Goal: Task Accomplishment & Management: Manage account settings

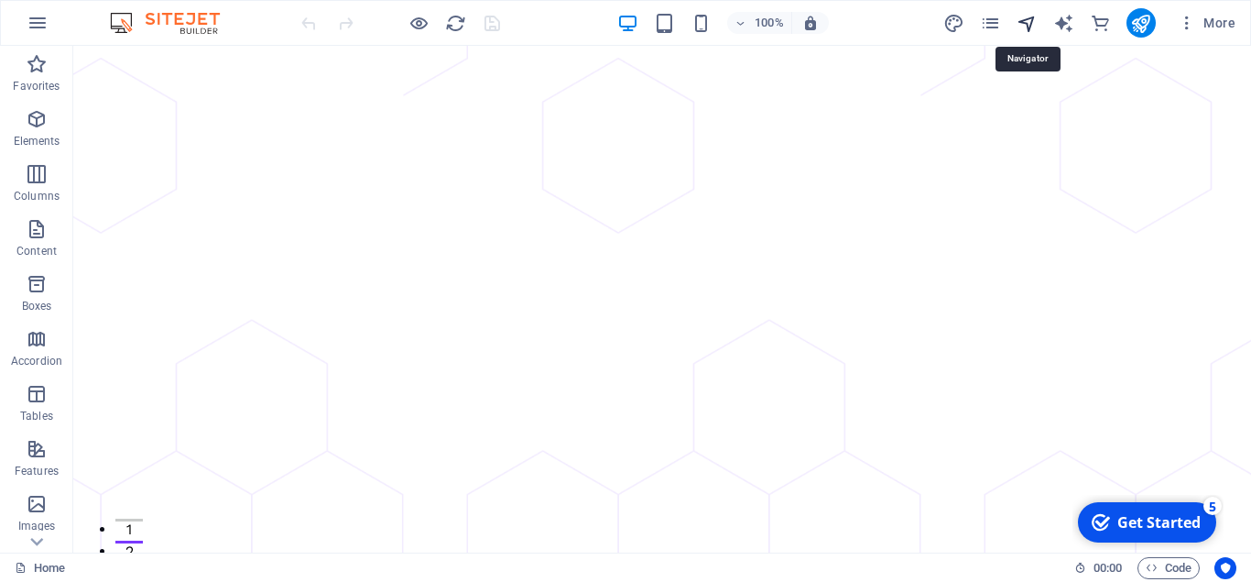
click at [1026, 21] on icon "navigator" at bounding box center [1027, 23] width 21 height 21
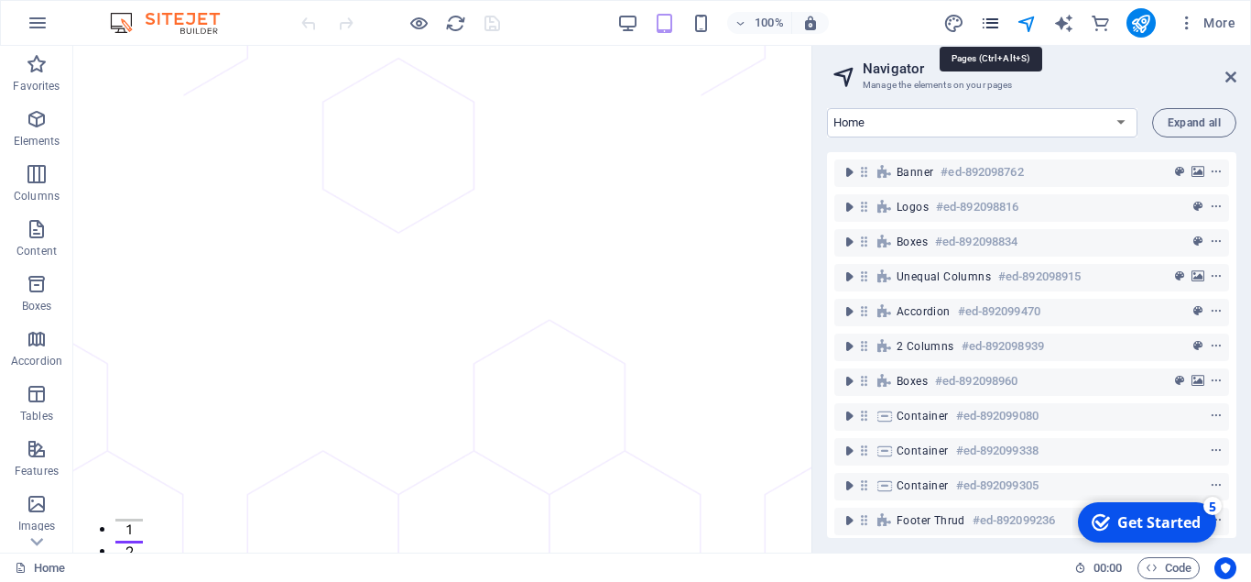
click at [989, 27] on icon "pages" at bounding box center [990, 23] width 21 height 21
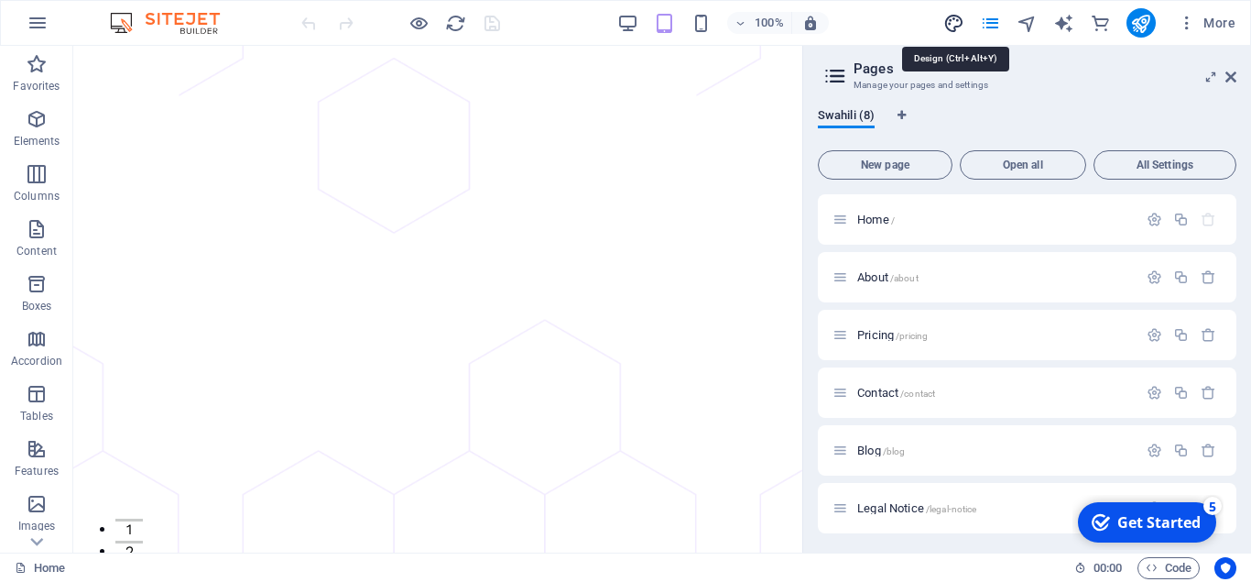
click at [956, 27] on icon "design" at bounding box center [954, 23] width 21 height 21
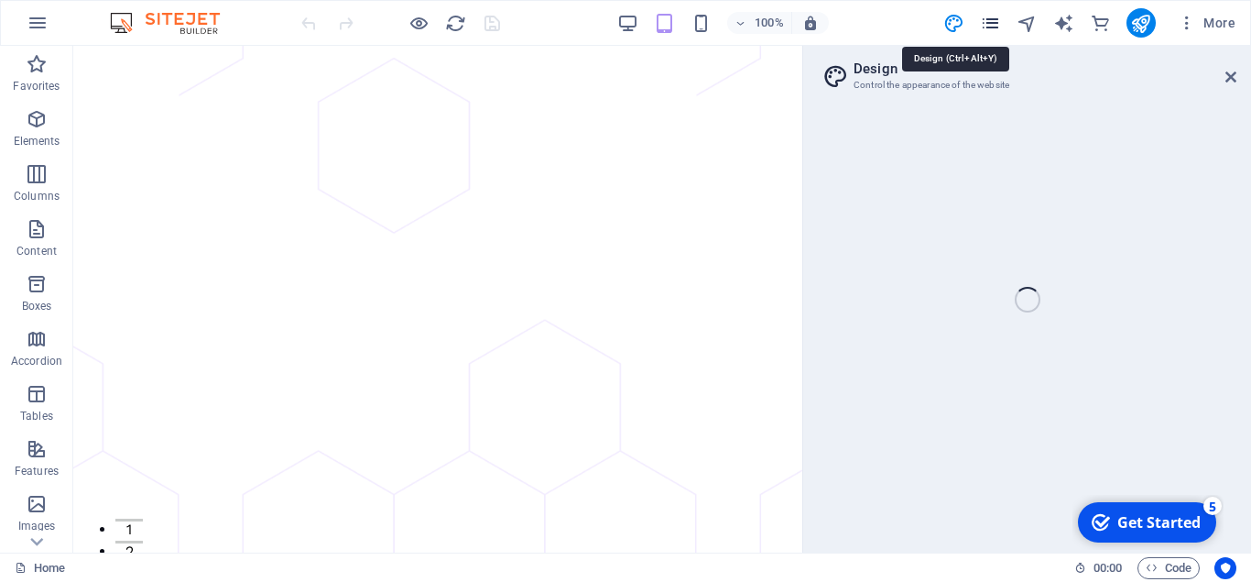
select select "px"
select select "400"
select select "px"
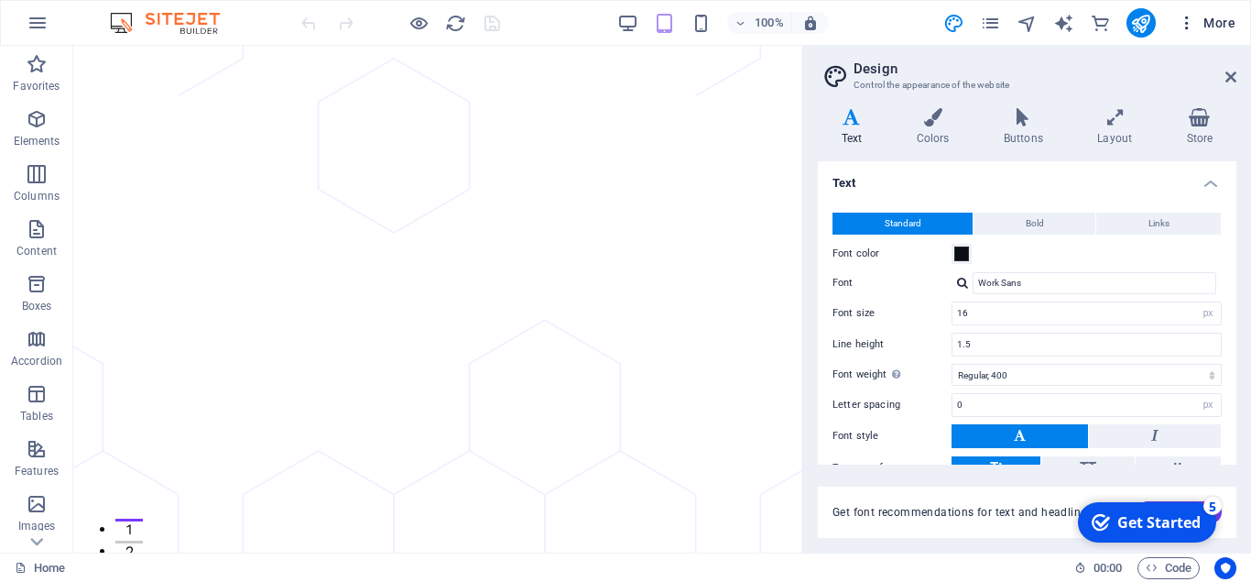
click at [1216, 22] on span "More" at bounding box center [1207, 23] width 58 height 18
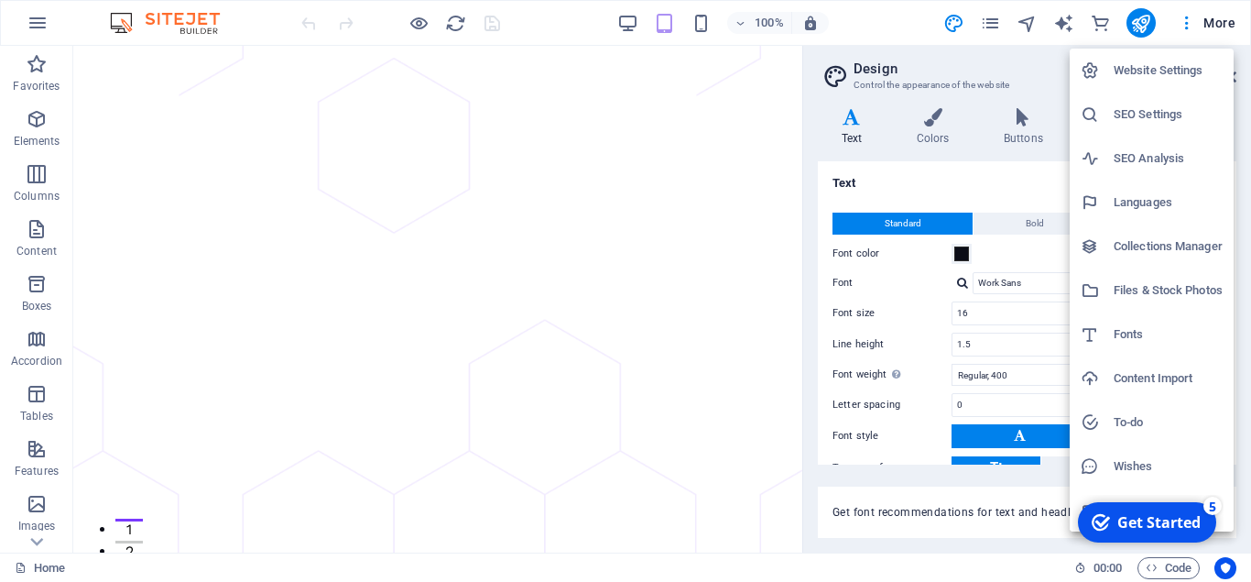
click at [1160, 118] on h6 "SEO Settings" at bounding box center [1168, 115] width 109 height 22
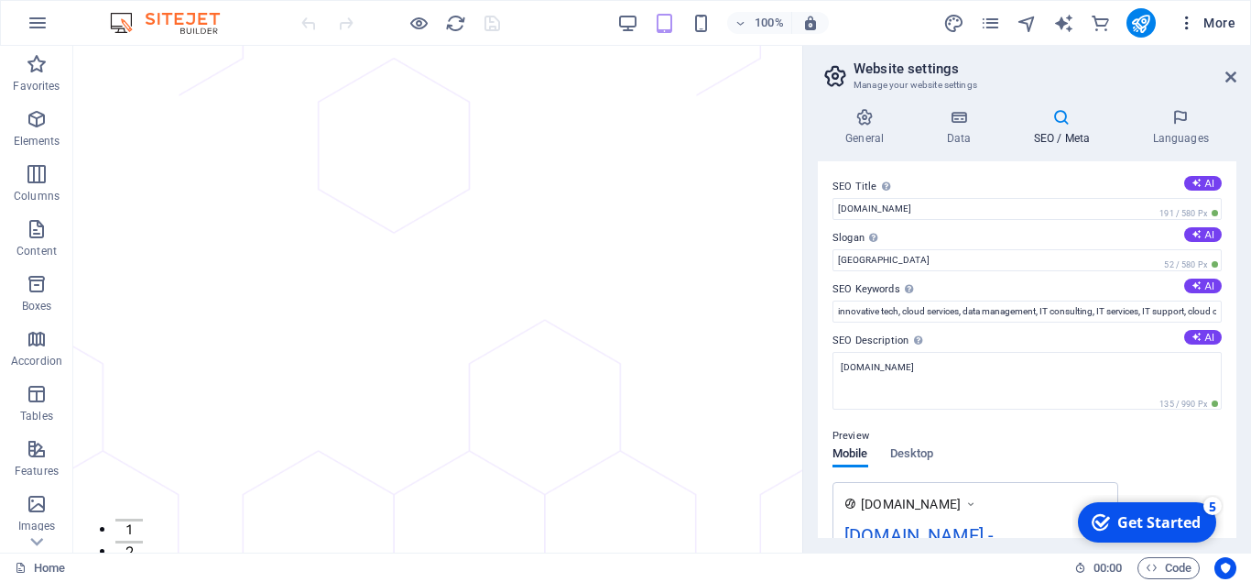
click at [1210, 18] on span "More" at bounding box center [1207, 23] width 58 height 18
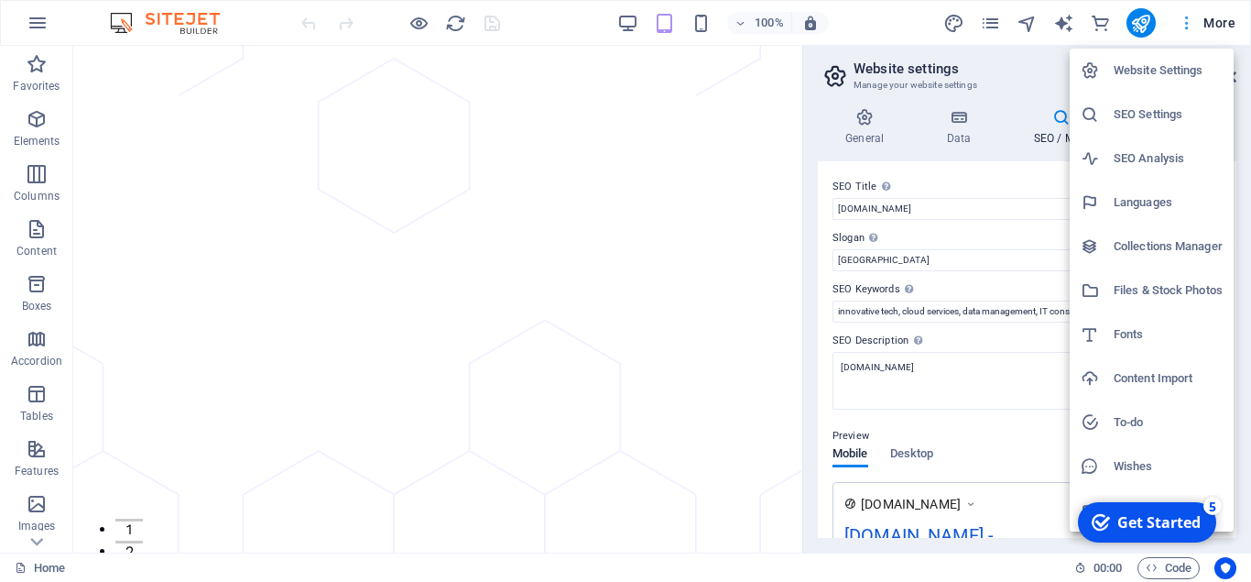
click at [1210, 18] on div at bounding box center [625, 291] width 1251 height 582
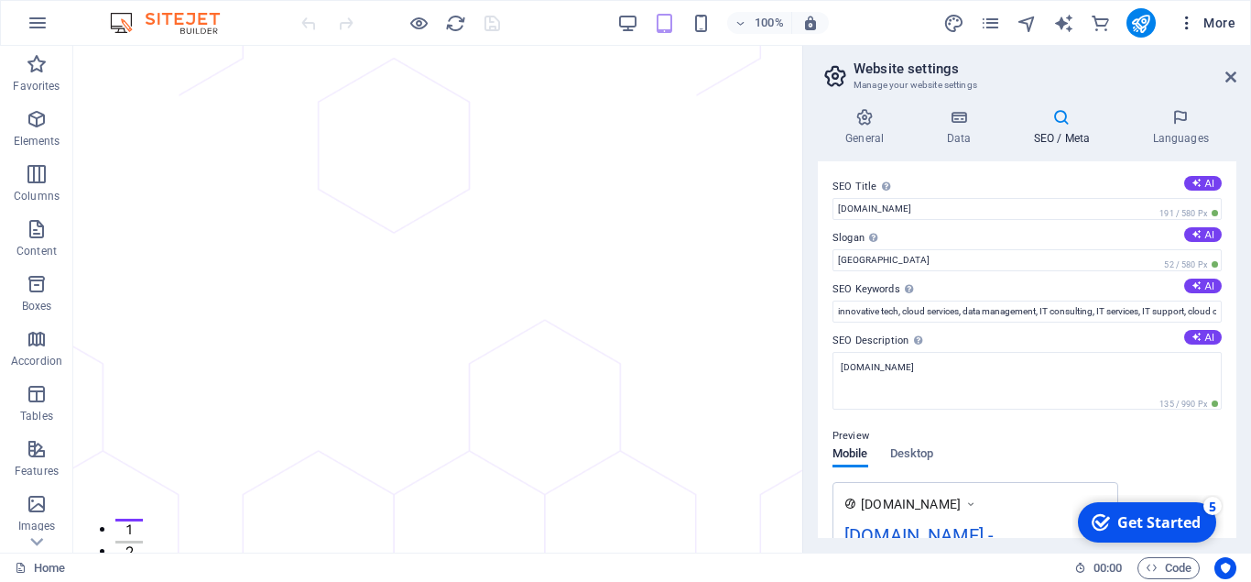
click at [1181, 22] on icon "button" at bounding box center [1187, 23] width 18 height 18
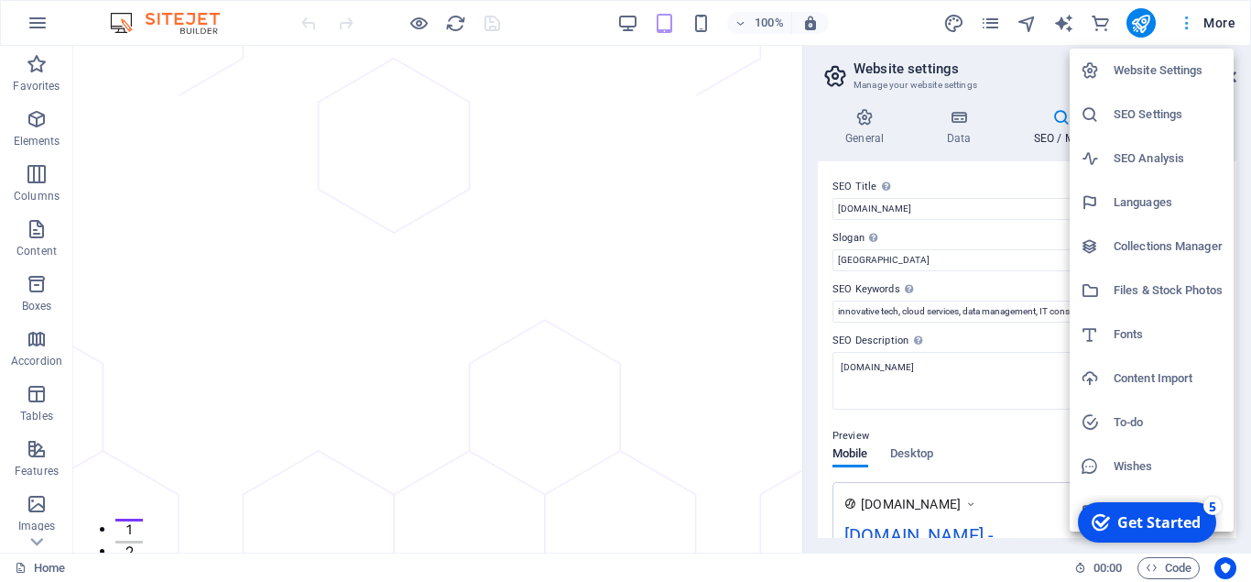
click at [1181, 22] on div at bounding box center [625, 291] width 1251 height 582
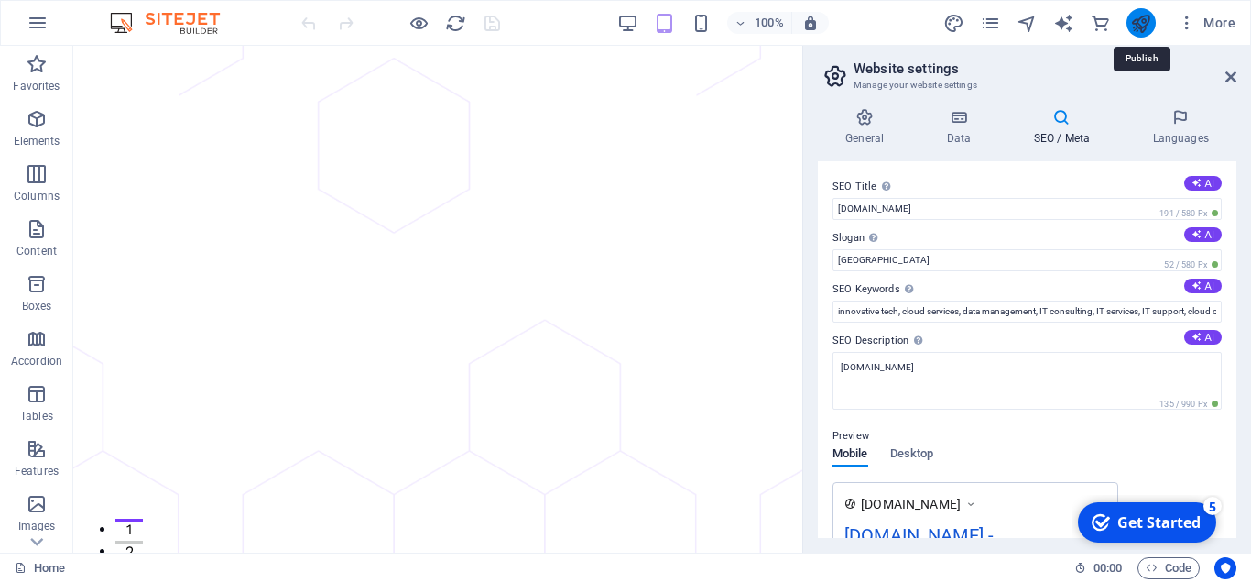
click at [1131, 27] on icon "publish" at bounding box center [1141, 23] width 21 height 21
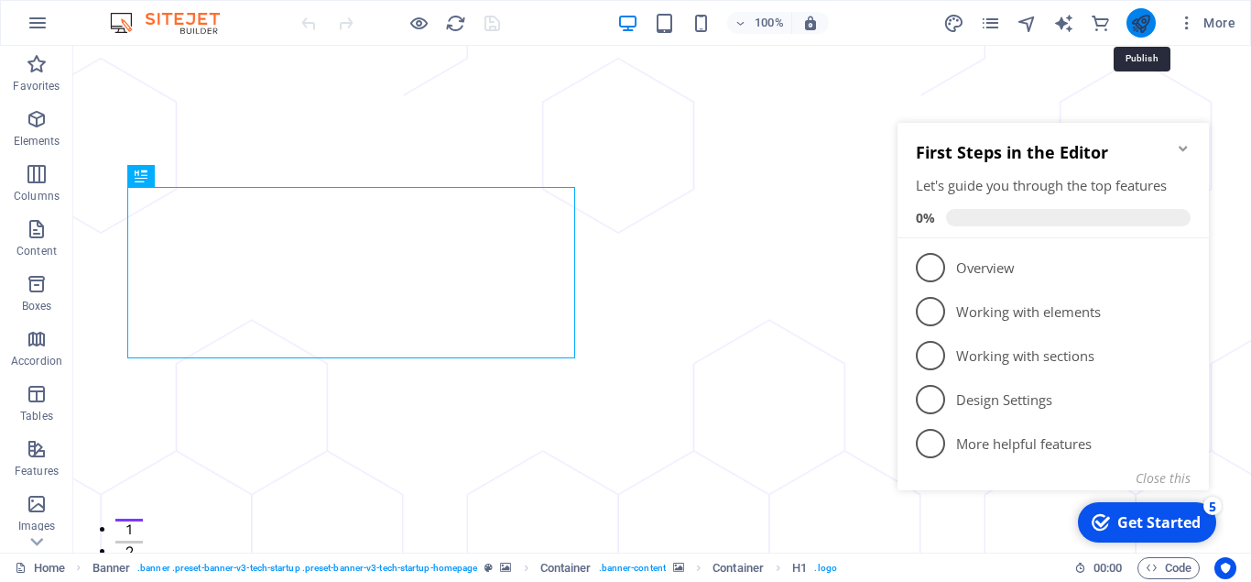
click at [1149, 27] on icon "publish" at bounding box center [1141, 23] width 21 height 21
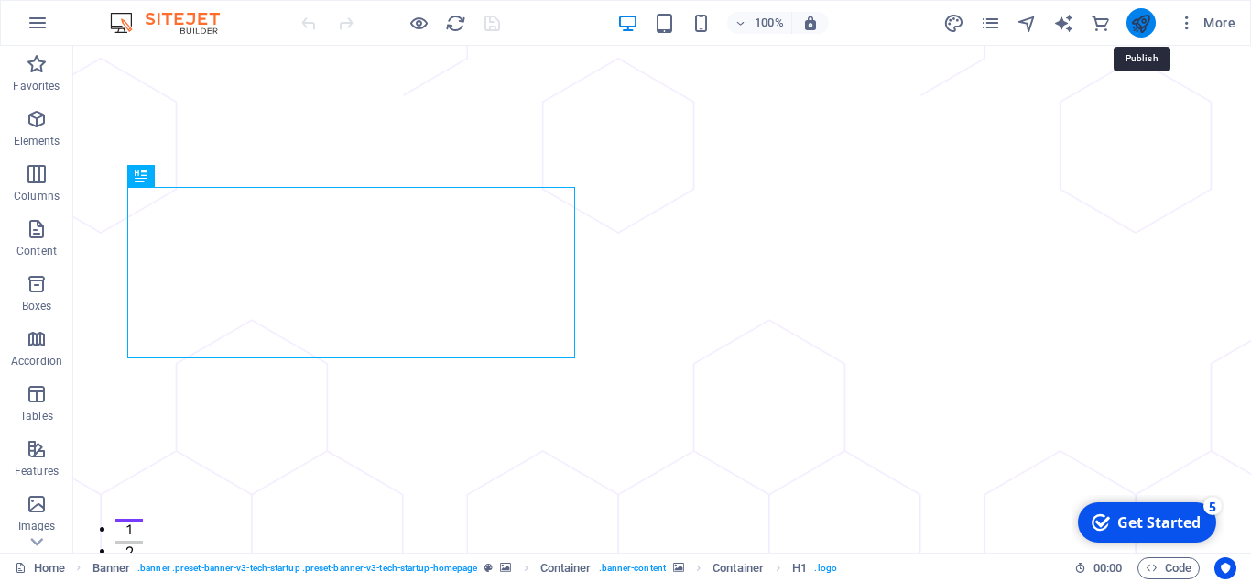
click at [1146, 27] on icon "publish" at bounding box center [1141, 23] width 21 height 21
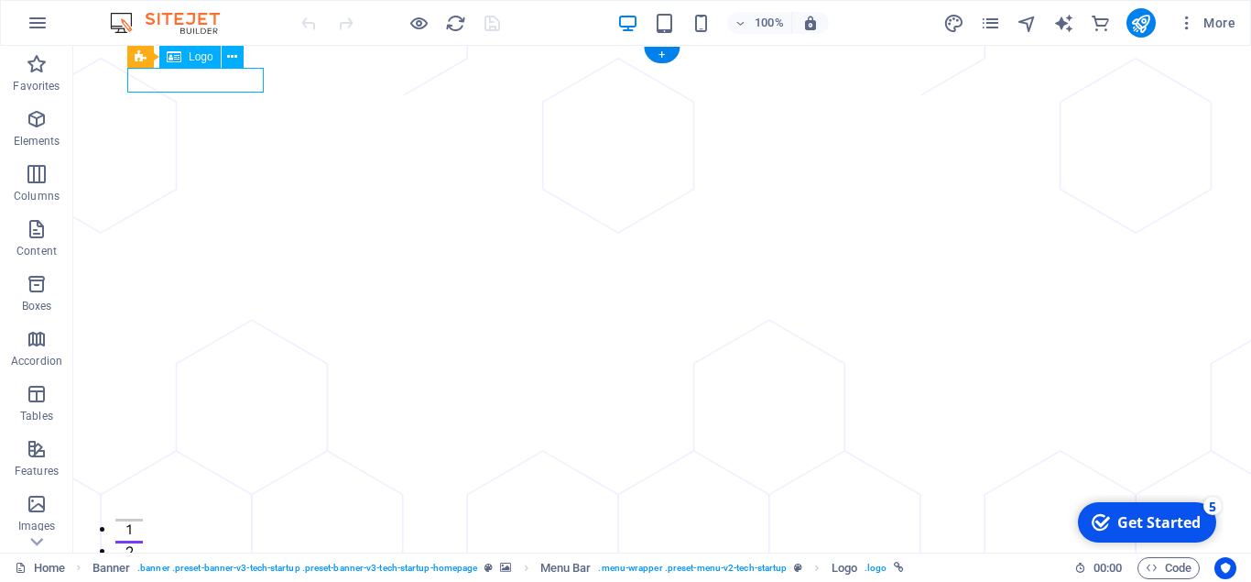
select select "px"
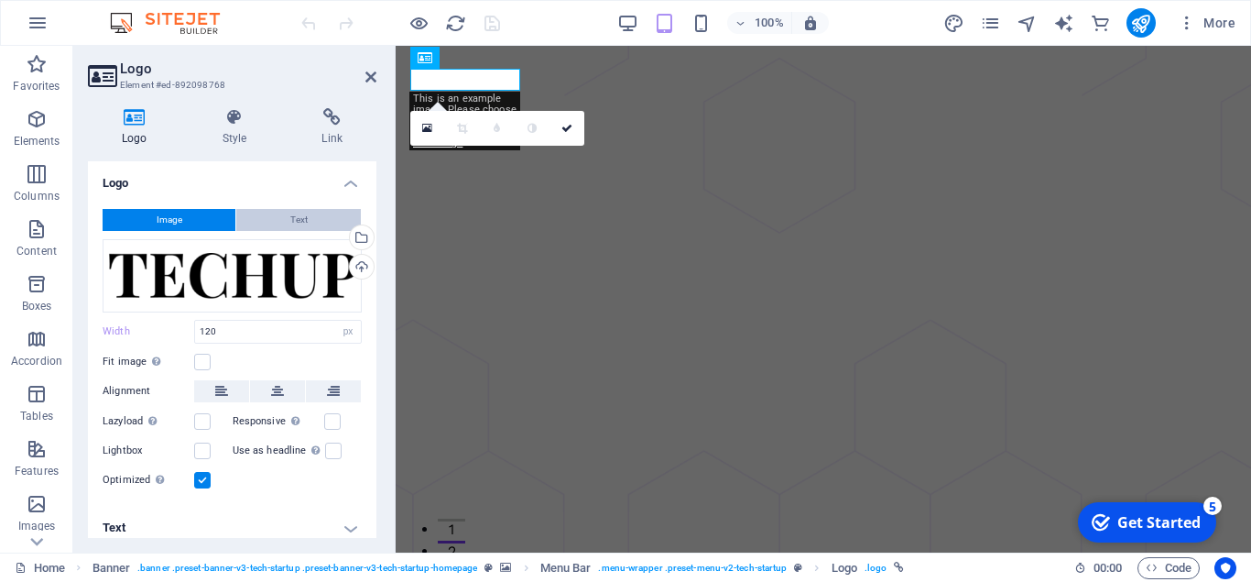
click at [305, 228] on span "Text" at bounding box center [298, 220] width 17 height 22
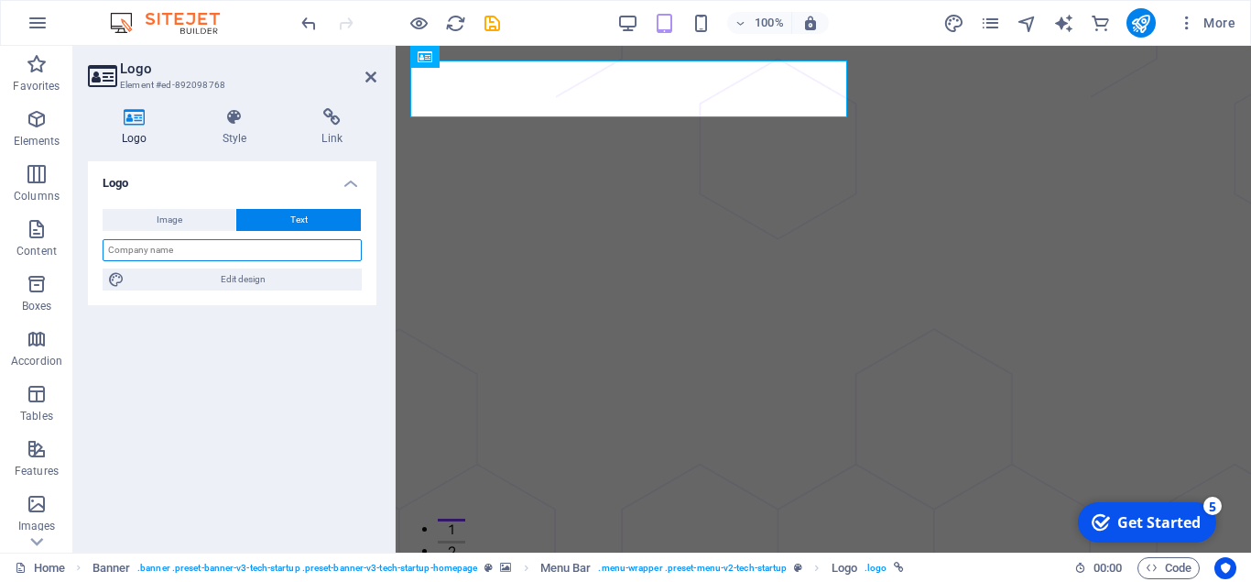
click at [314, 257] on input "text" at bounding box center [232, 250] width 259 height 22
type input "Fastaonline Portal"
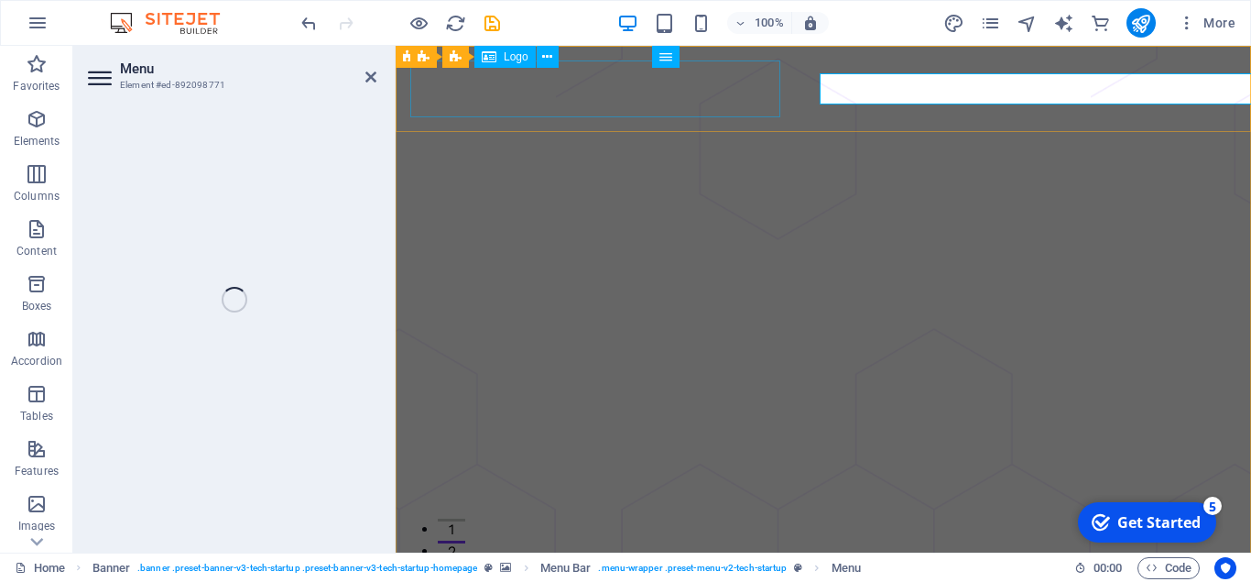
select select "1"
select select
select select "2"
select select
select select "3"
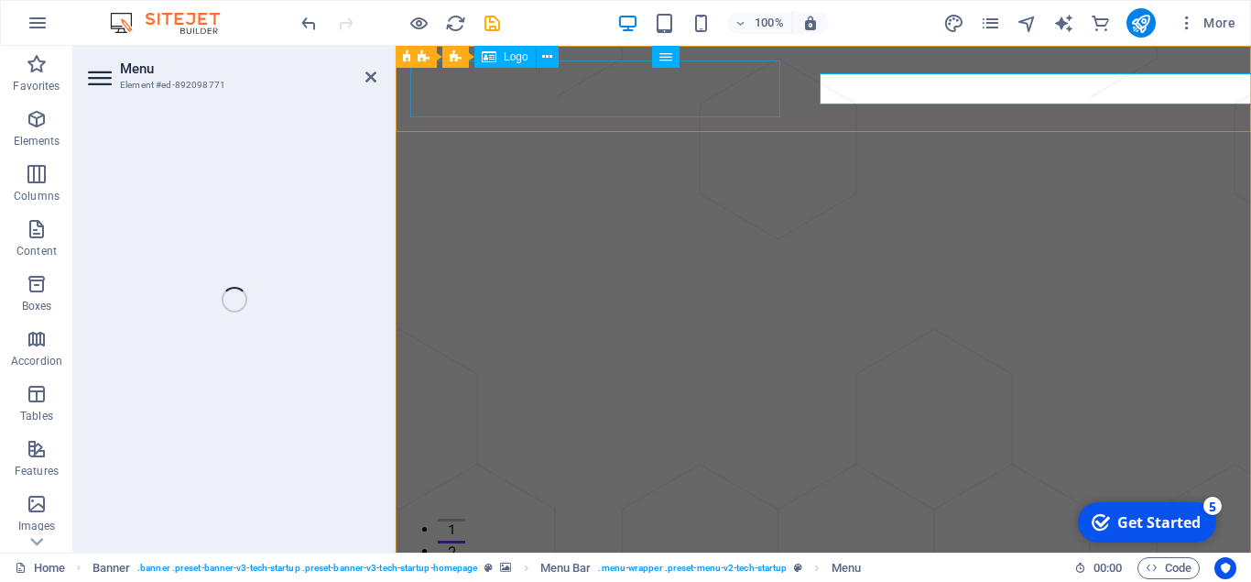
select select
select select "4"
select select
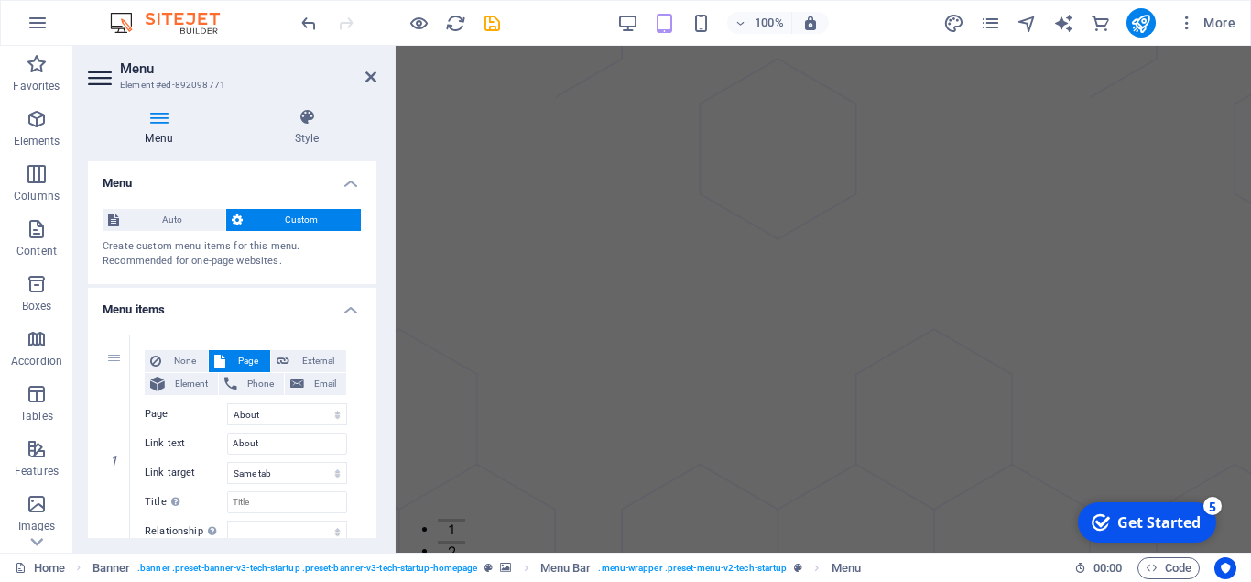
click at [315, 220] on span "Custom" at bounding box center [302, 220] width 108 height 22
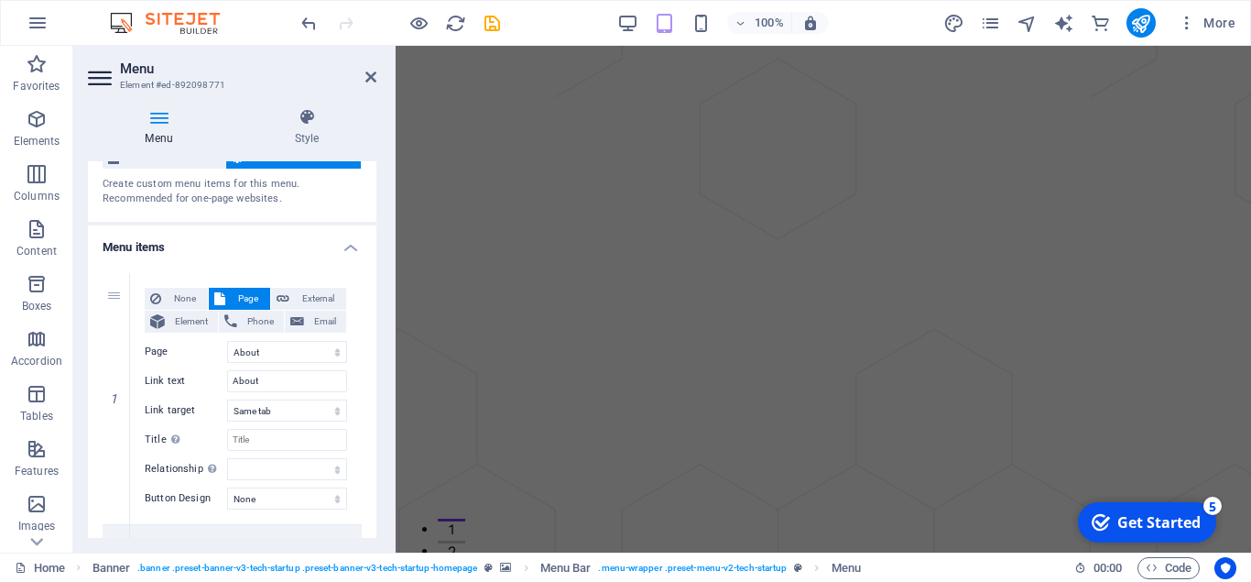
scroll to position [73, 0]
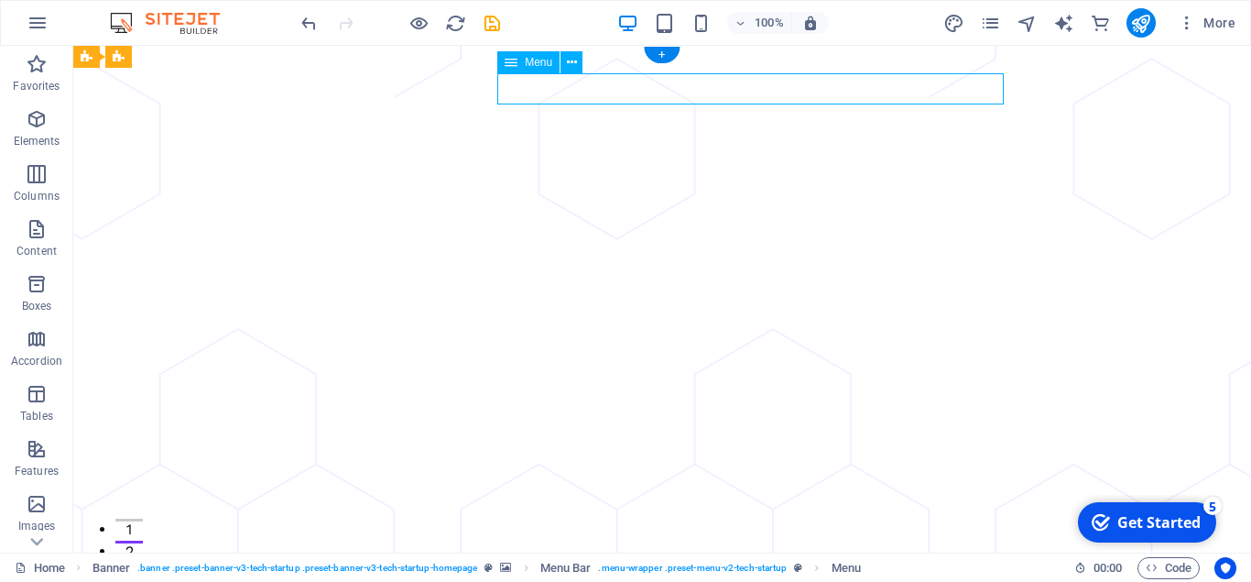
select select "1"
select select
select select "2"
select select
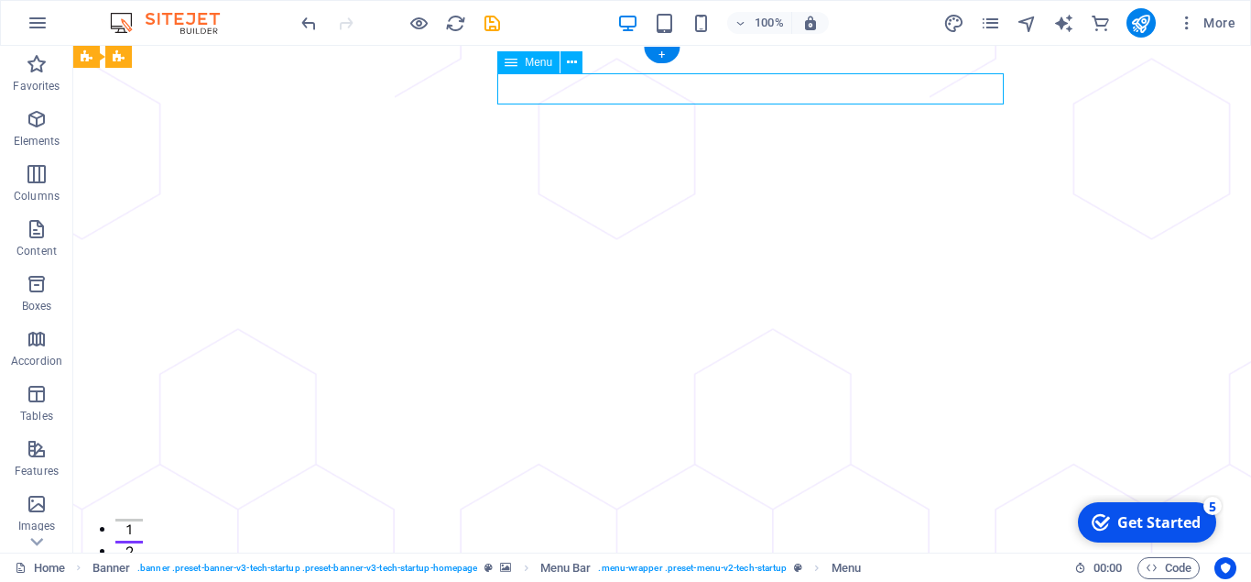
select select "3"
select select
select select "4"
select select
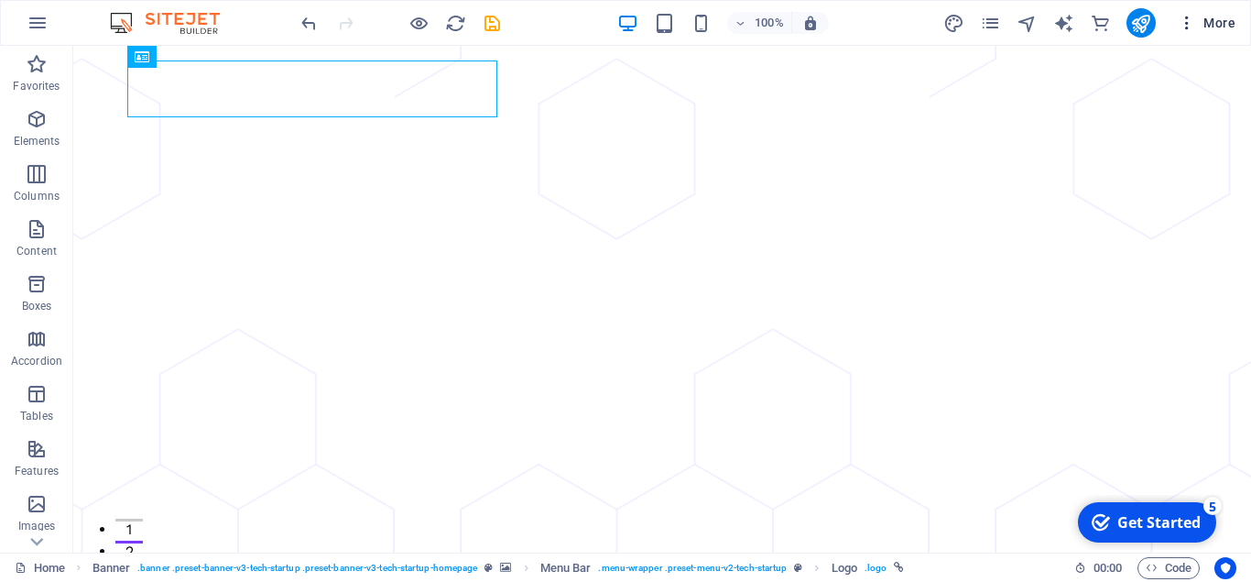
click at [1214, 27] on span "More" at bounding box center [1207, 23] width 58 height 18
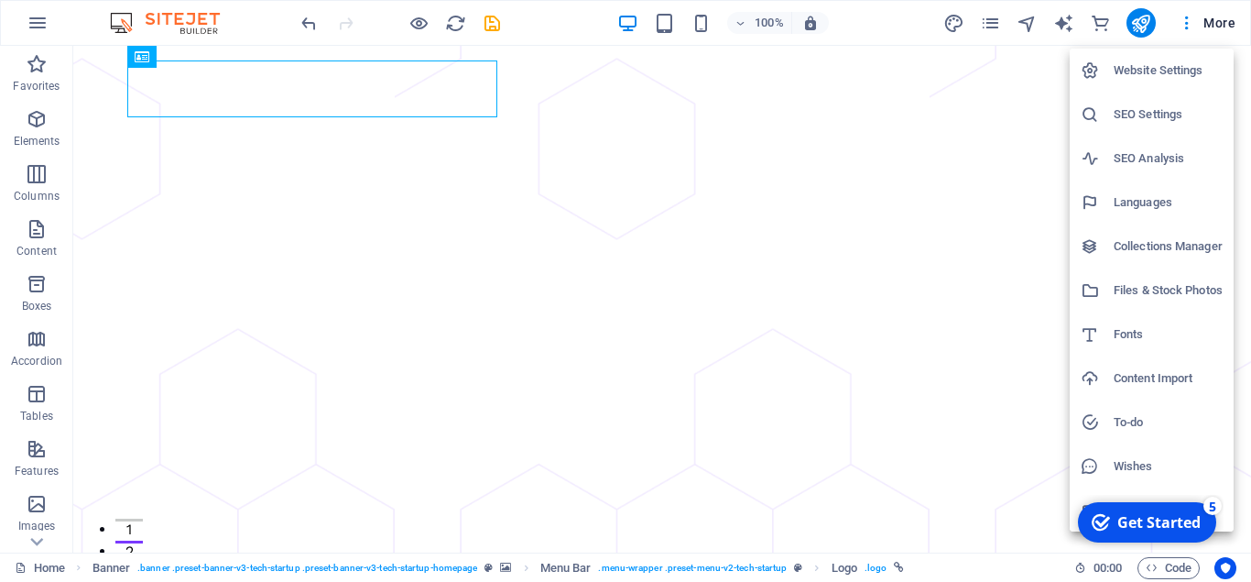
click at [1189, 18] on div at bounding box center [625, 291] width 1251 height 582
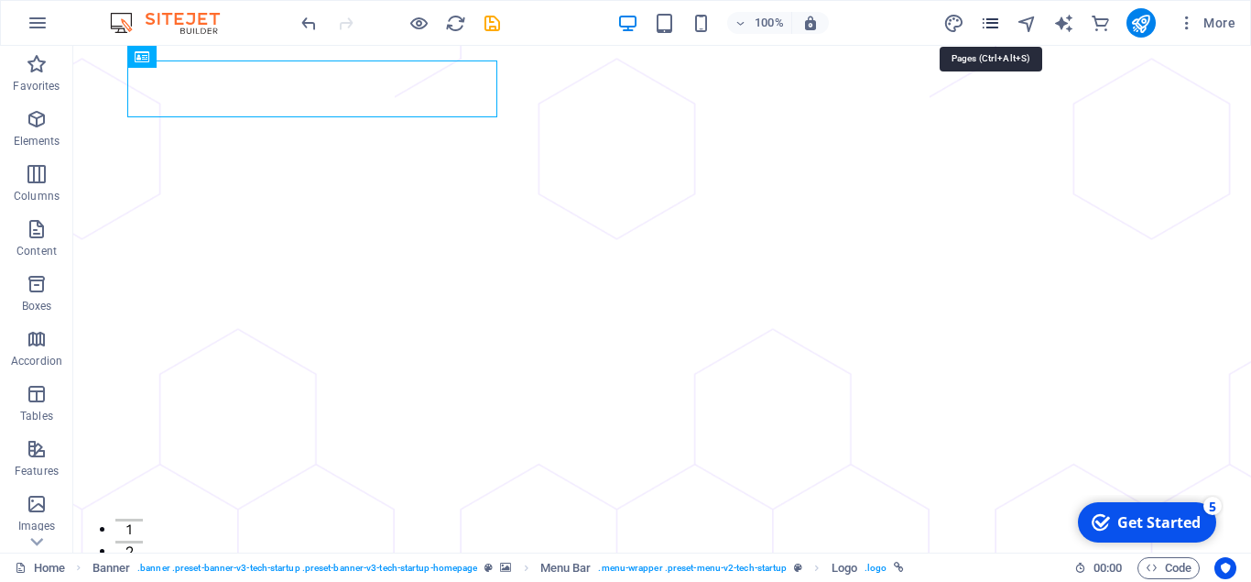
click at [991, 22] on icon "pages" at bounding box center [990, 23] width 21 height 21
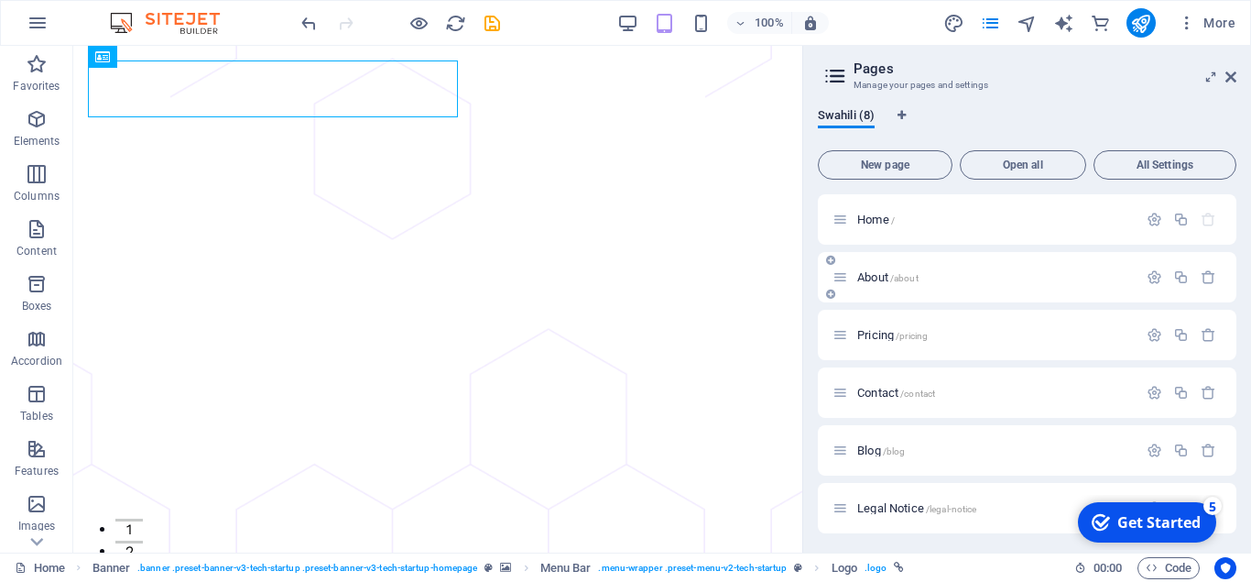
click at [877, 271] on span "About /about" at bounding box center [888, 277] width 61 height 14
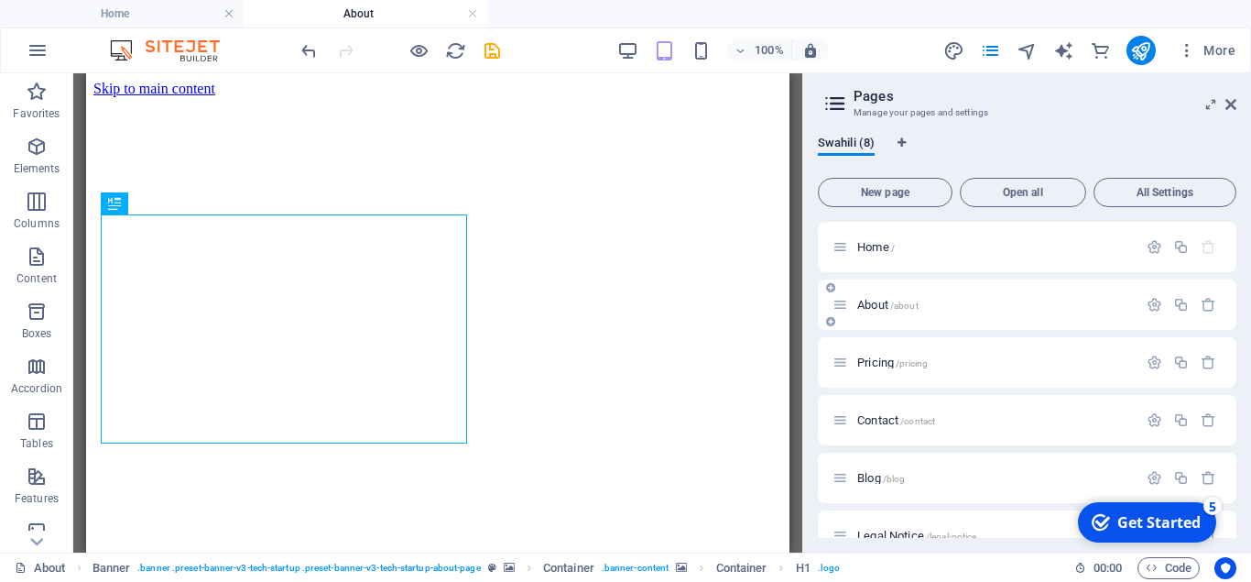
scroll to position [0, 0]
click at [1147, 305] on icon "button" at bounding box center [1155, 305] width 16 height 16
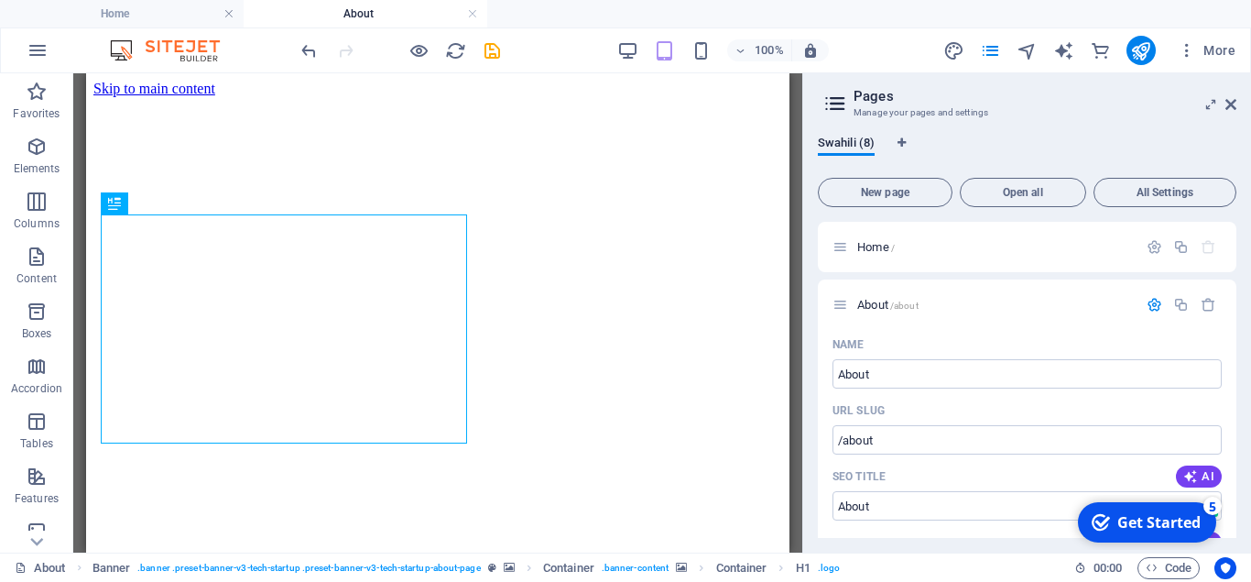
click at [827, 106] on icon at bounding box center [835, 104] width 27 height 26
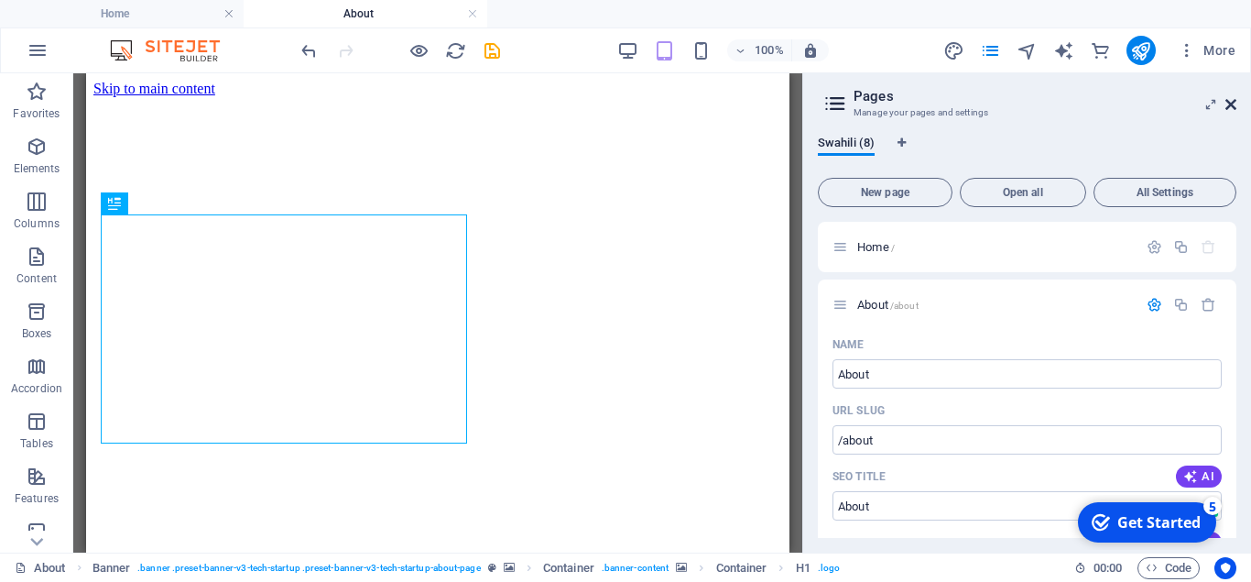
click at [1230, 109] on icon at bounding box center [1231, 104] width 11 height 15
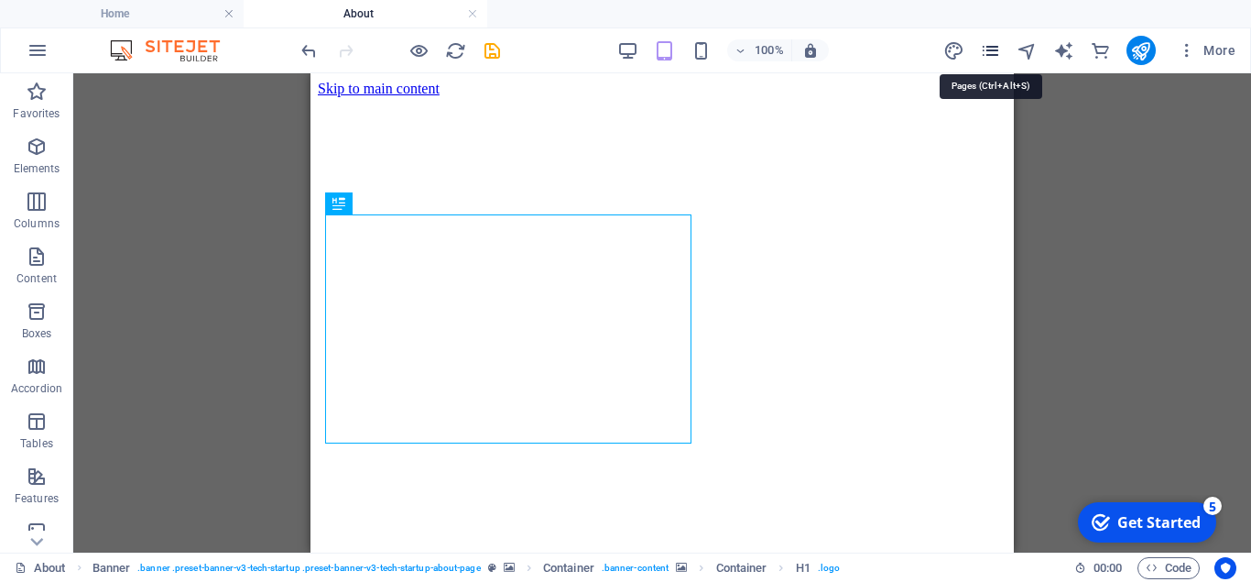
click at [997, 50] on icon "pages" at bounding box center [990, 50] width 21 height 21
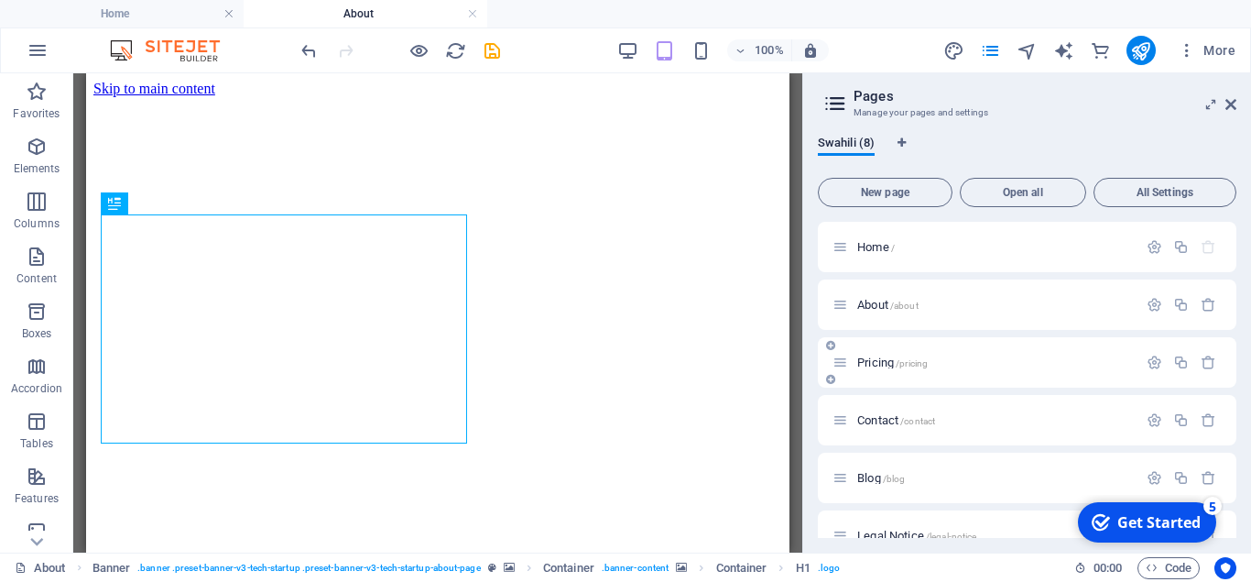
click at [890, 357] on span "Pricing /pricing" at bounding box center [893, 362] width 71 height 14
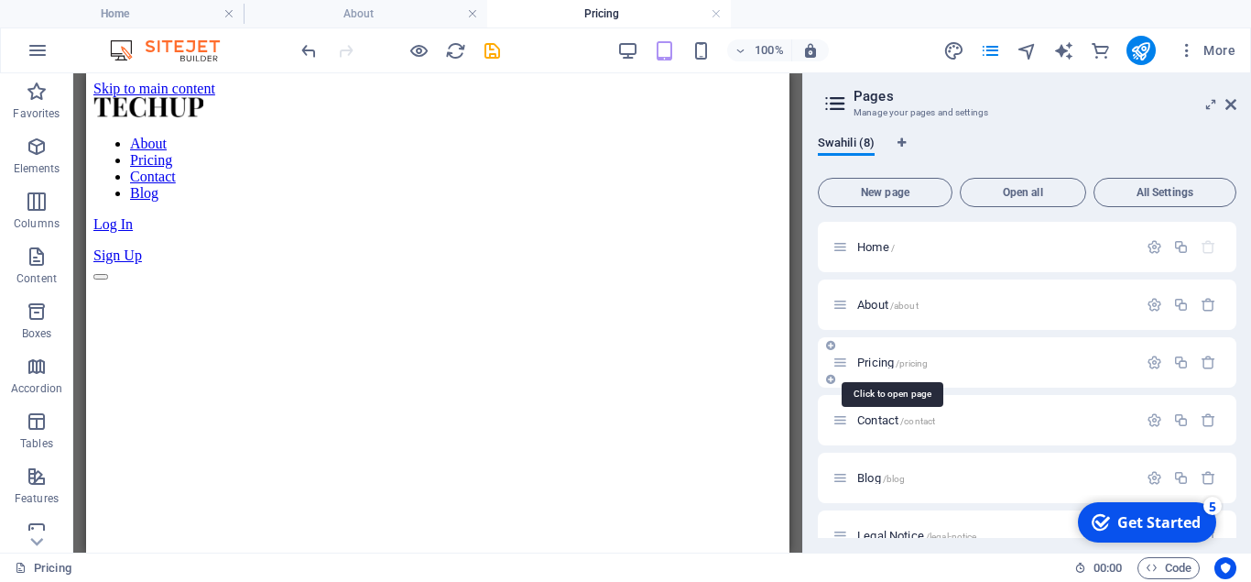
click at [882, 362] on span "Pricing /pricing" at bounding box center [893, 362] width 71 height 14
click at [1153, 359] on icon "button" at bounding box center [1155, 363] width 16 height 16
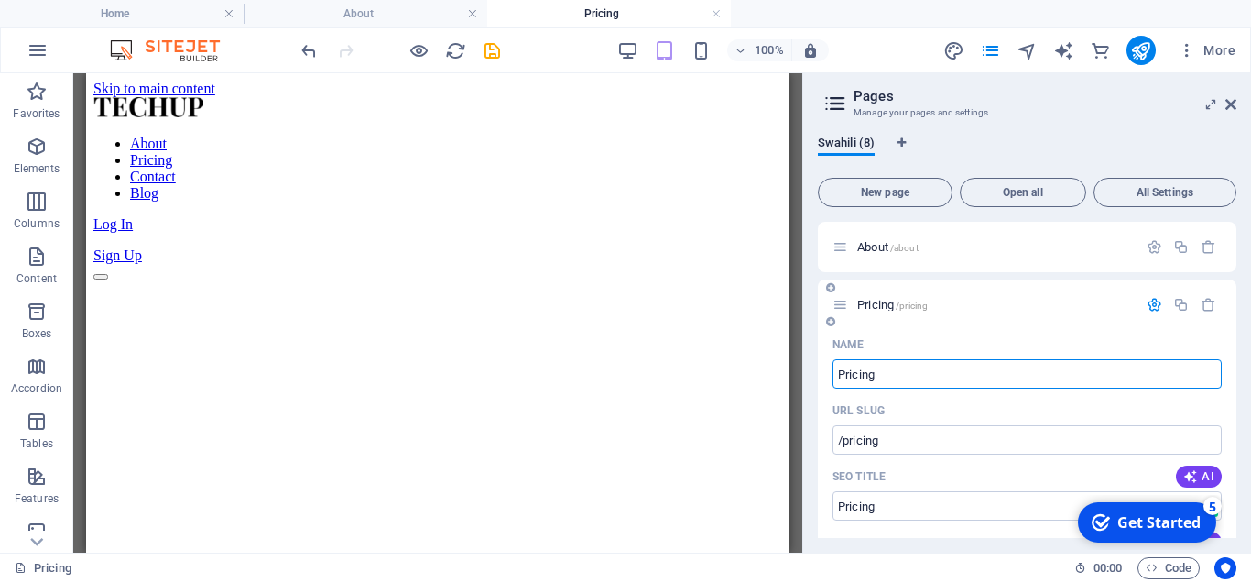
scroll to position [57, 0]
type input "Pric"
type input "/prici"
type input "P"
type input "/"
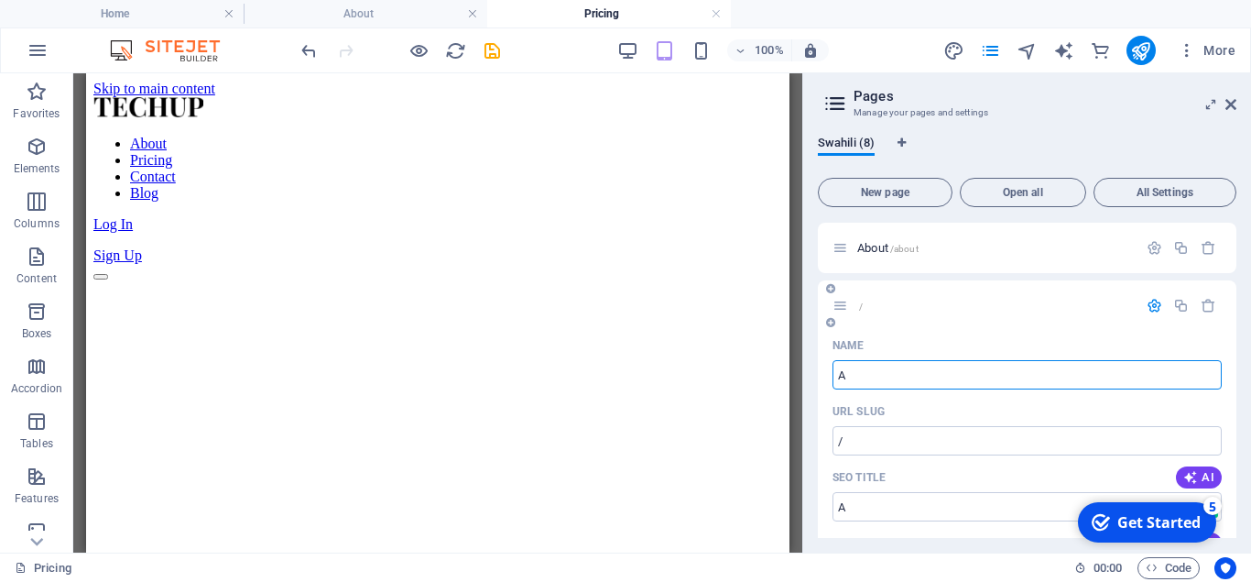
type input "A"
type input "/a"
type input "A"
type input "Ajir"
type input "/aji"
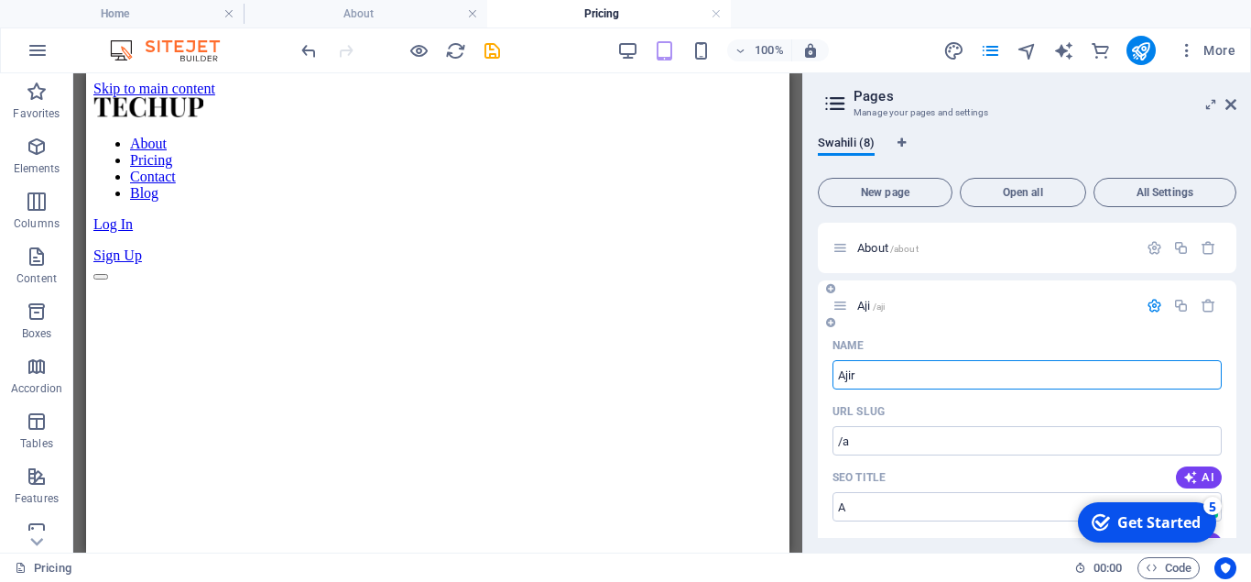
type input "Aji"
type input "Ajira"
type input "/ajira"
type input "Ajira"
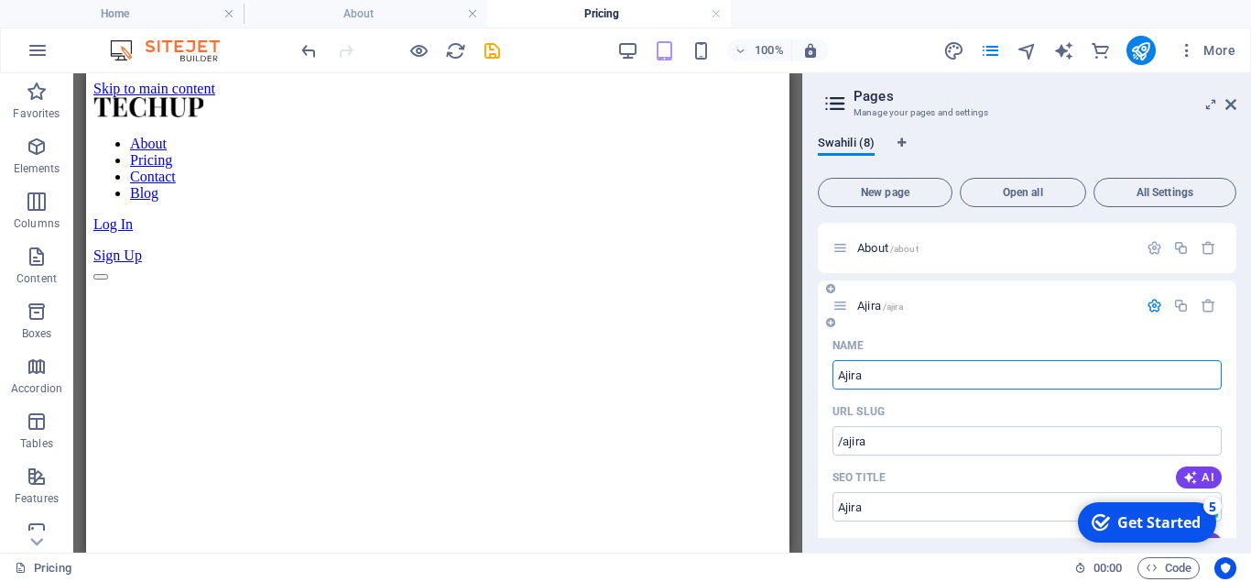
type input "Ajira"
type input "Ajira 6"
type input "/ajira-6"
type input "Ajira 6"
type input "Ajira"
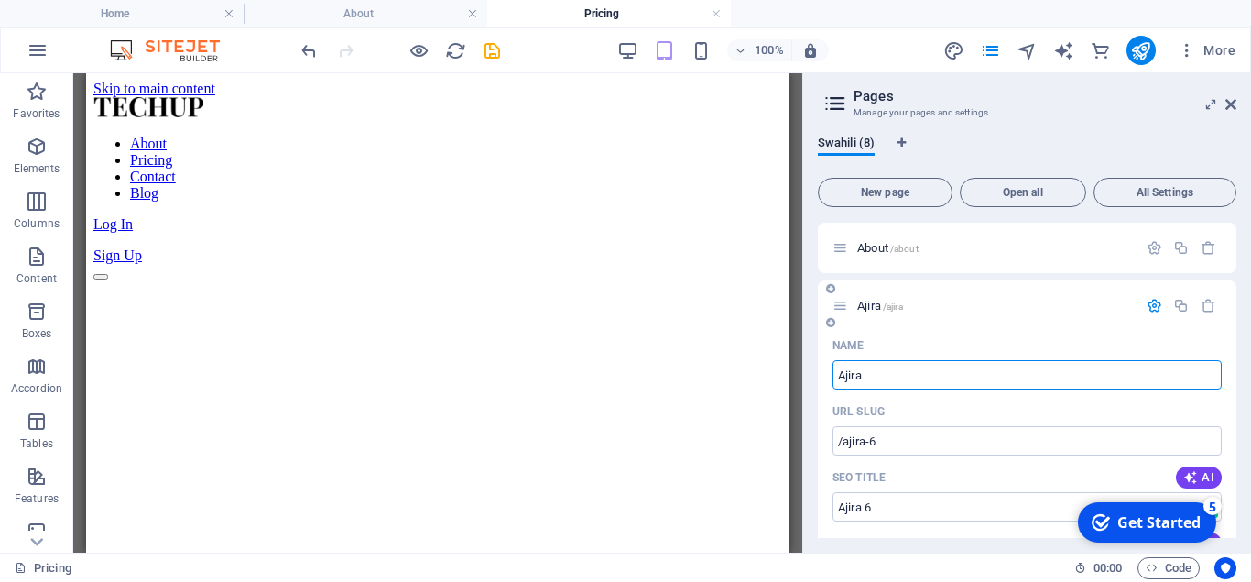
type input "/ajira"
type input "Ajira"
type input "Ajira 7"
type input "/ajira-7"
type input "Ajira 7"
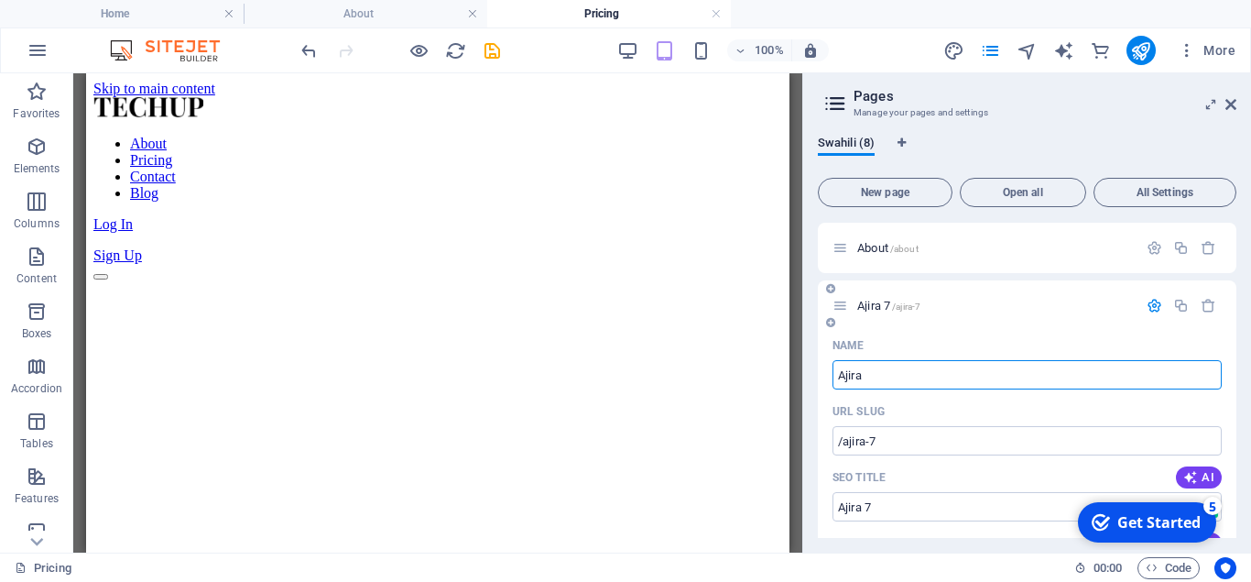
type input "Ajira"
type input "/ajira"
type input "Ajira"
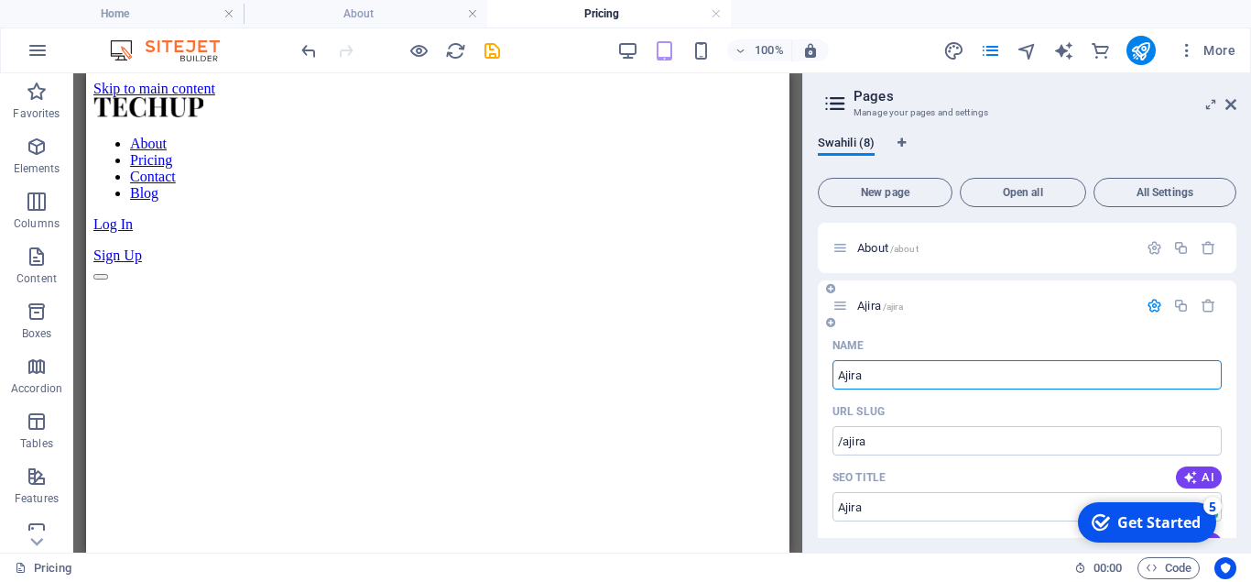
type input "Ajira"
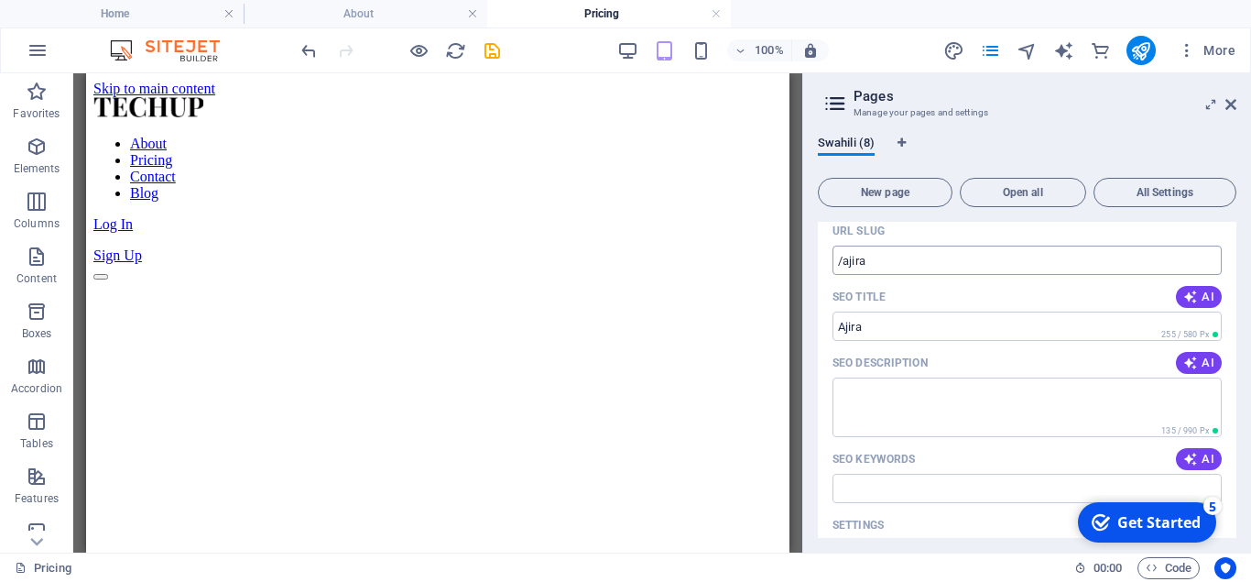
scroll to position [239, 0]
click at [949, 328] on input "Ajira" at bounding box center [1027, 324] width 389 height 29
type input "A"
click at [907, 257] on input "/ajira" at bounding box center [1027, 258] width 389 height 29
type input "/"
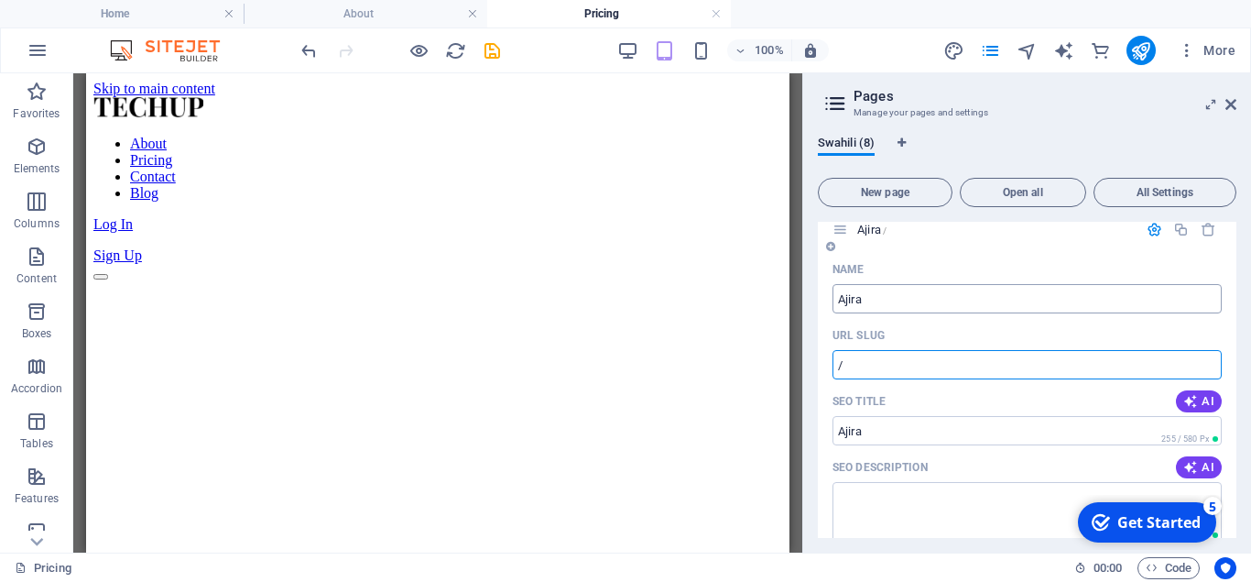
scroll to position [132, 0]
click at [893, 299] on input "Ajira" at bounding box center [1027, 299] width 389 height 29
type input "A"
type input "Jo"
type input "/j"
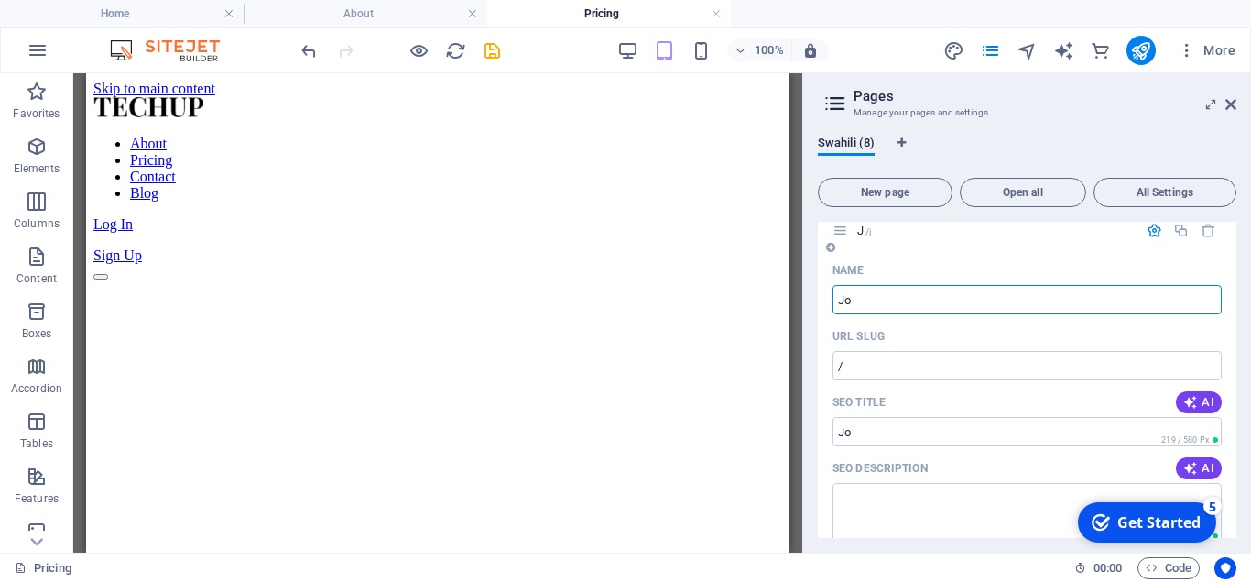
type input "J"
type input "Jobs"
type input "/jobs"
type input "Jobs"
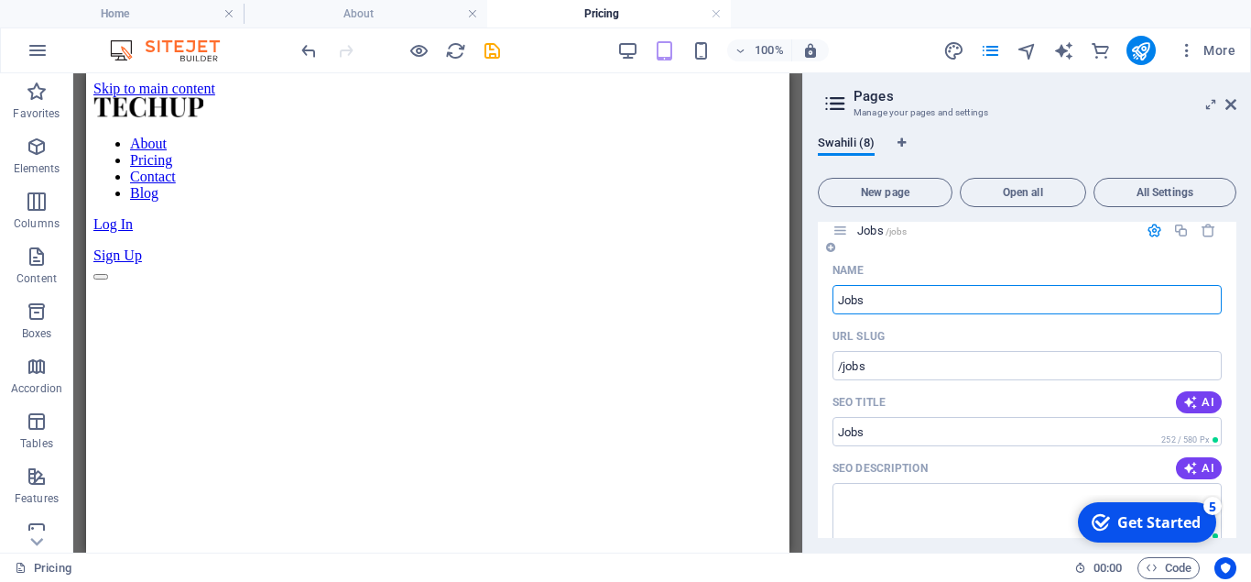
type input "Jobs"
type input "Jobs &"
type input "Jobs & car"
type input "/jobs-car"
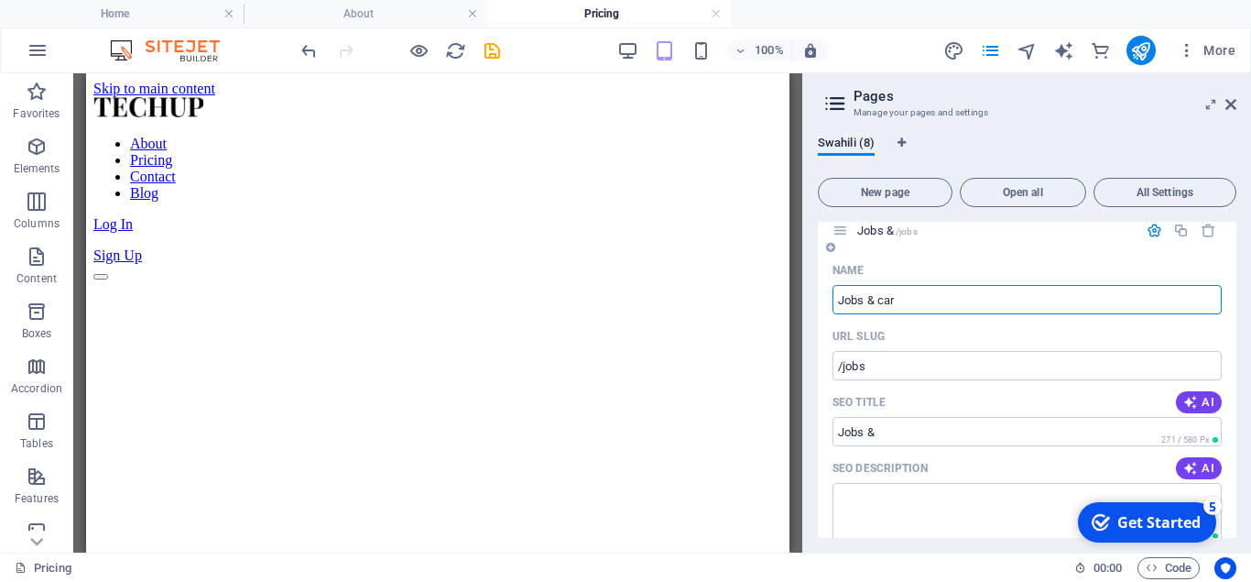
type input "Jobs & car"
type input "Jobs & career"
type input "/jobs-career"
type input "Jobs & career"
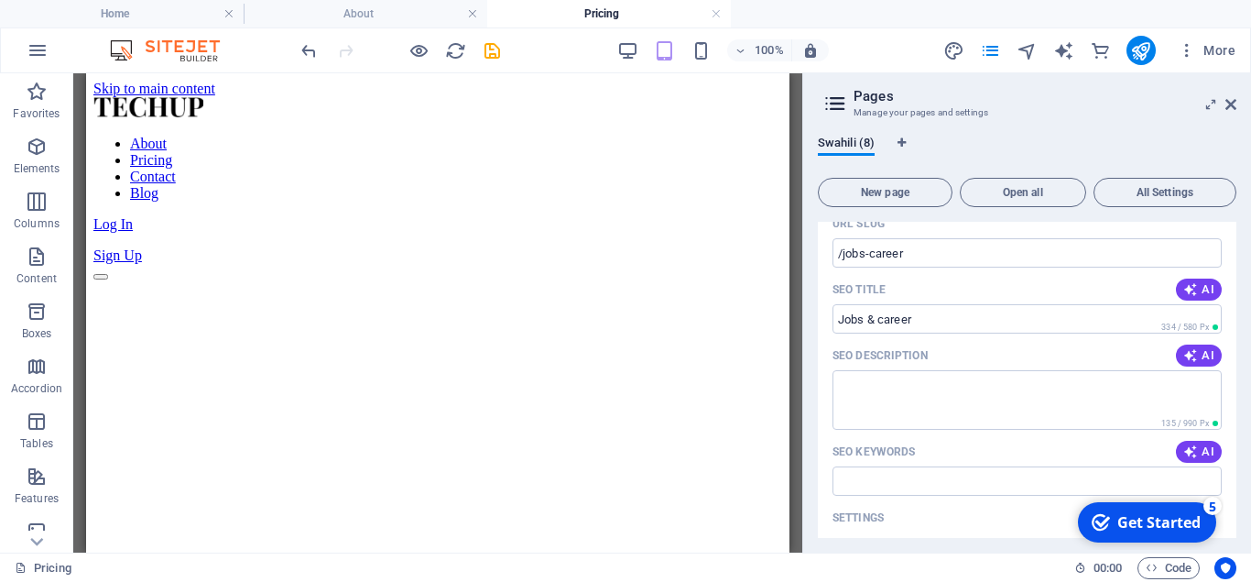
scroll to position [247, 0]
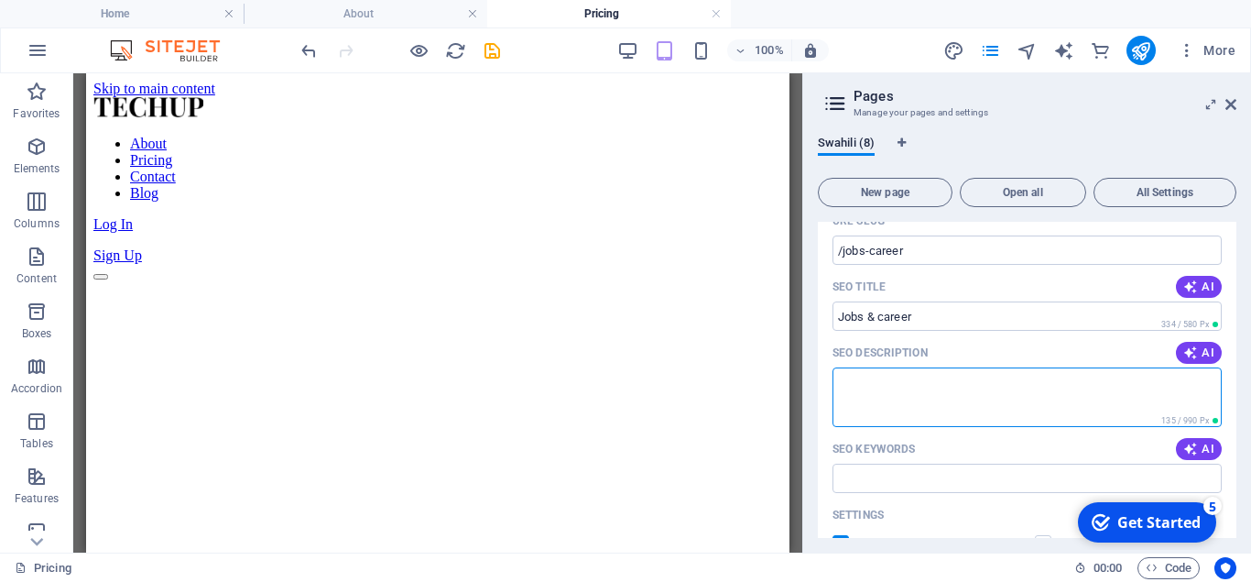
click at [905, 386] on textarea "SEO Description" at bounding box center [1027, 397] width 389 height 60
type textarea "Latest jobs, Career Tips &cv Help"
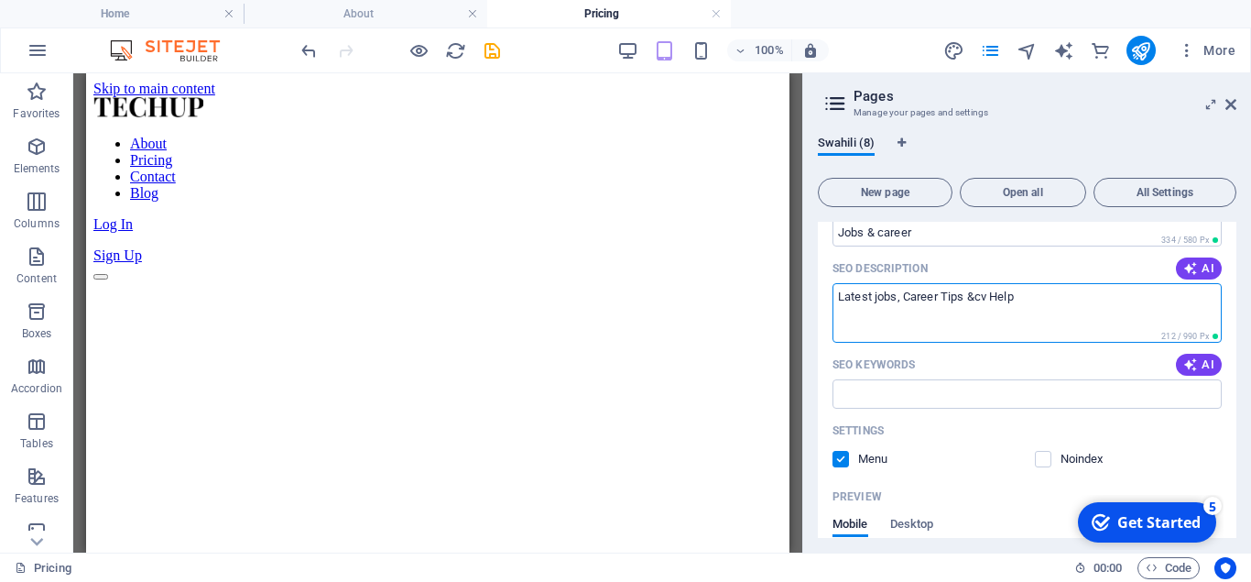
scroll to position [333, 0]
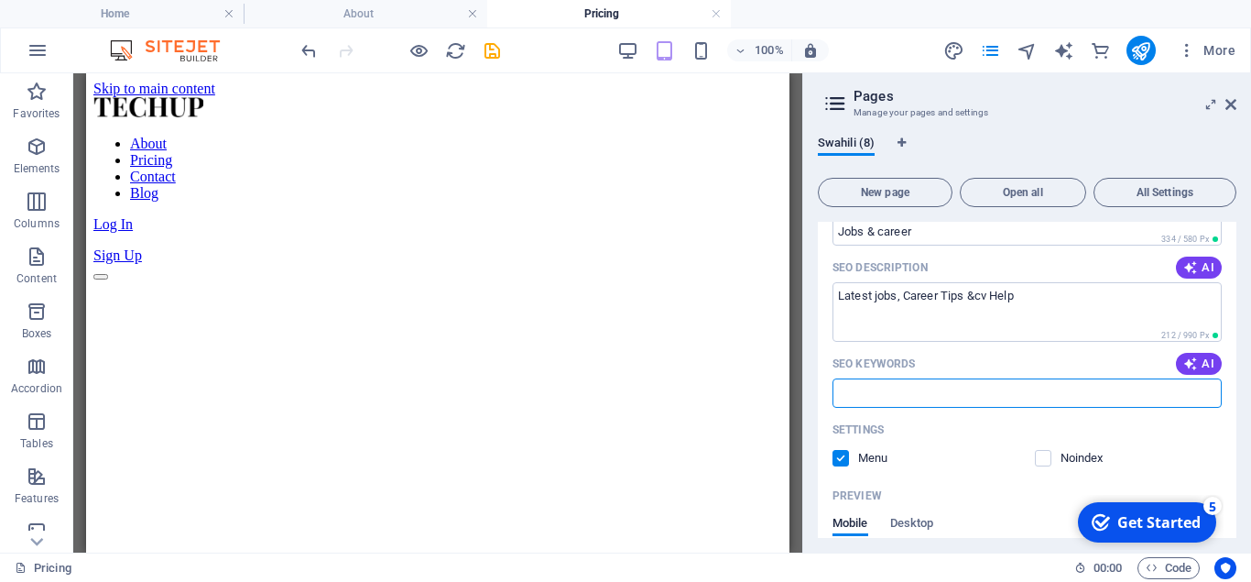
click at [978, 390] on input "SEO Keywords" at bounding box center [1027, 392] width 389 height 29
type input "S"
type input "Tanzania Jobs 2025, Latest Jpbs in Tanzania"
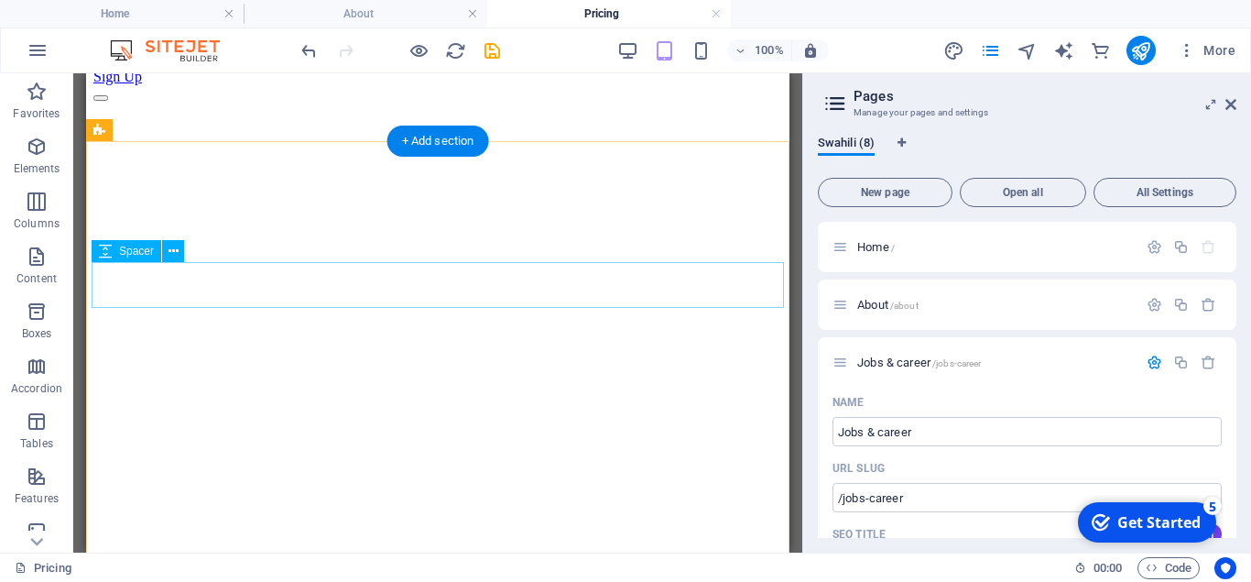
scroll to position [0, 0]
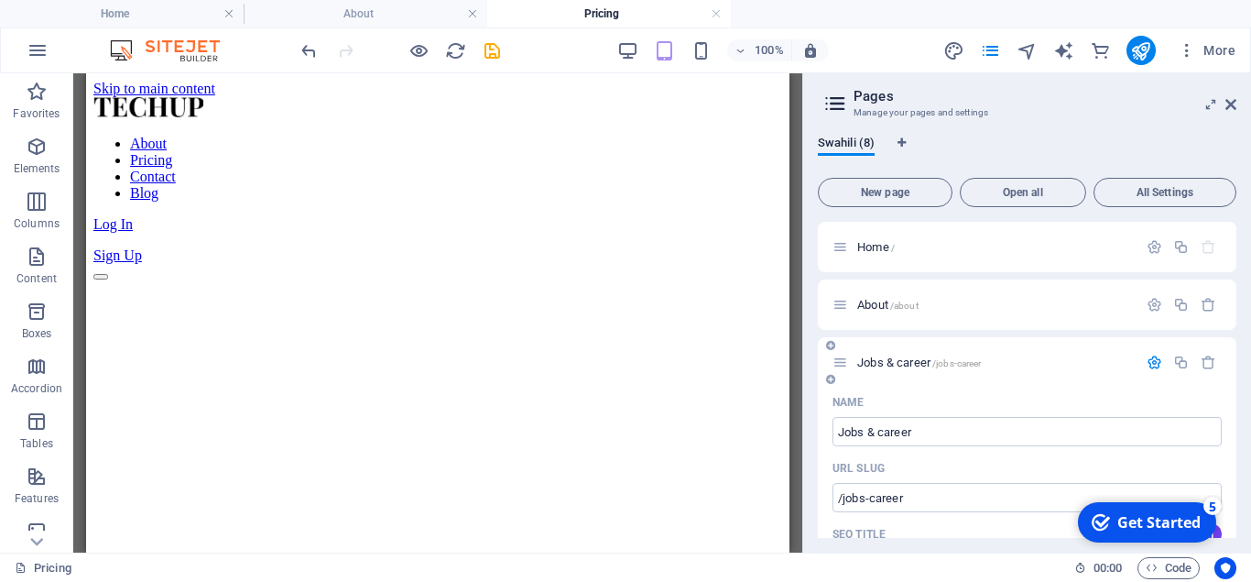
click at [1153, 363] on icon "button" at bounding box center [1155, 363] width 16 height 16
click at [1057, 362] on p "Jobs & career /jobs-career" at bounding box center [995, 362] width 275 height 12
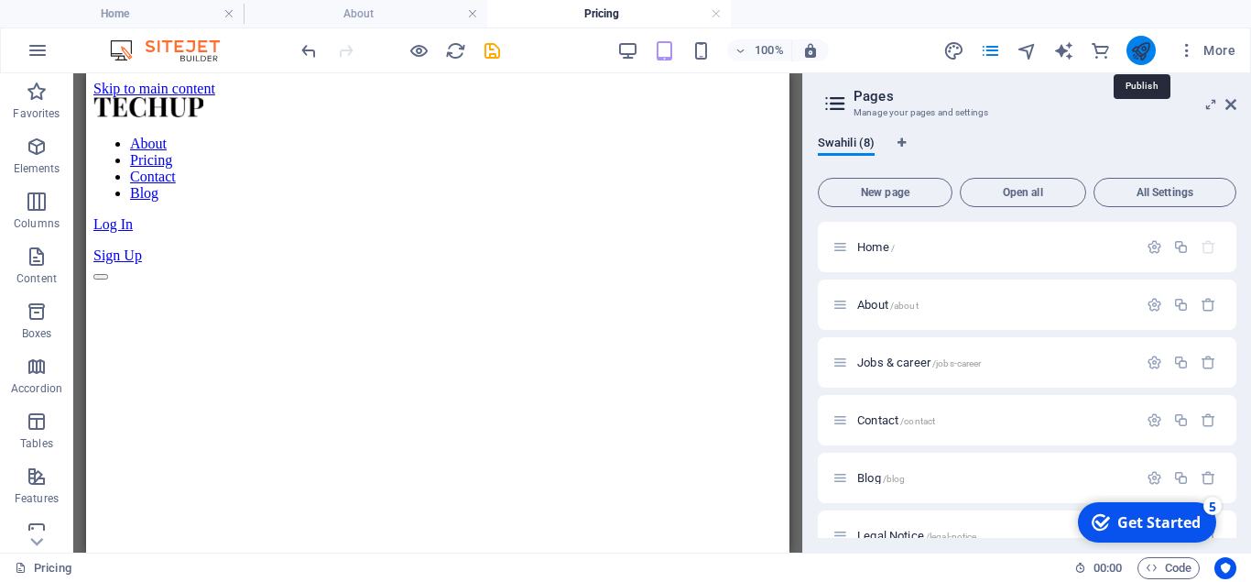
click at [1142, 48] on icon "publish" at bounding box center [1141, 50] width 21 height 21
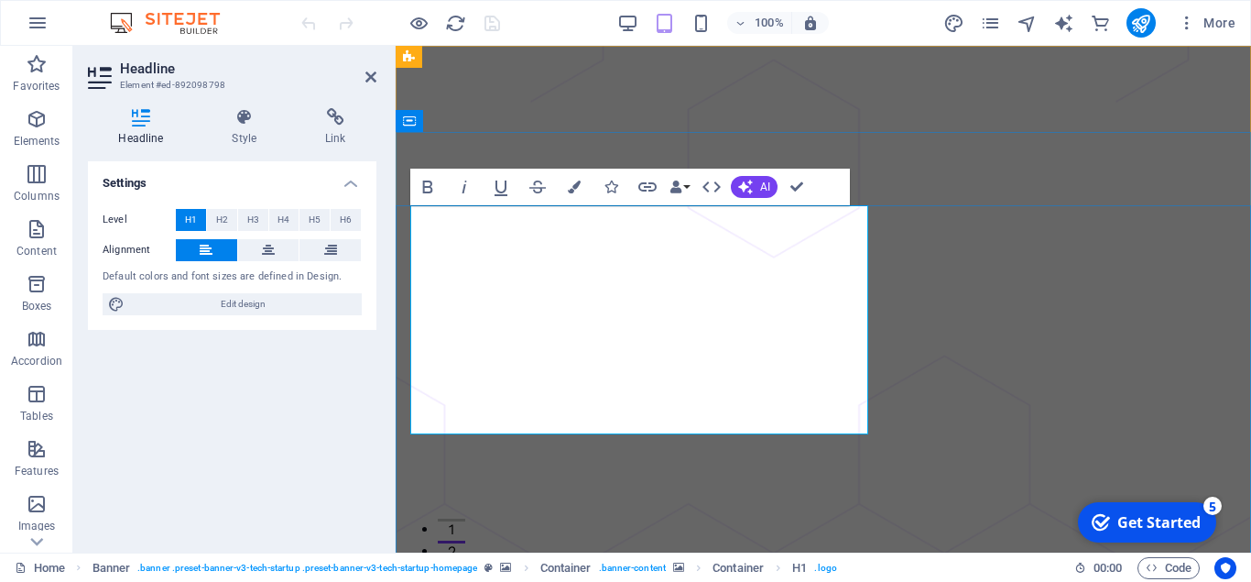
drag, startPoint x: 650, startPoint y: 245, endPoint x: 421, endPoint y: 245, distance: 229.0
click at [574, 191] on icon "button" at bounding box center [574, 186] width 13 height 13
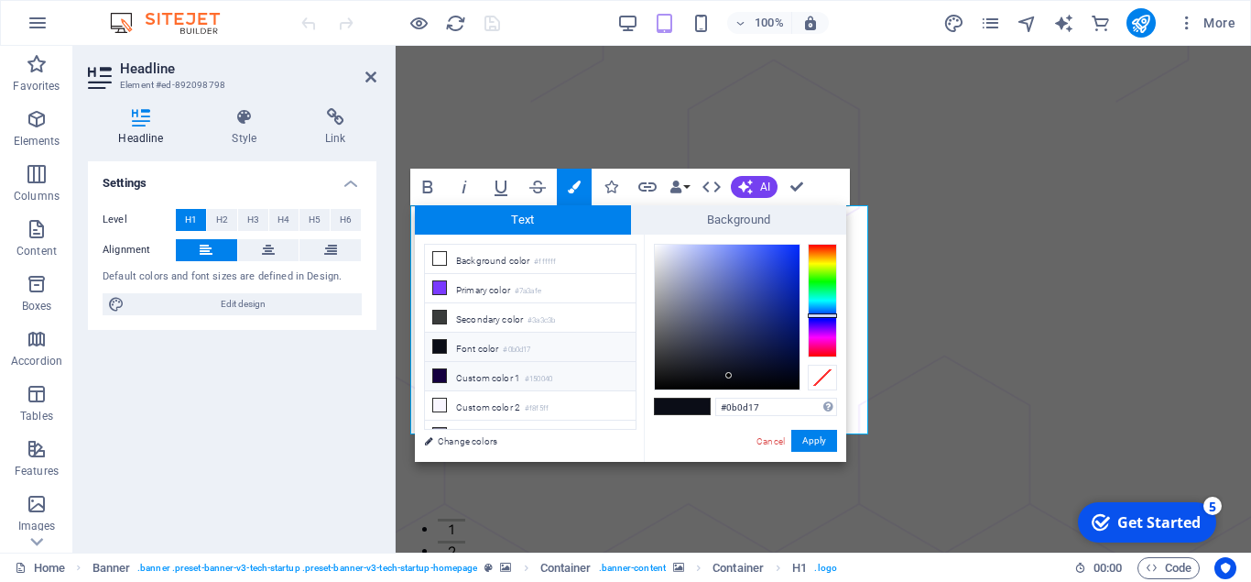
click at [488, 378] on li "Custom color 1 #150040" at bounding box center [530, 376] width 211 height 29
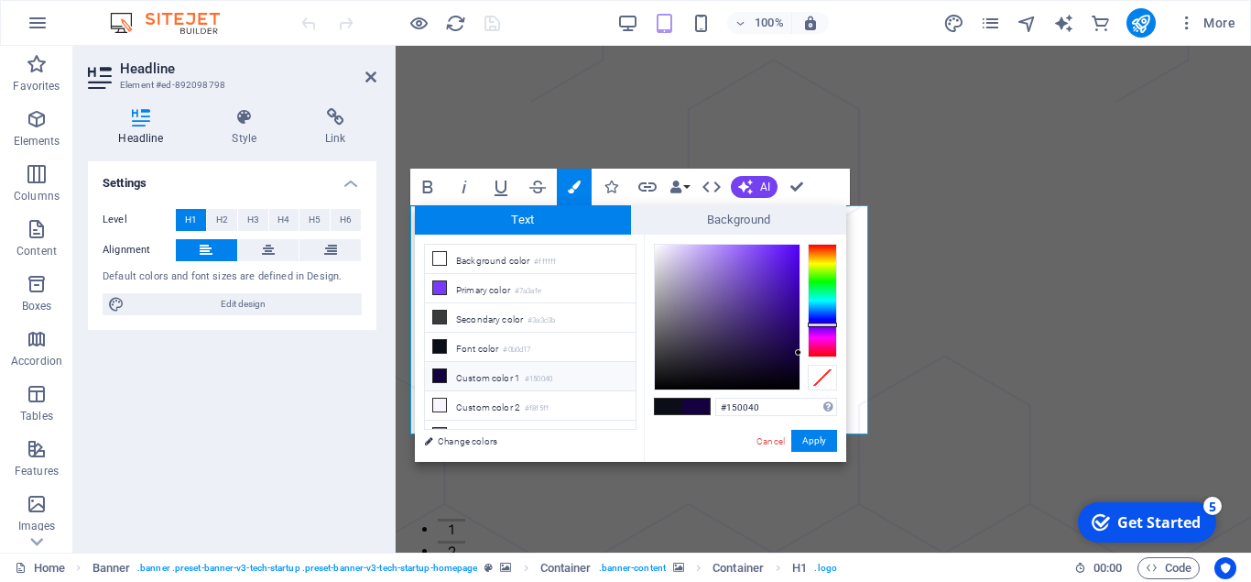
click at [442, 375] on icon at bounding box center [439, 375] width 13 height 13
click at [795, 337] on div at bounding box center [727, 317] width 145 height 145
click at [822, 442] on button "Apply" at bounding box center [815, 441] width 46 height 22
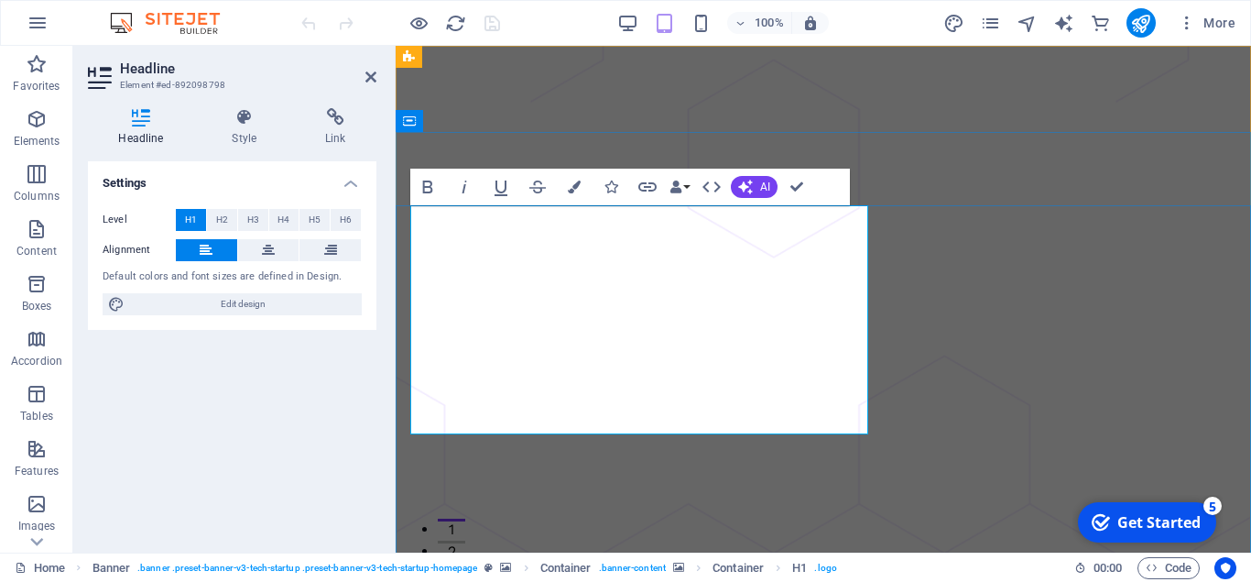
drag, startPoint x: 504, startPoint y: 301, endPoint x: 414, endPoint y: 298, distance: 89.9
click at [568, 188] on icon "button" at bounding box center [574, 186] width 13 height 13
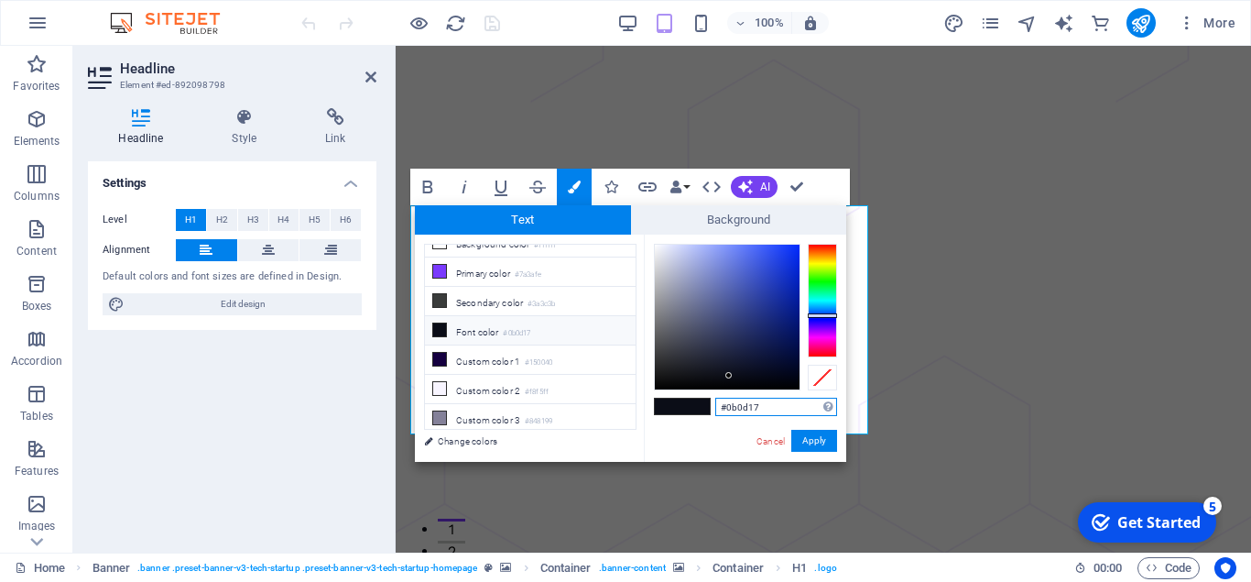
scroll to position [17, 0]
click at [447, 271] on li "Primary color #7a3afe" at bounding box center [530, 271] width 211 height 29
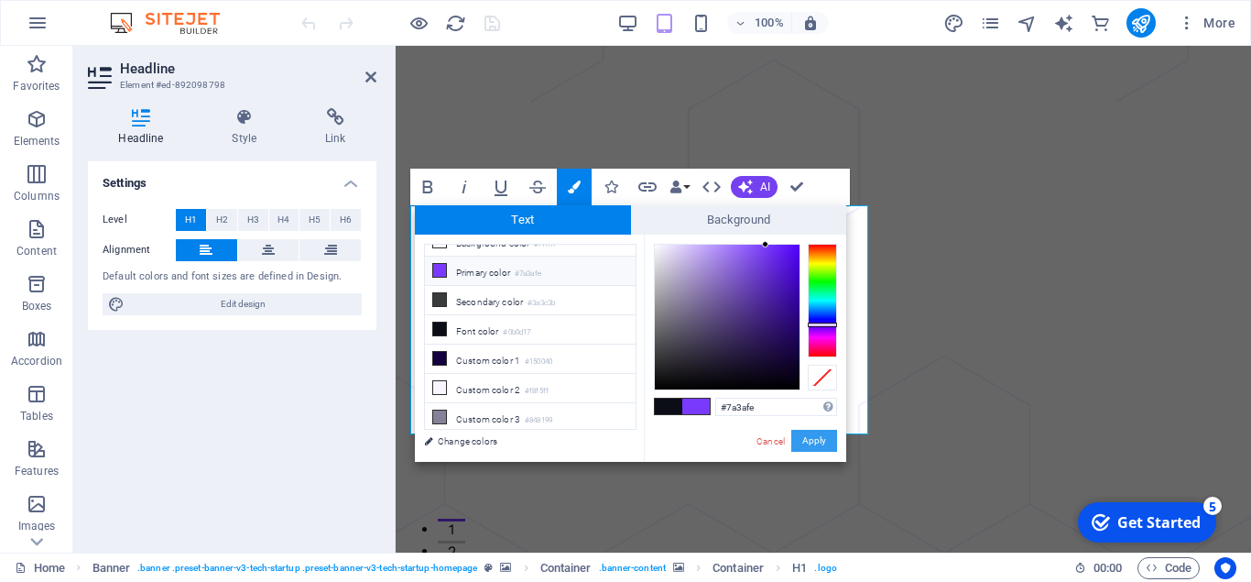
click at [814, 438] on button "Apply" at bounding box center [815, 441] width 46 height 22
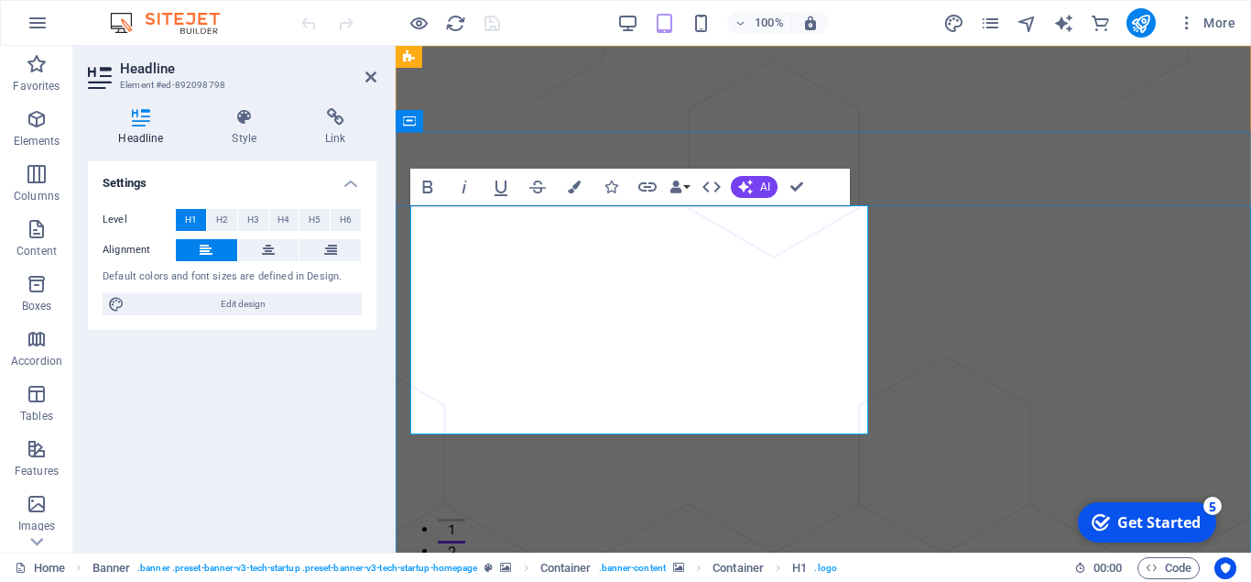
drag, startPoint x: 628, startPoint y: 296, endPoint x: 737, endPoint y: 302, distance: 109.2
click at [574, 183] on icon "button" at bounding box center [574, 186] width 13 height 13
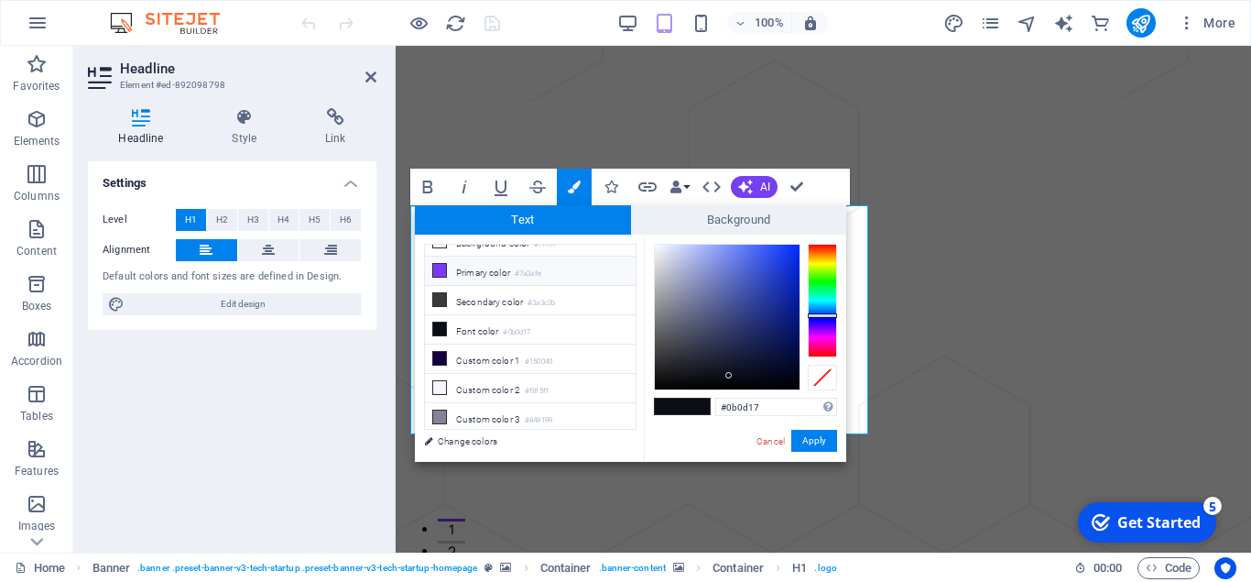
click at [506, 268] on li "Primary color #7a3afe" at bounding box center [530, 271] width 211 height 29
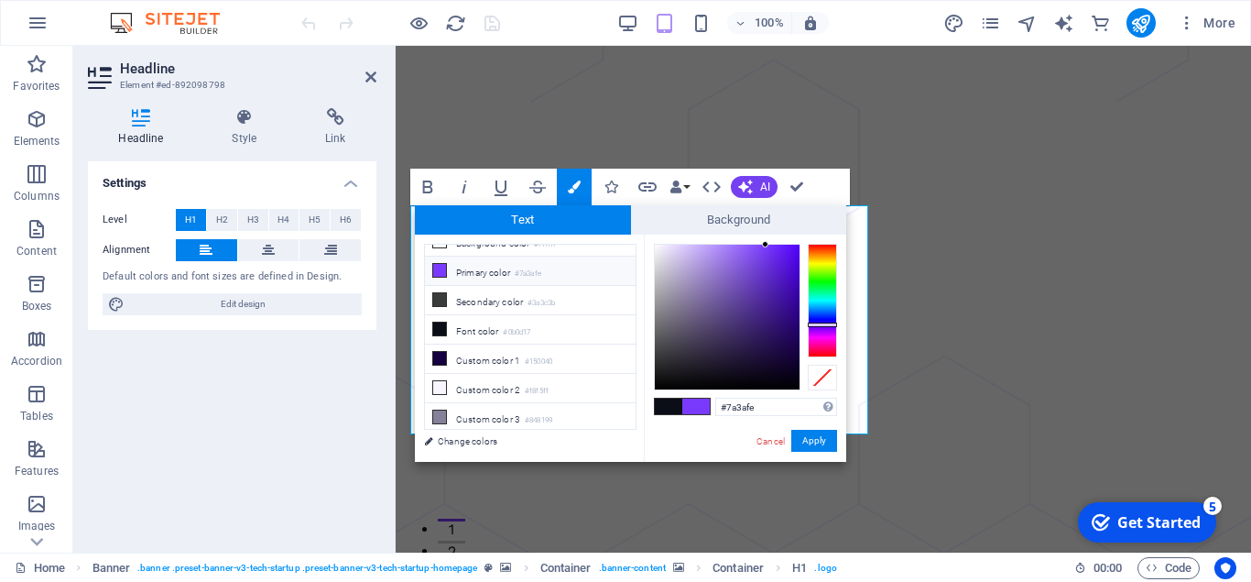
click at [444, 273] on icon at bounding box center [439, 270] width 13 height 13
click at [815, 447] on button "Apply" at bounding box center [815, 441] width 46 height 22
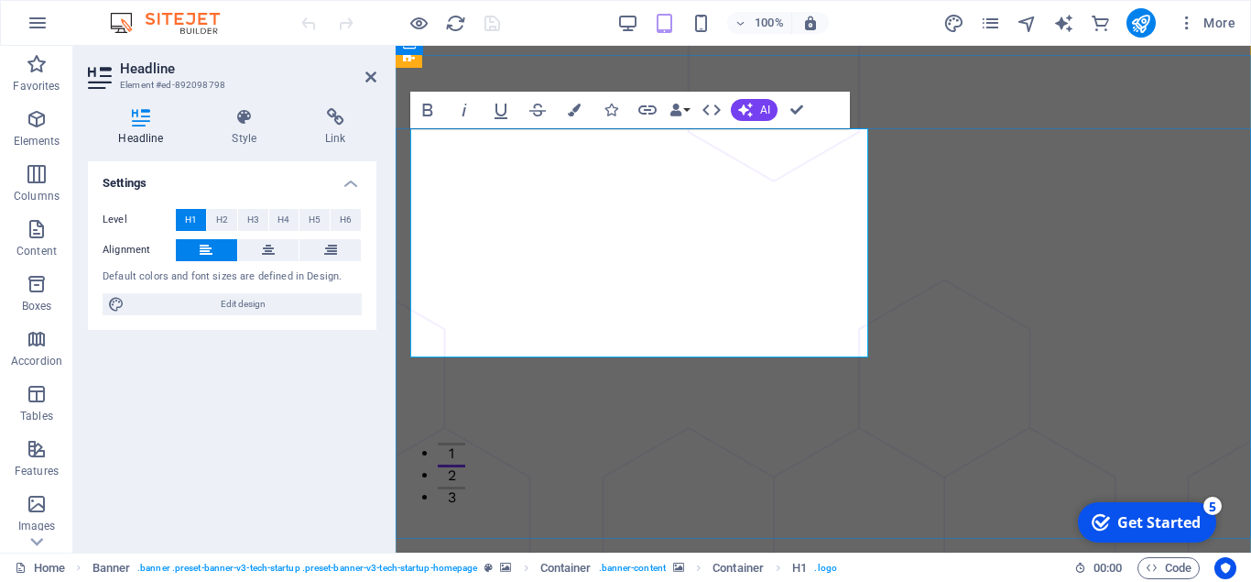
scroll to position [77, 0]
drag, startPoint x: 415, startPoint y: 335, endPoint x: 637, endPoint y: 350, distance: 222.2
click at [575, 111] on icon "button" at bounding box center [574, 110] width 13 height 13
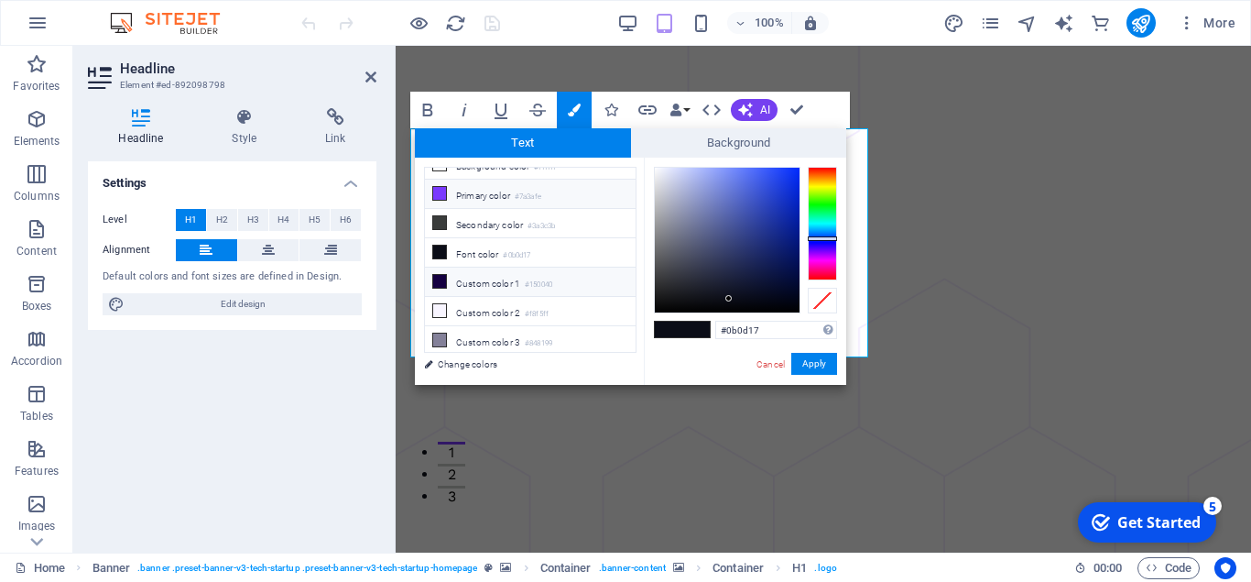
click at [436, 276] on icon at bounding box center [439, 281] width 13 height 13
type input "#150040"
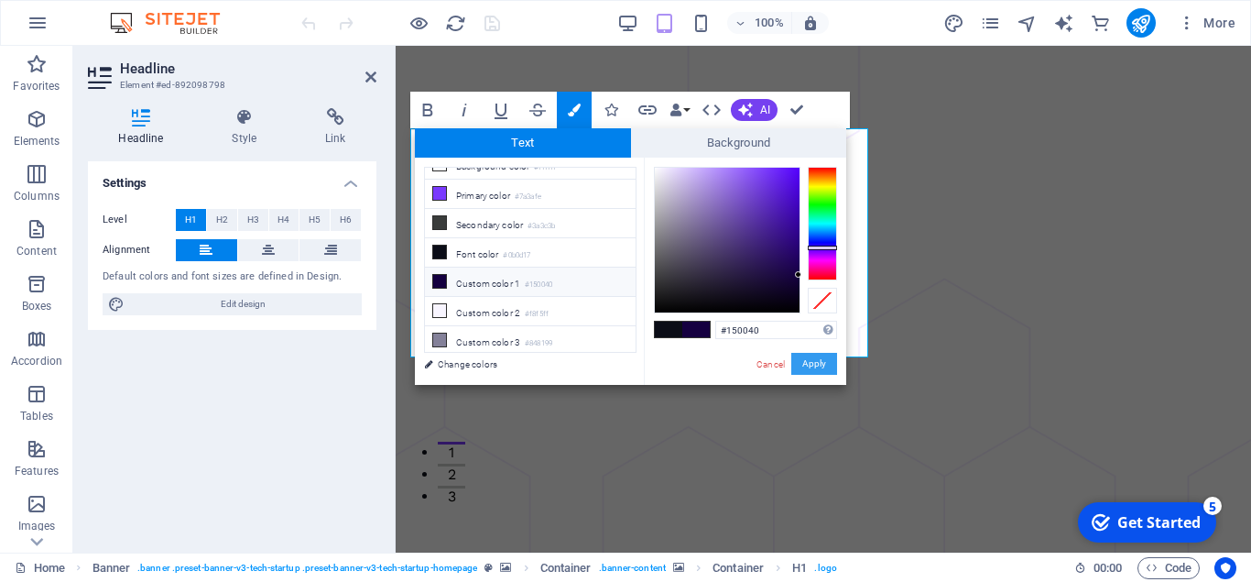
click at [822, 359] on button "Apply" at bounding box center [815, 364] width 46 height 22
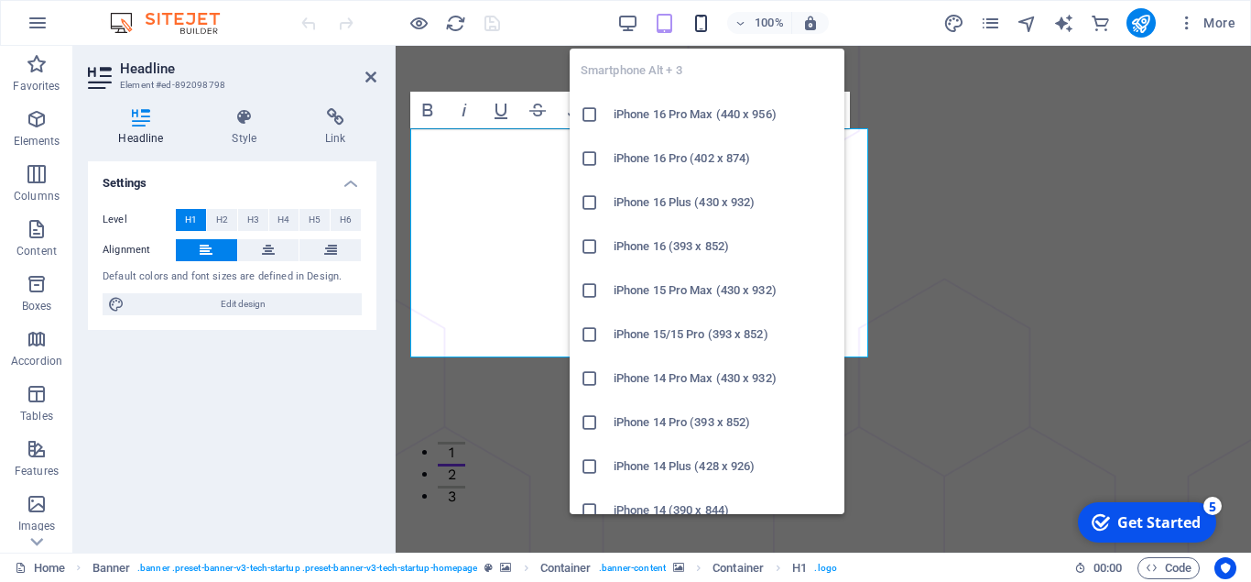
click at [703, 24] on icon "button" at bounding box center [701, 23] width 21 height 21
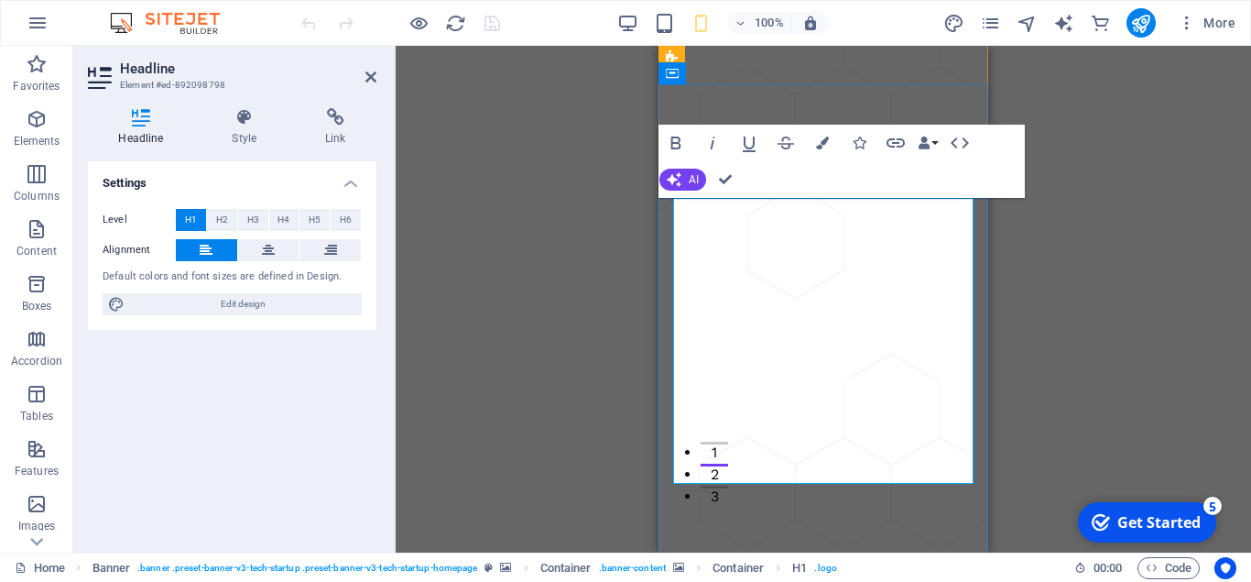
click at [225, 223] on span "H2" at bounding box center [222, 220] width 12 height 22
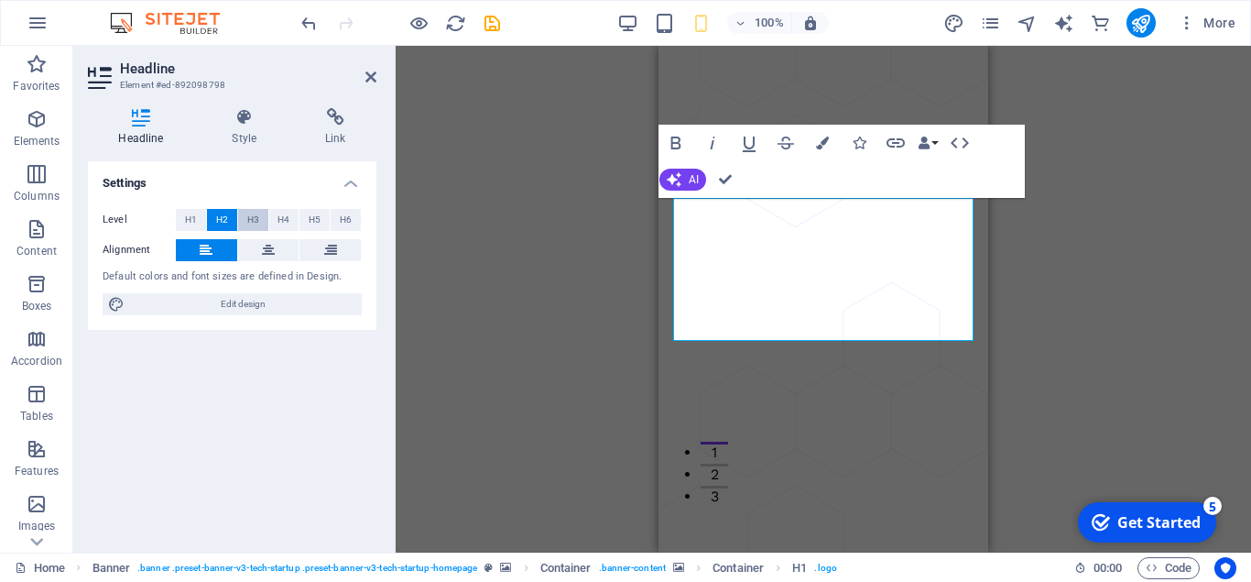
click at [249, 221] on span "H3" at bounding box center [253, 220] width 12 height 22
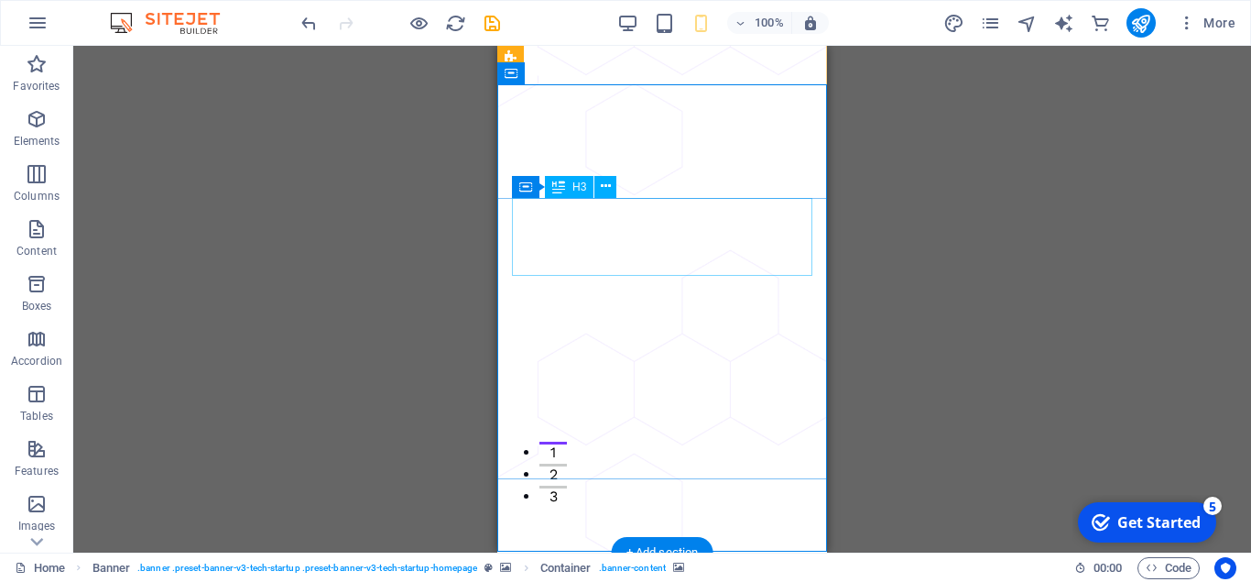
scroll to position [0, 0]
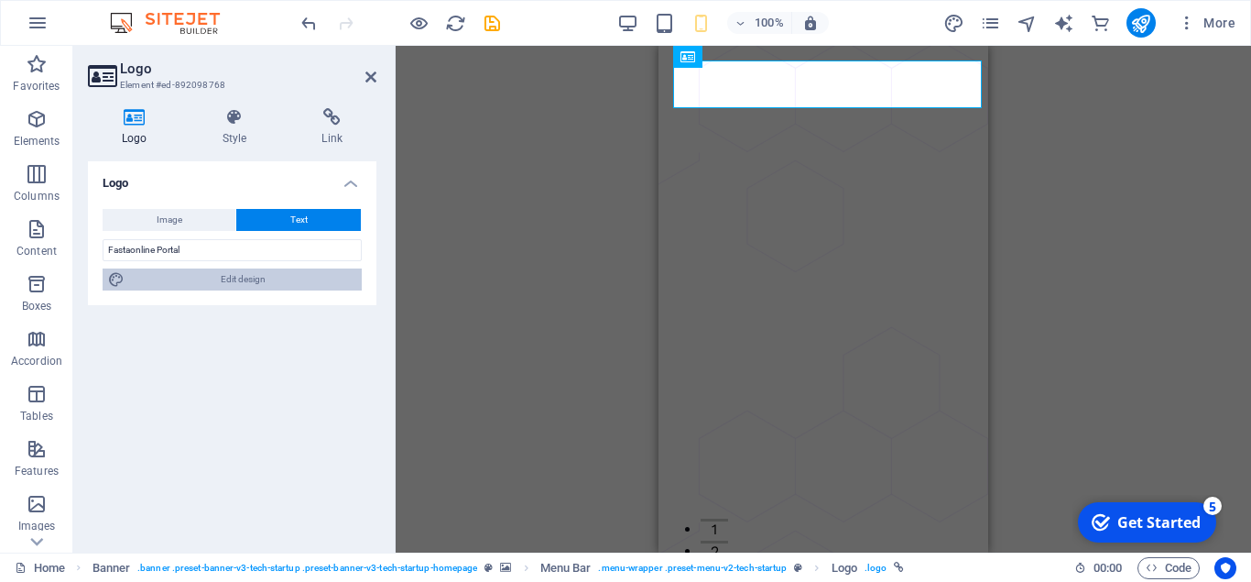
click at [290, 285] on span "Edit design" at bounding box center [243, 279] width 226 height 22
select select "px"
select select "400"
select select "px"
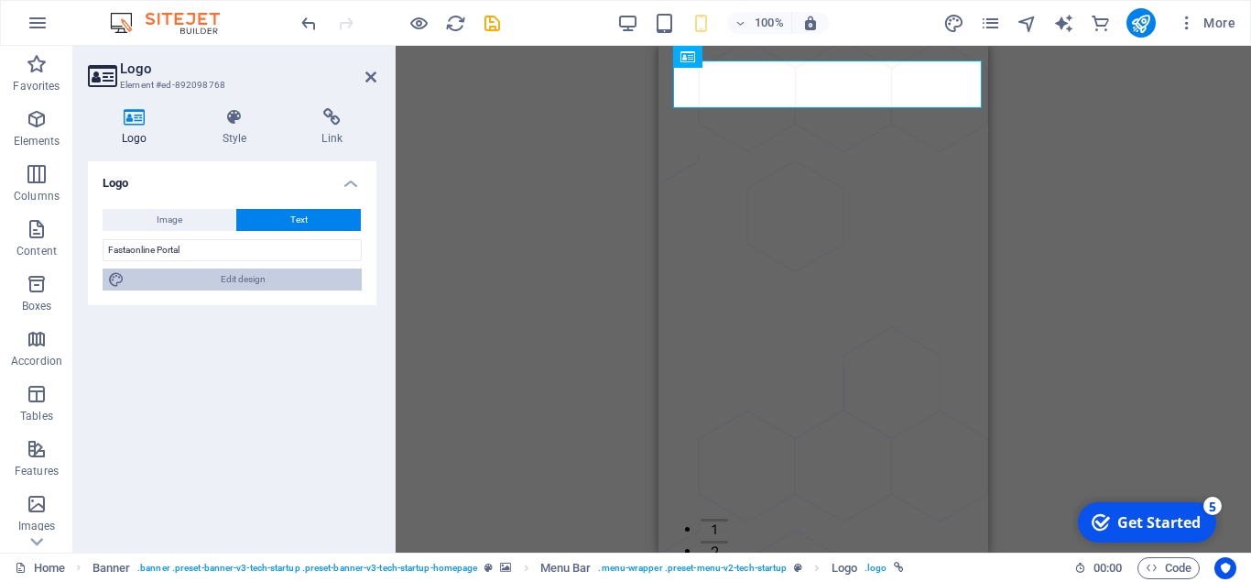
select select "700"
select select "px"
select select "rem"
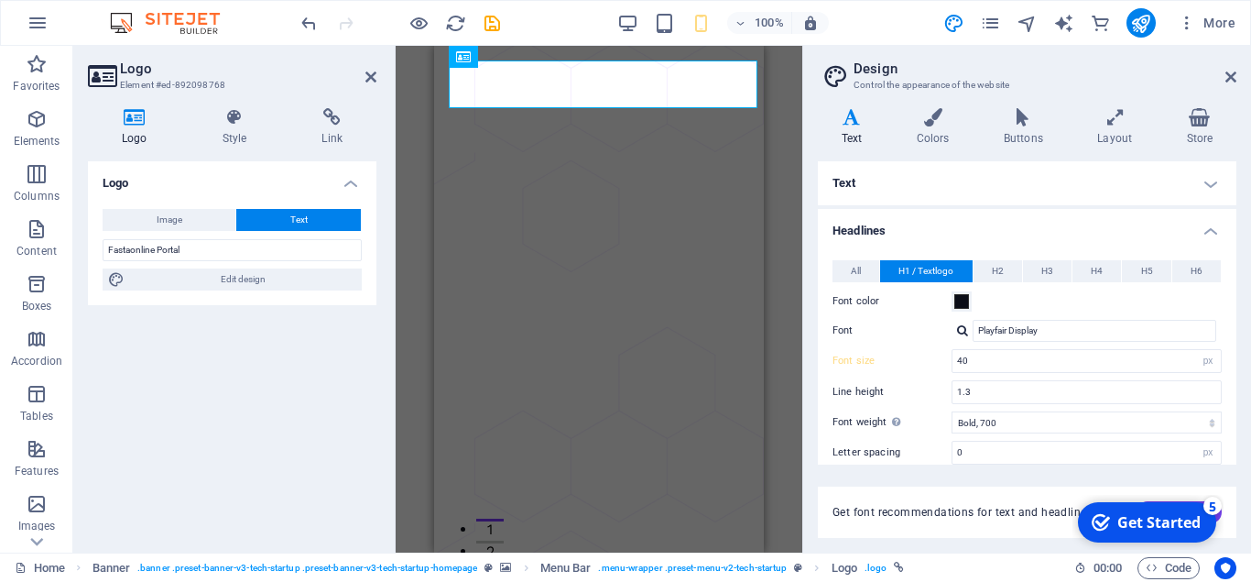
click at [293, 363] on div "Logo Image Text Drag files here, click to choose files or select files from Fil…" at bounding box center [232, 349] width 289 height 377
click at [235, 137] on h4 "Style" at bounding box center [239, 127] width 100 height 38
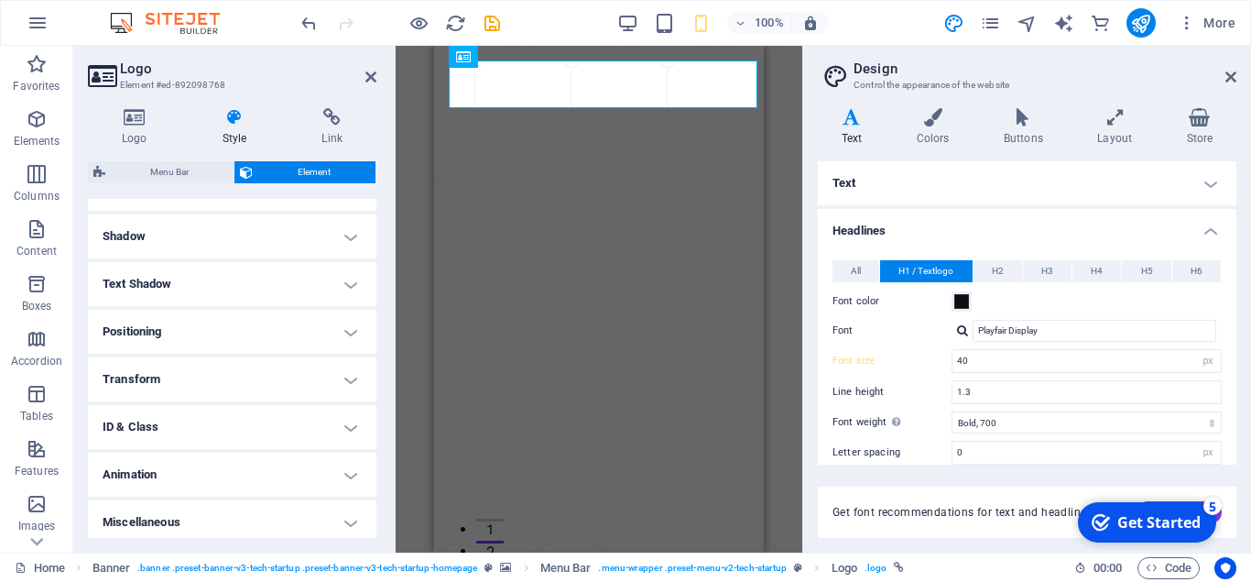
scroll to position [435, 0]
click at [330, 275] on h4 "Text Shadow" at bounding box center [232, 278] width 289 height 44
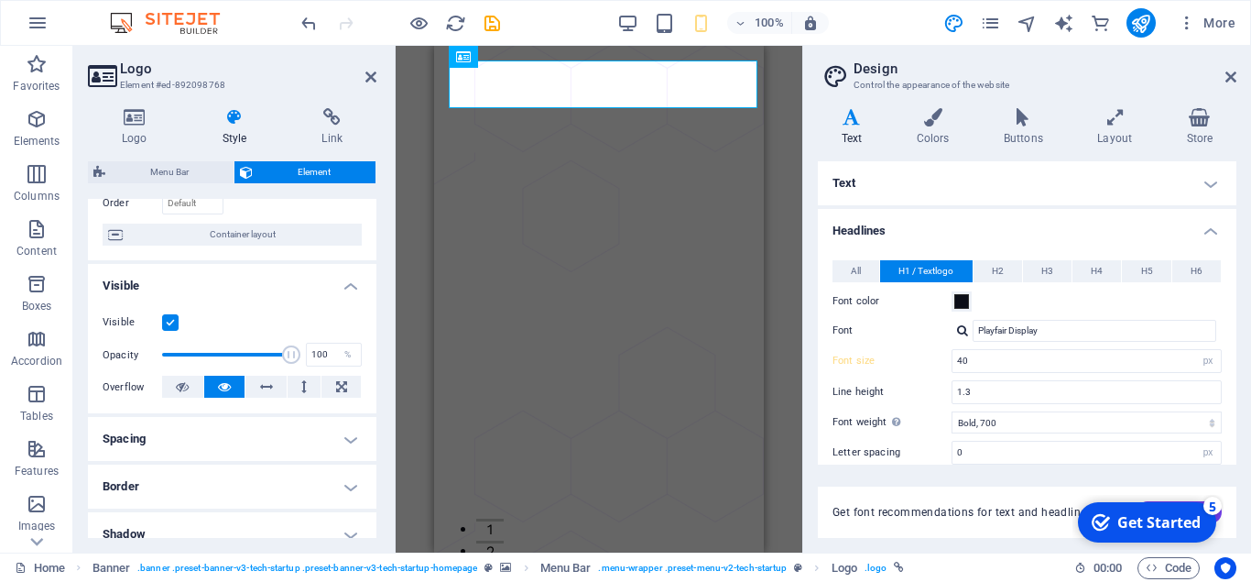
scroll to position [0, 0]
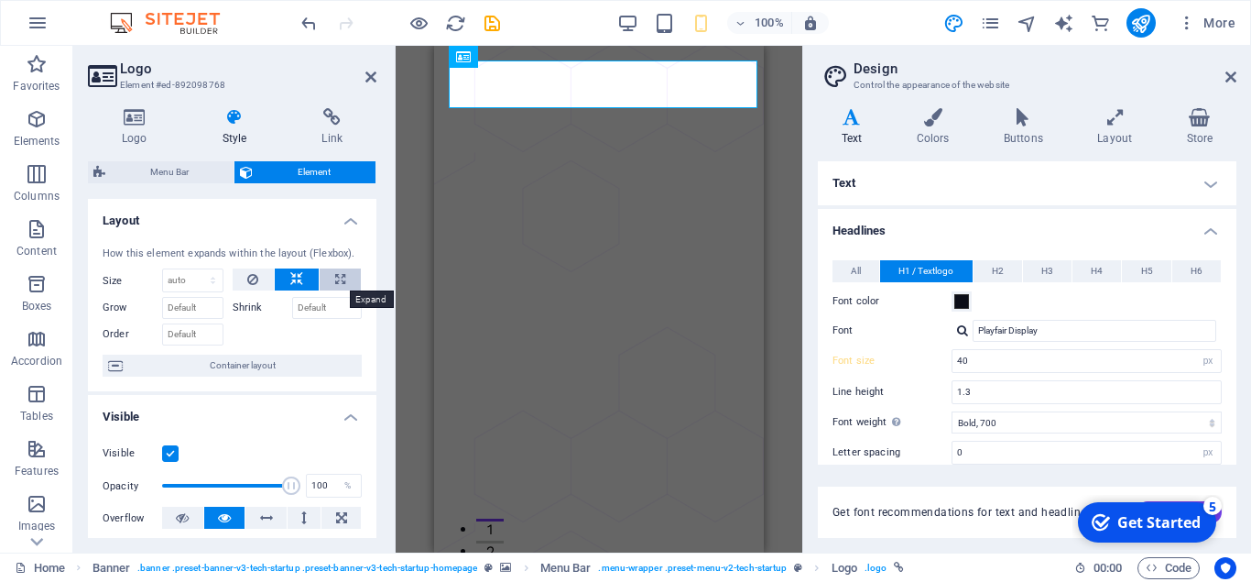
click at [337, 278] on icon at bounding box center [340, 279] width 10 height 22
type input "100"
select select "%"
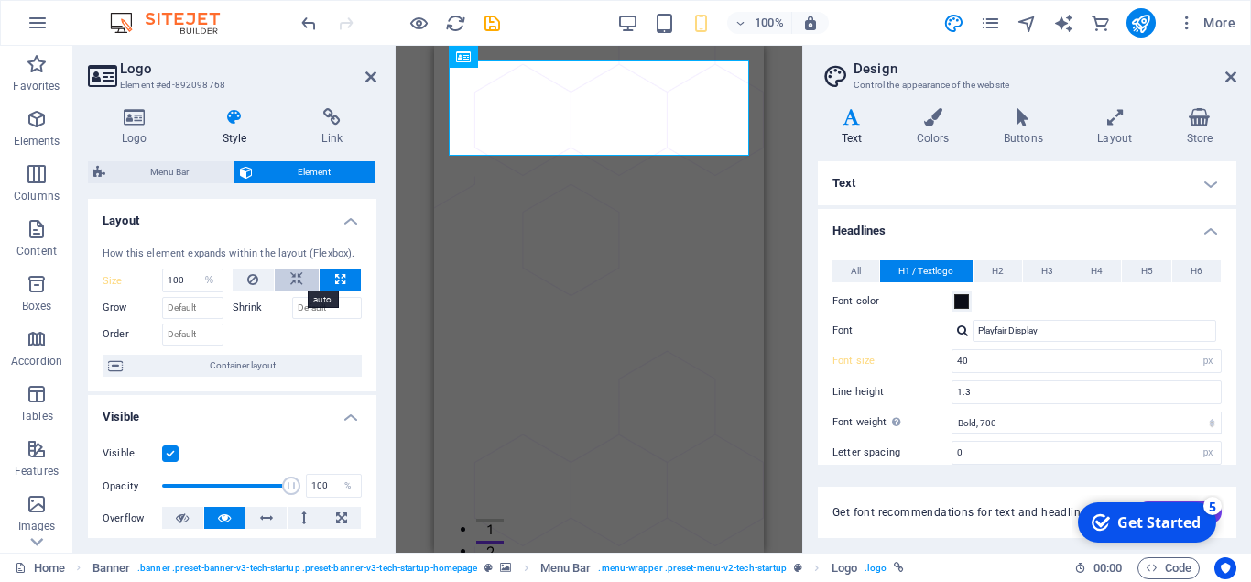
click at [298, 273] on icon at bounding box center [296, 279] width 13 height 22
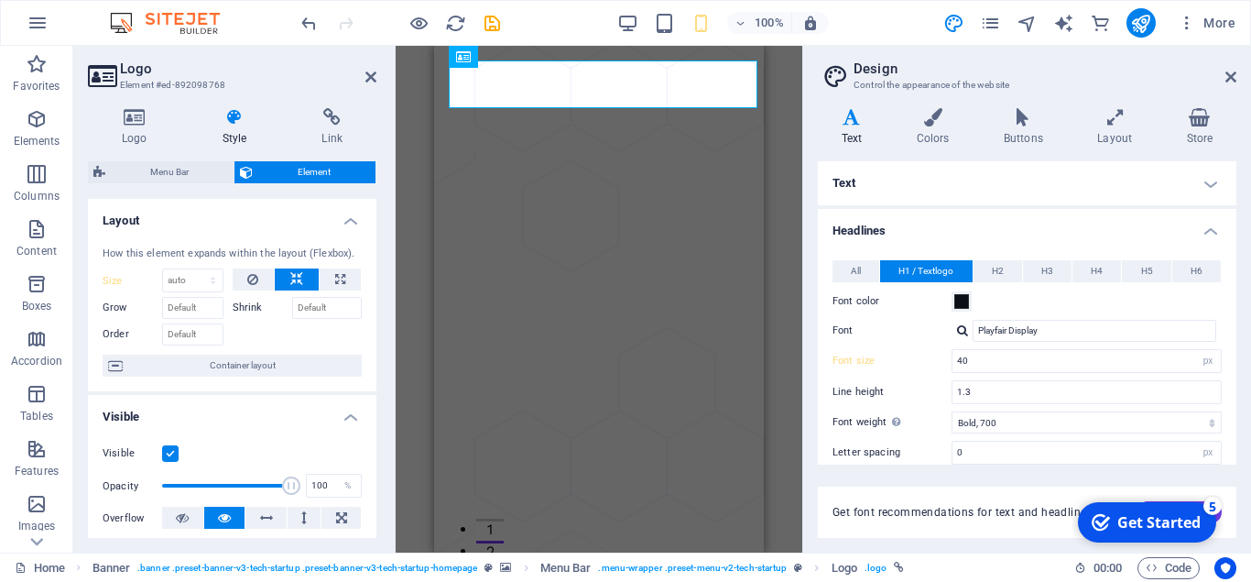
click at [252, 307] on label "Shrink" at bounding box center [263, 308] width 60 height 22
click at [163, 269] on select "Default auto px % 1/1 1/2 1/3 1/4 1/5 1/6 1/7 1/8 1/9 1/10" at bounding box center [193, 280] width 60 height 22
select select "px"
click option "px" at bounding box center [0, 0] width 0 height 0
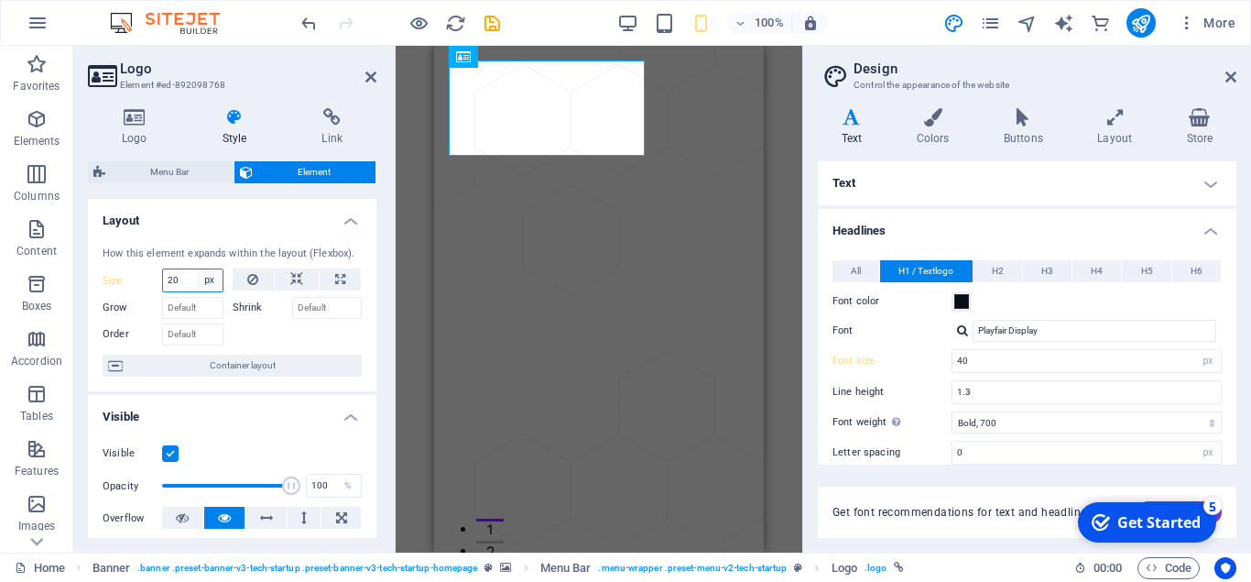
click at [197, 269] on select "Default auto px % 1/1 1/2 1/3 1/4 1/5 1/6 1/7 1/8 1/9 1/10" at bounding box center [210, 280] width 26 height 22
click at [191, 279] on input "20" at bounding box center [193, 280] width 60 height 22
type input "2"
type input "30"
click at [299, 279] on icon at bounding box center [296, 279] width 13 height 22
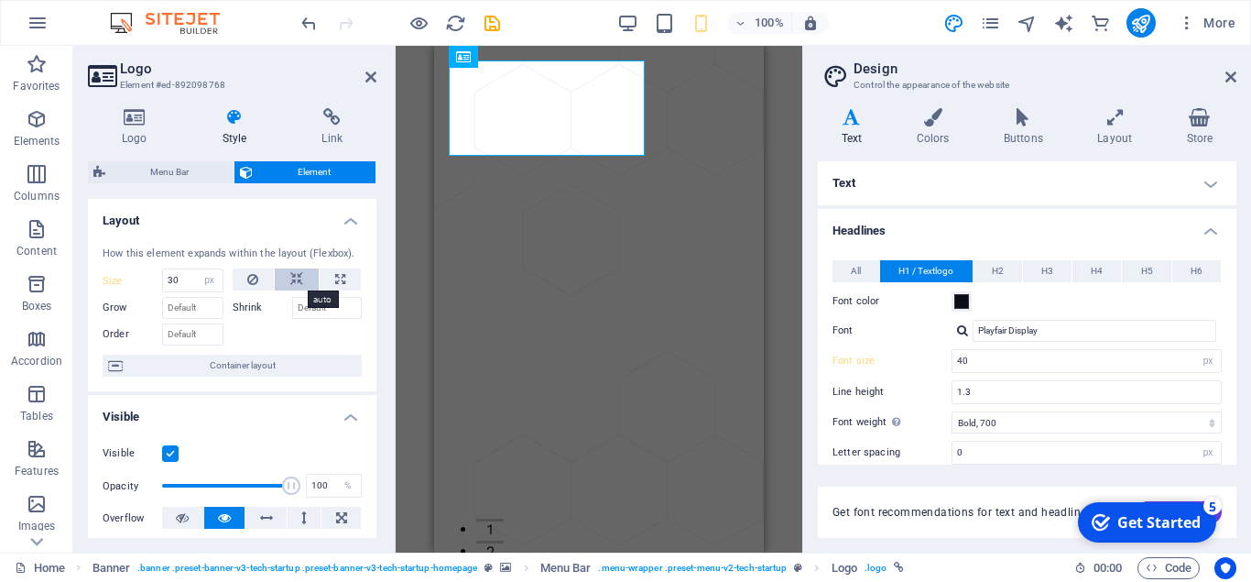
select select "DISABLED_OPTION_VALUE"
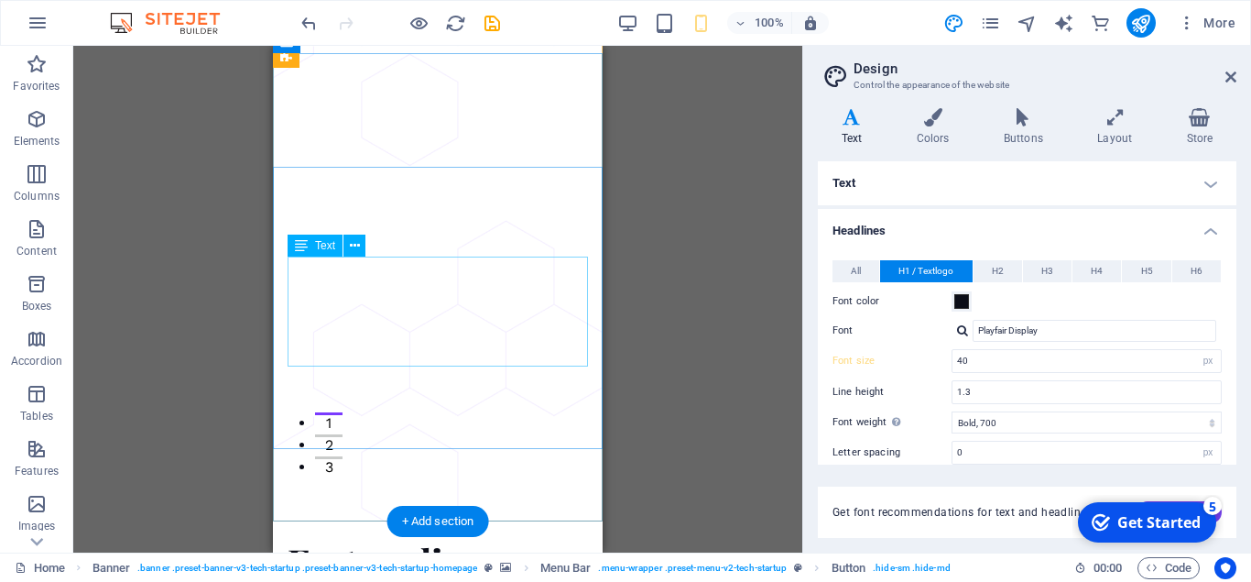
scroll to position [108, 0]
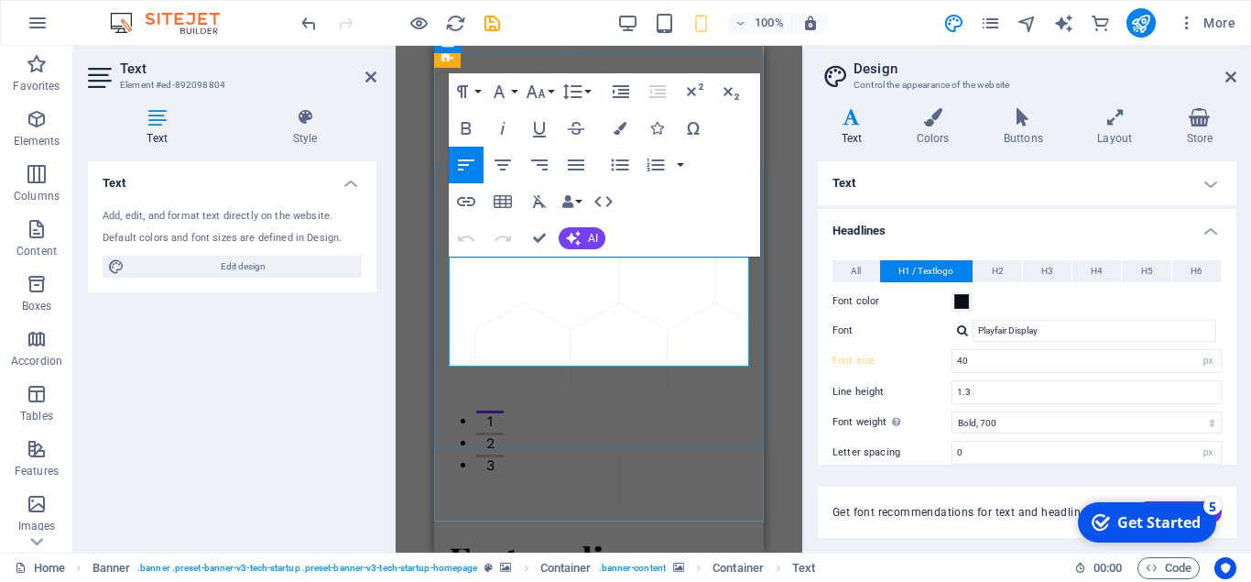
drag, startPoint x: 683, startPoint y: 353, endPoint x: 623, endPoint y: 362, distance: 60.3
drag, startPoint x: 687, startPoint y: 353, endPoint x: 538, endPoint y: 354, distance: 149.3
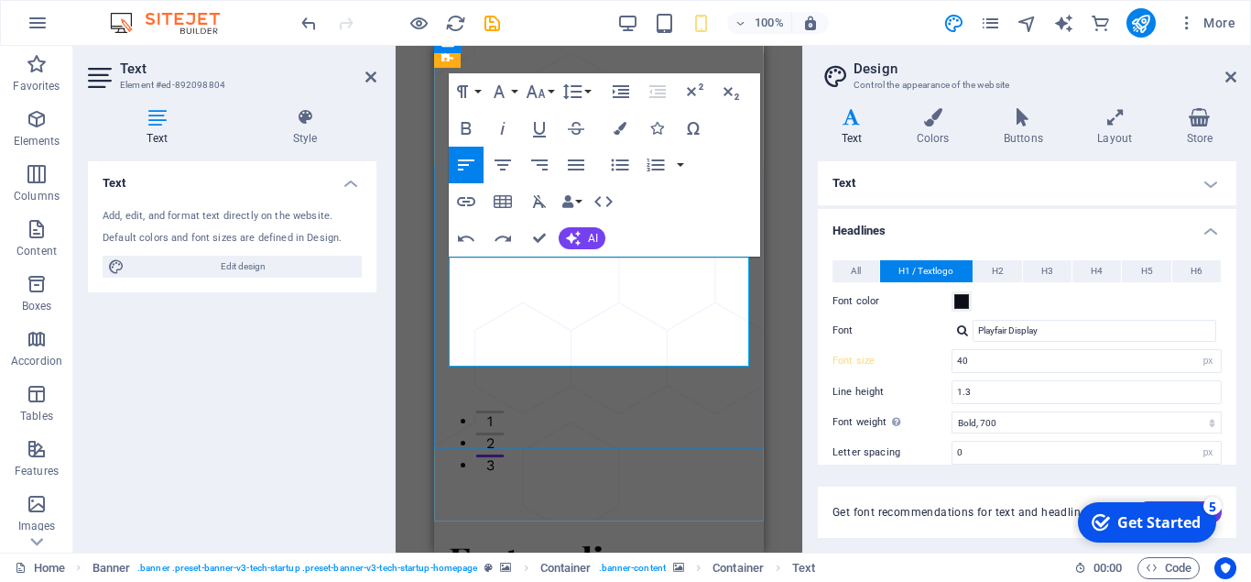
click at [611, 123] on button "Colors" at bounding box center [620, 128] width 35 height 37
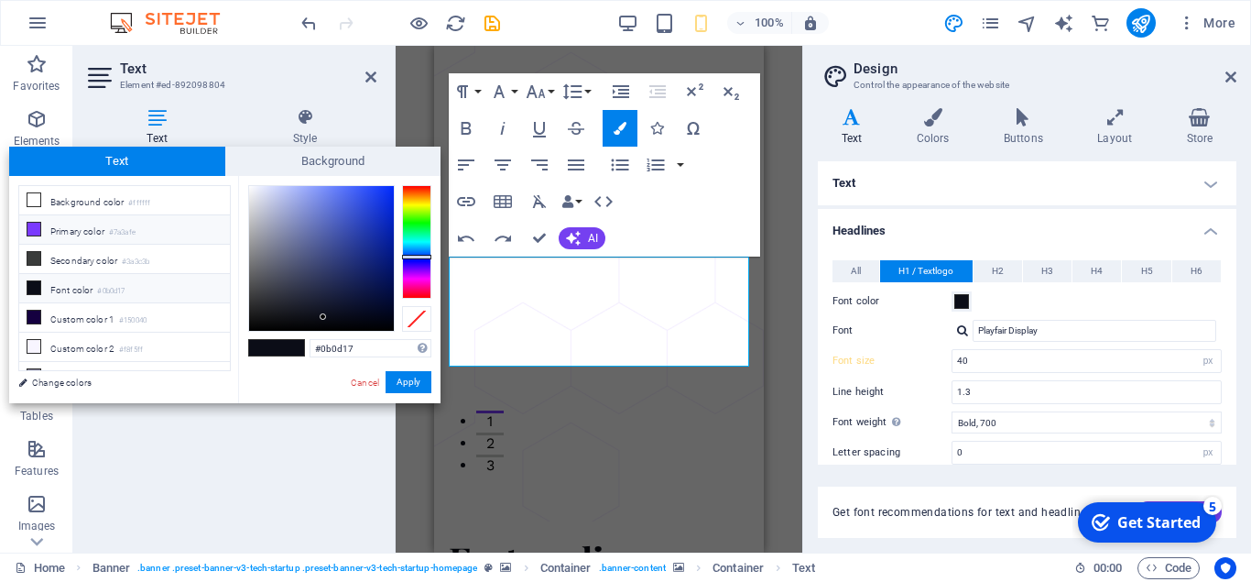
click at [30, 229] on icon at bounding box center [33, 229] width 13 height 13
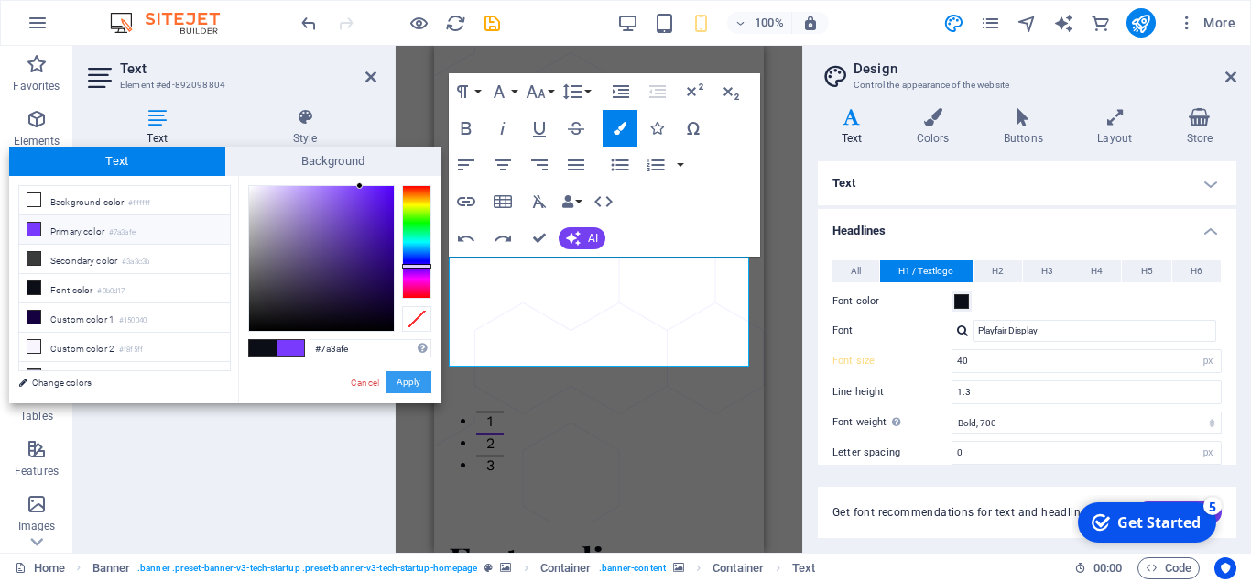
click at [424, 377] on button "Apply" at bounding box center [409, 382] width 46 height 22
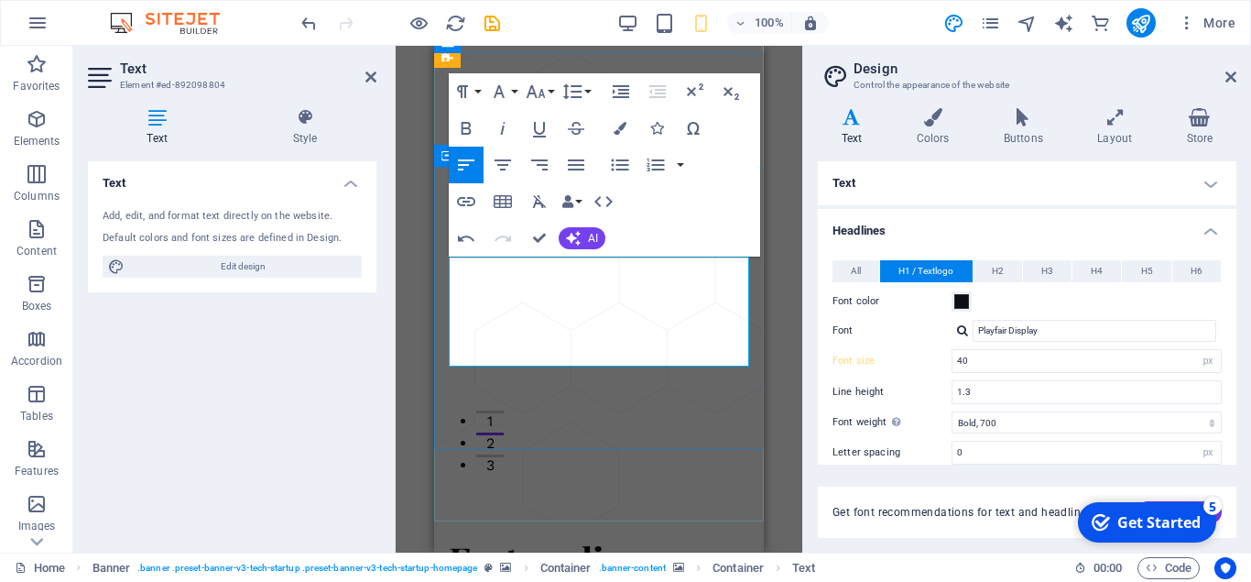
drag, startPoint x: 535, startPoint y: 265, endPoint x: 448, endPoint y: 259, distance: 87.2
click at [620, 126] on icon "button" at bounding box center [620, 128] width 13 height 13
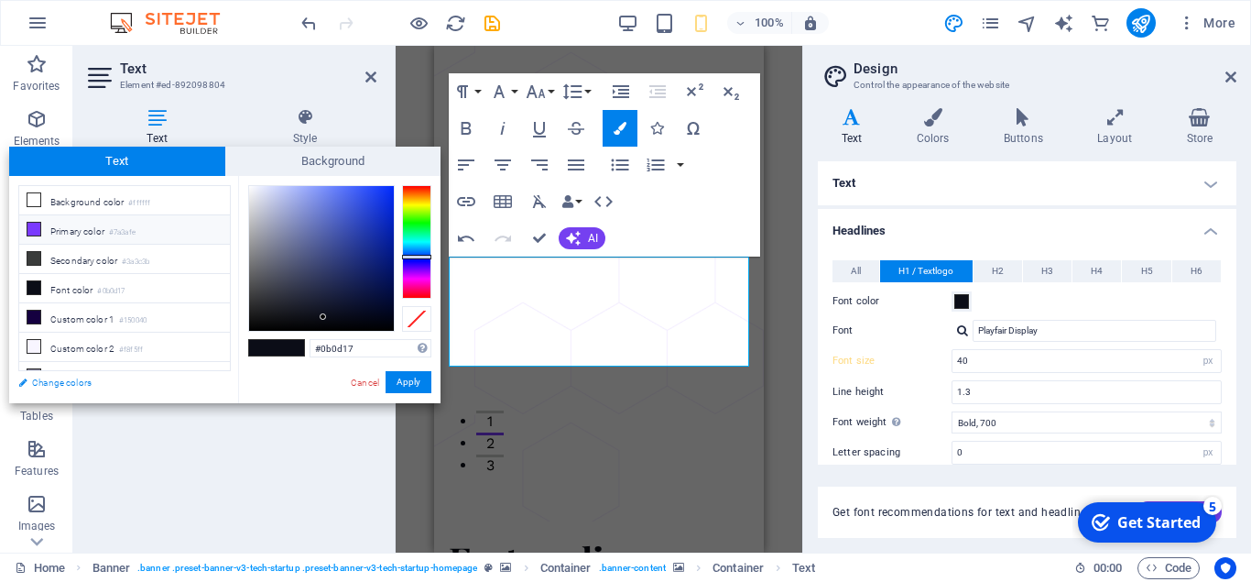
click at [21, 381] on link "Change colors" at bounding box center [115, 382] width 213 height 23
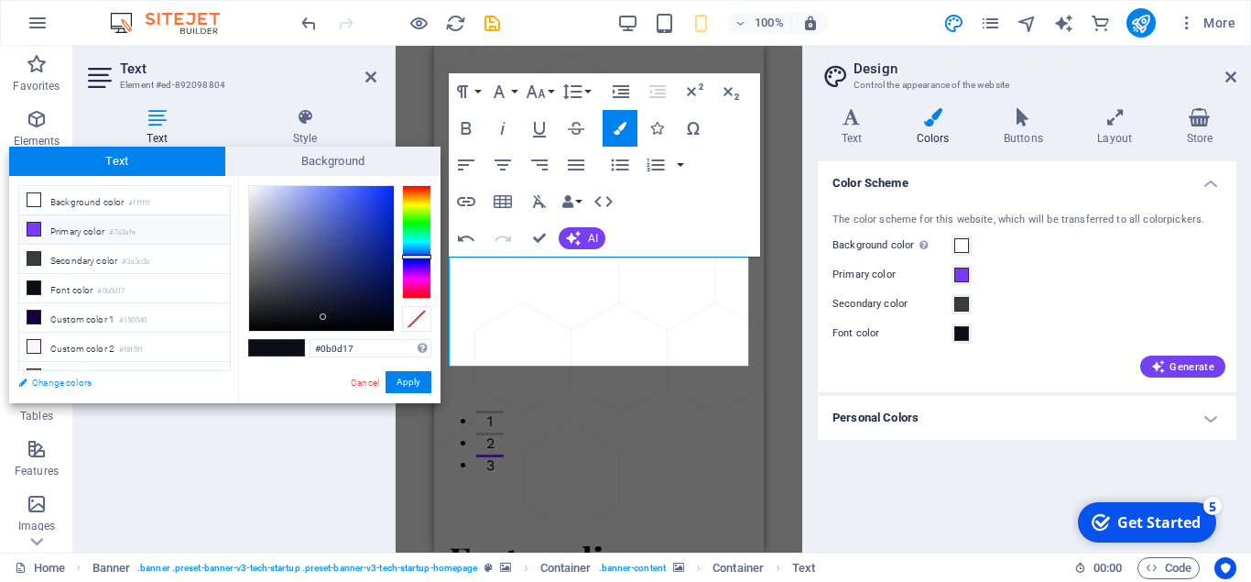
click at [31, 381] on link "Change colors" at bounding box center [115, 382] width 213 height 23
click at [1233, 82] on icon at bounding box center [1231, 77] width 11 height 15
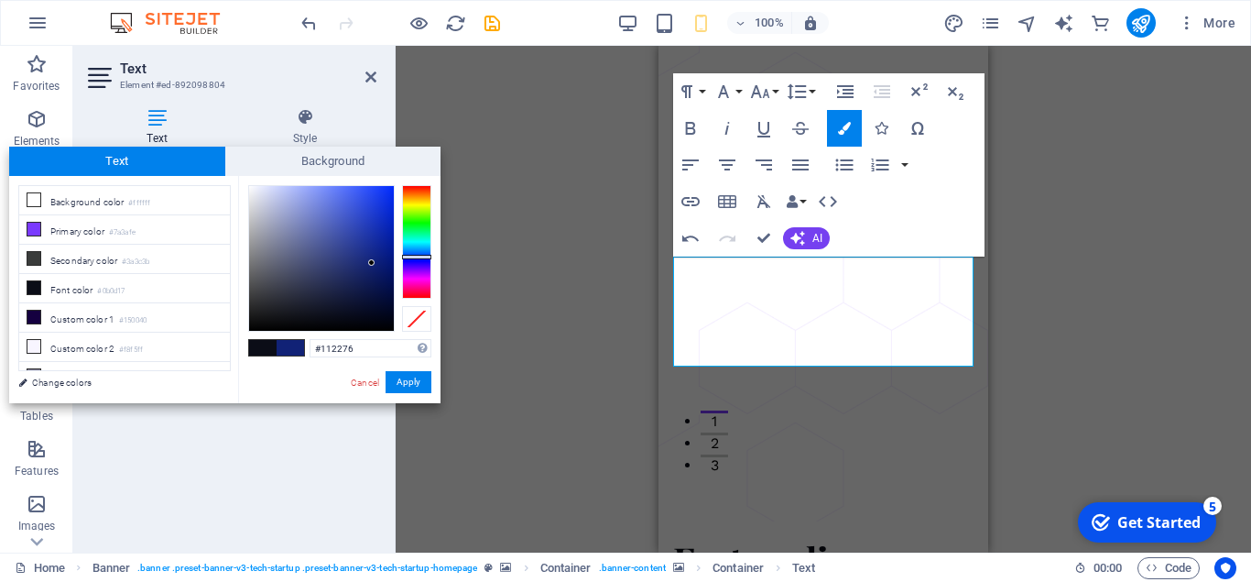
click at [372, 263] on div at bounding box center [321, 258] width 145 height 145
click at [375, 268] on div at bounding box center [321, 258] width 145 height 145
drag, startPoint x: 375, startPoint y: 268, endPoint x: 368, endPoint y: 245, distance: 24.7
click at [368, 245] on div at bounding box center [368, 244] width 6 height 6
click at [422, 384] on button "Apply" at bounding box center [409, 382] width 46 height 22
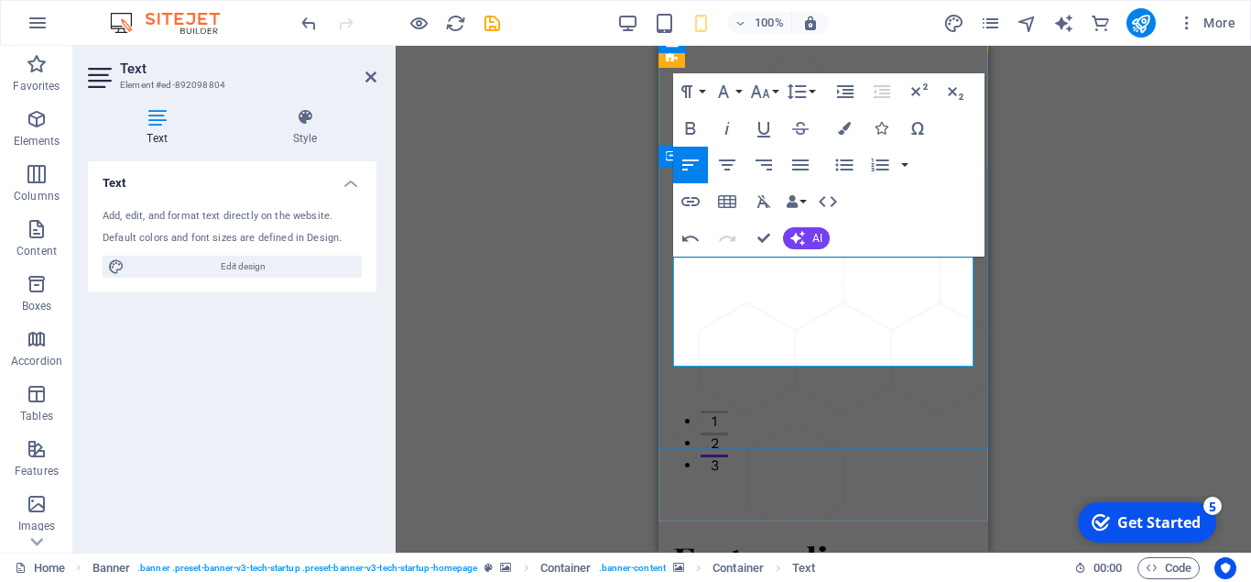
drag, startPoint x: 823, startPoint y: 309, endPoint x: 672, endPoint y: 305, distance: 151.2
click at [851, 124] on button "Colors" at bounding box center [844, 128] width 35 height 37
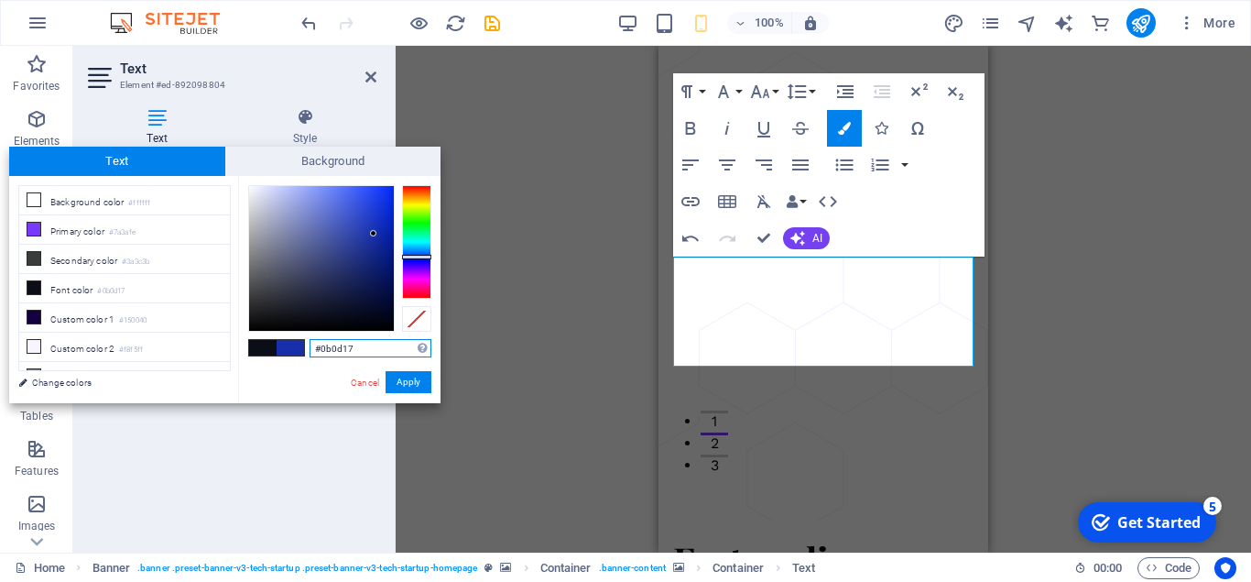
type input "#172faa"
click at [374, 234] on div at bounding box center [321, 258] width 145 height 145
click at [403, 382] on button "Apply" at bounding box center [409, 382] width 46 height 22
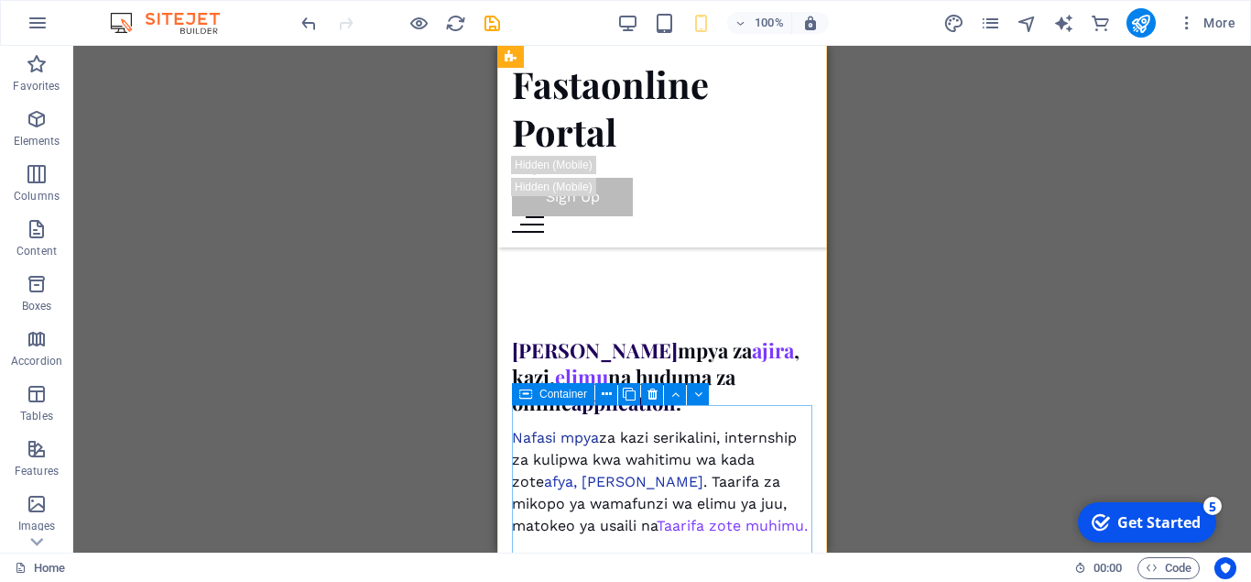
scroll to position [968, 0]
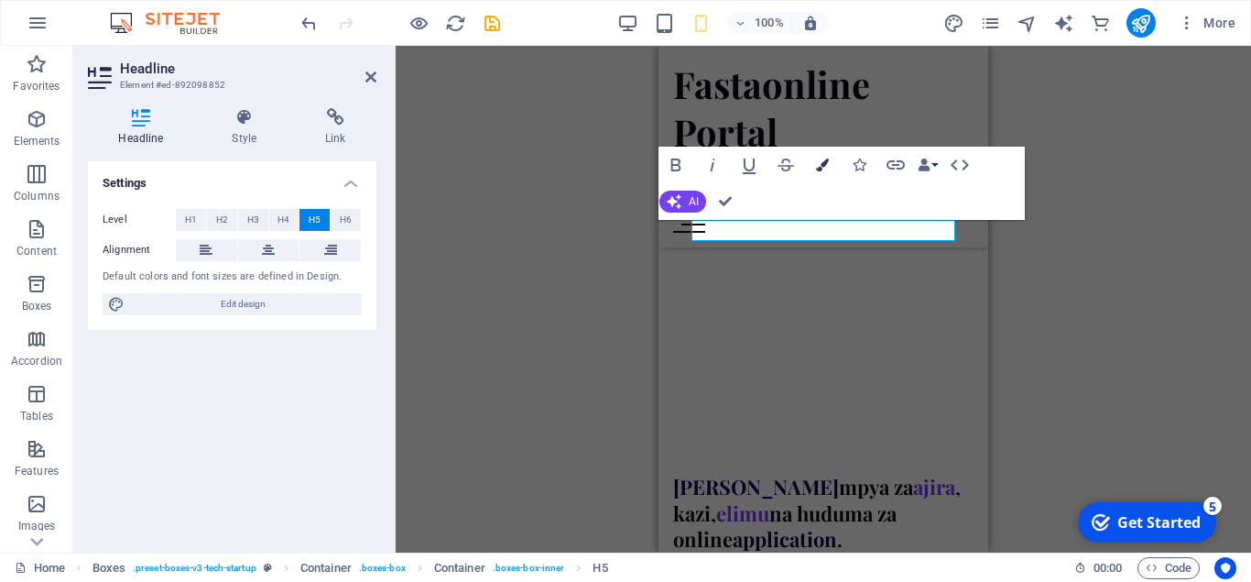
click at [823, 165] on icon "button" at bounding box center [822, 164] width 13 height 13
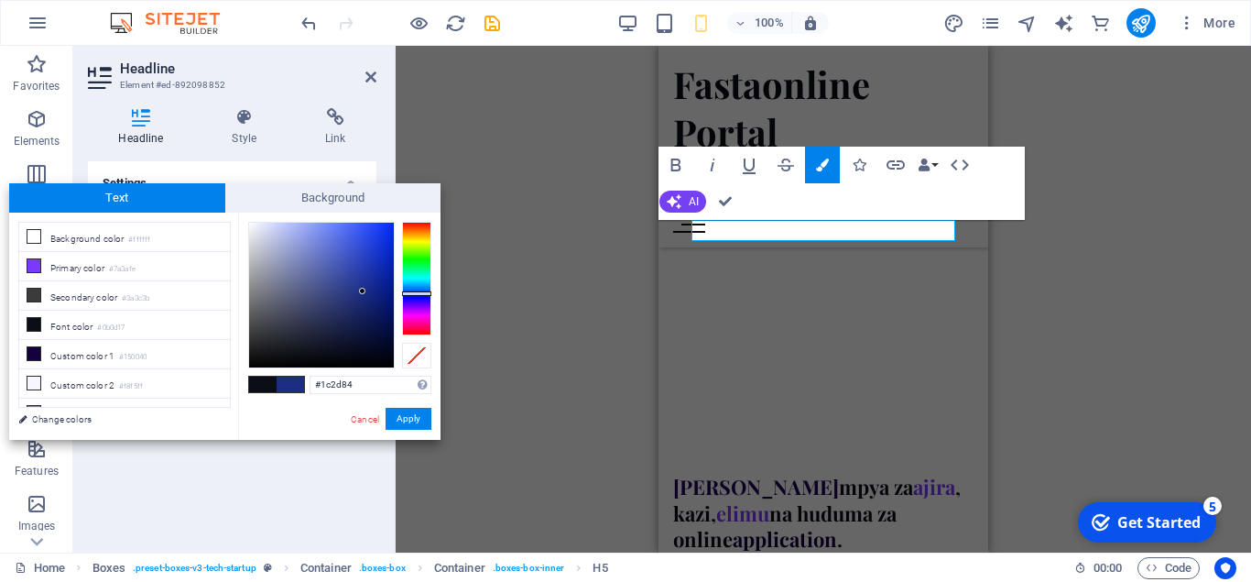
click at [363, 291] on div at bounding box center [321, 295] width 145 height 145
type input "#0925b0"
drag, startPoint x: 363, startPoint y: 291, endPoint x: 386, endPoint y: 267, distance: 33.7
click at [386, 267] on div at bounding box center [385, 266] width 6 height 6
click at [408, 413] on button "Apply" at bounding box center [409, 419] width 46 height 22
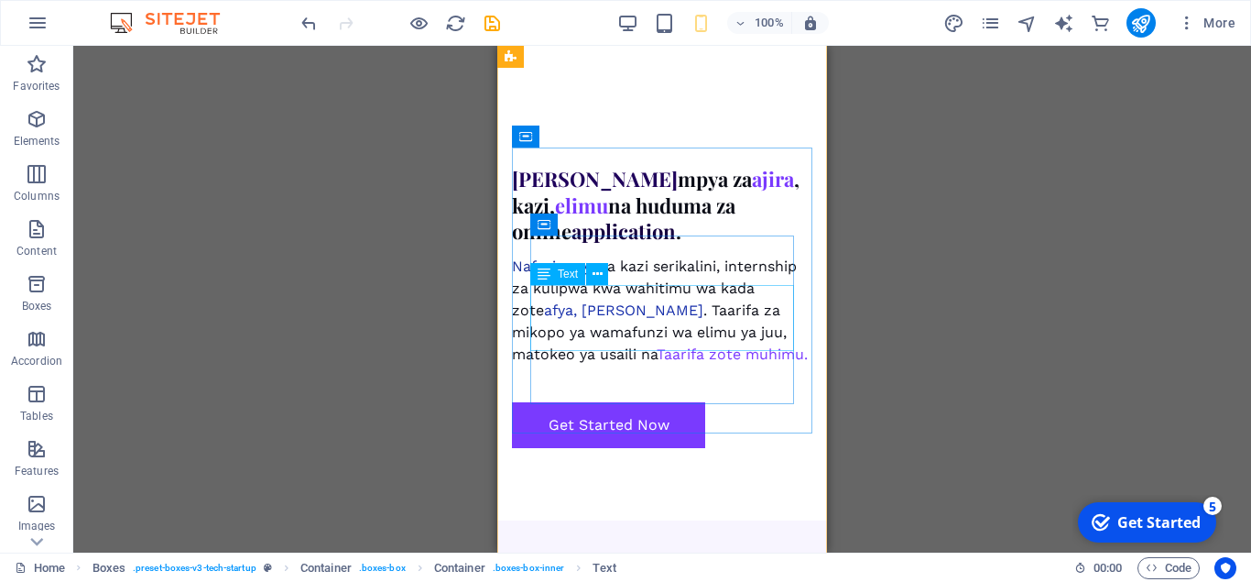
scroll to position [1248, 0]
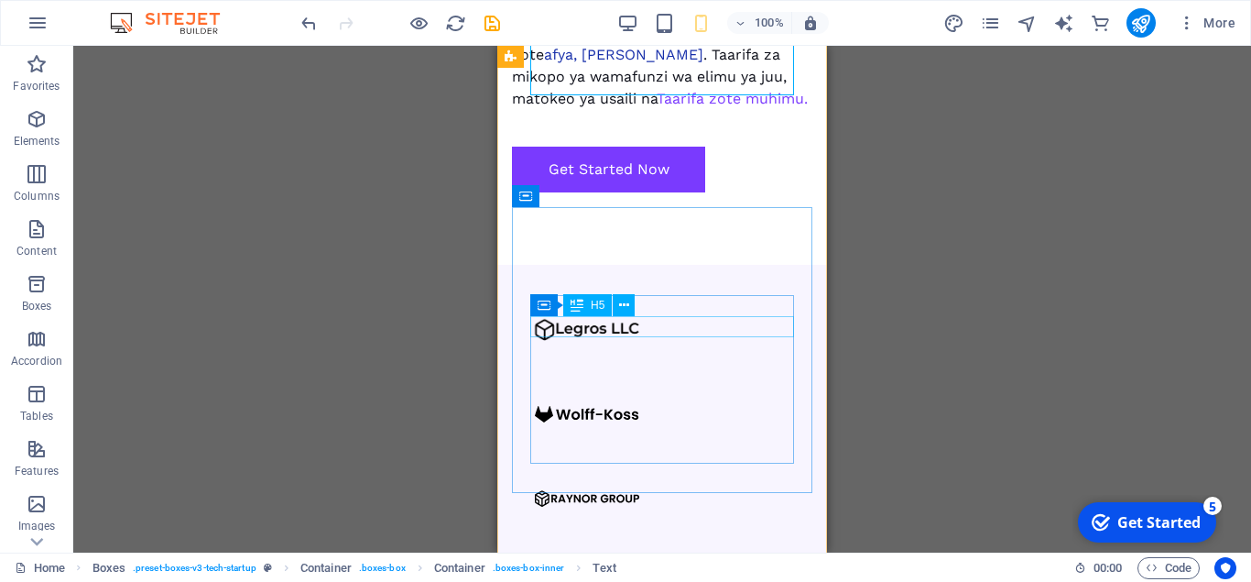
scroll to position [1503, 0]
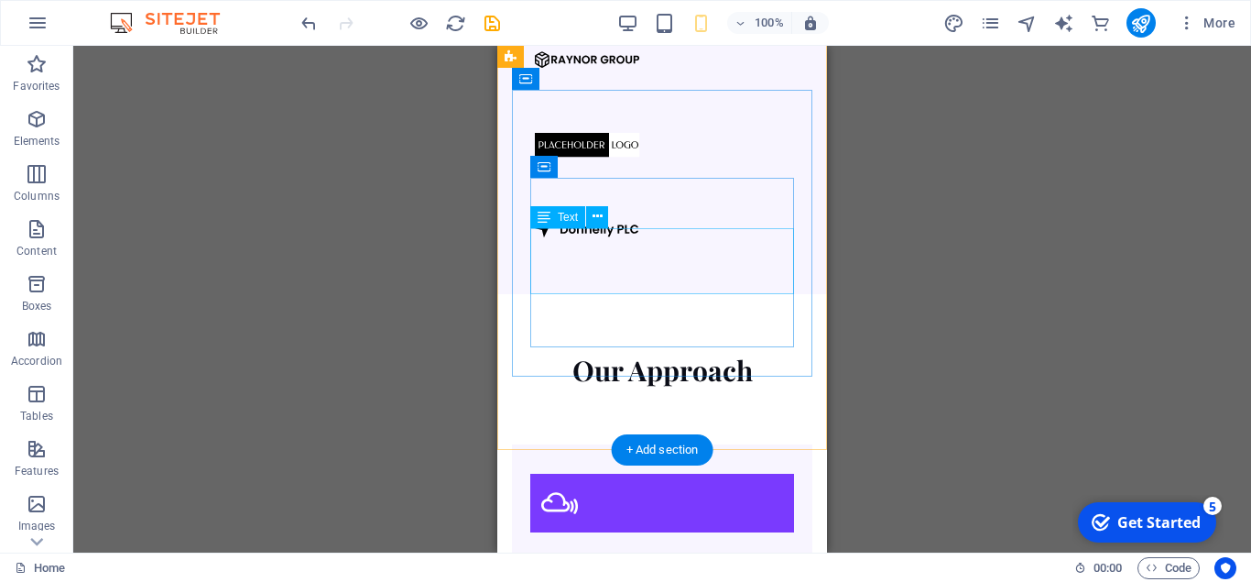
scroll to position [1943, 0]
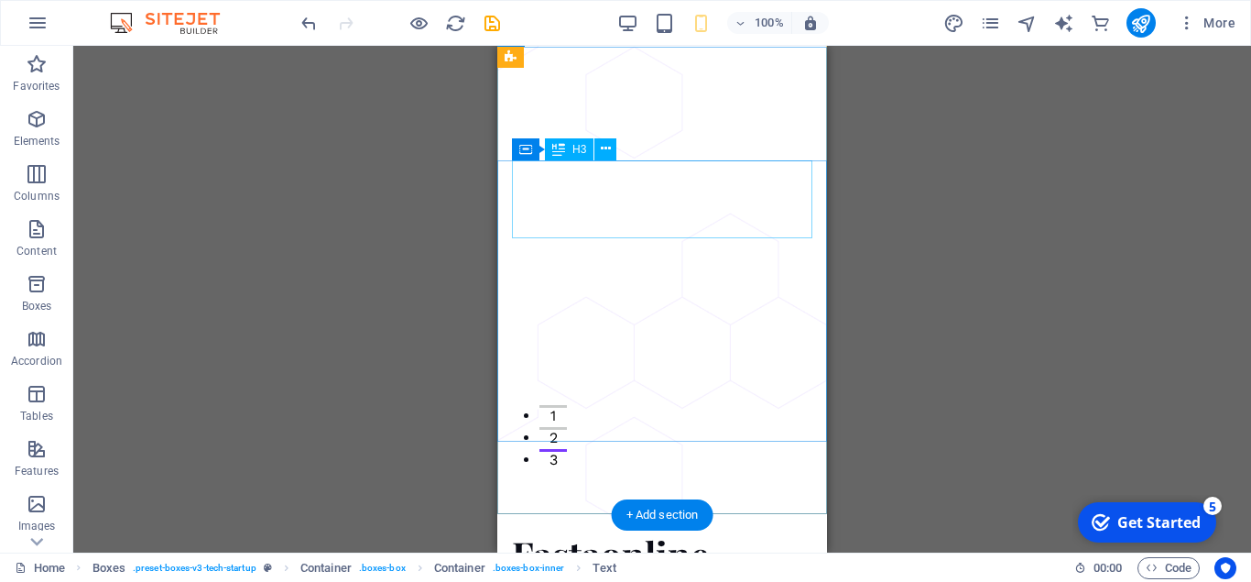
scroll to position [115, 0]
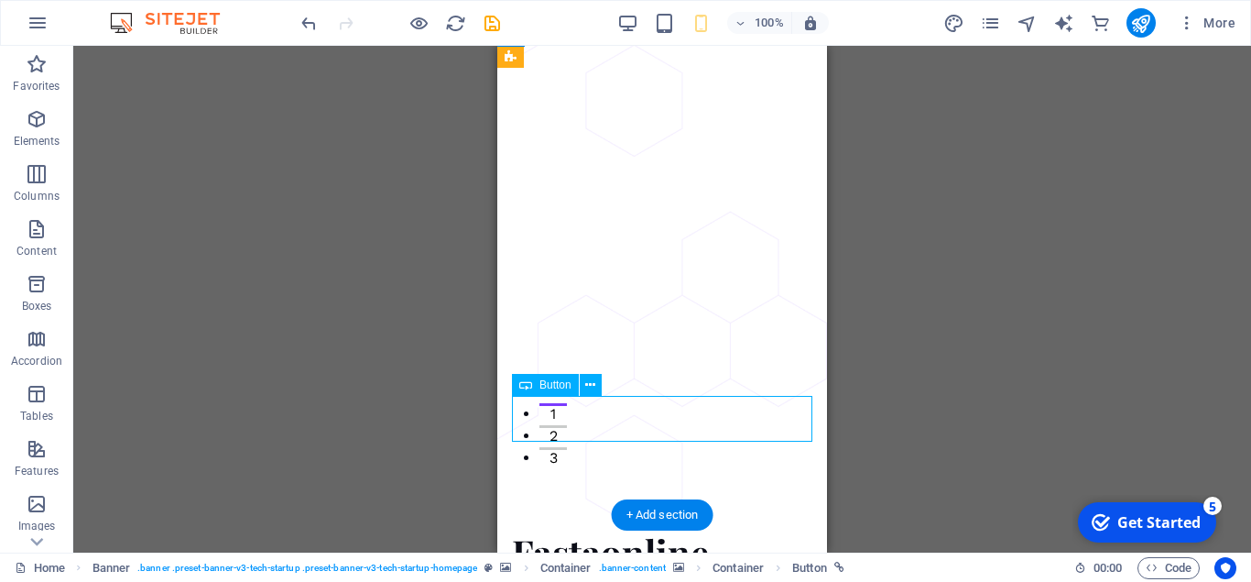
select select "px"
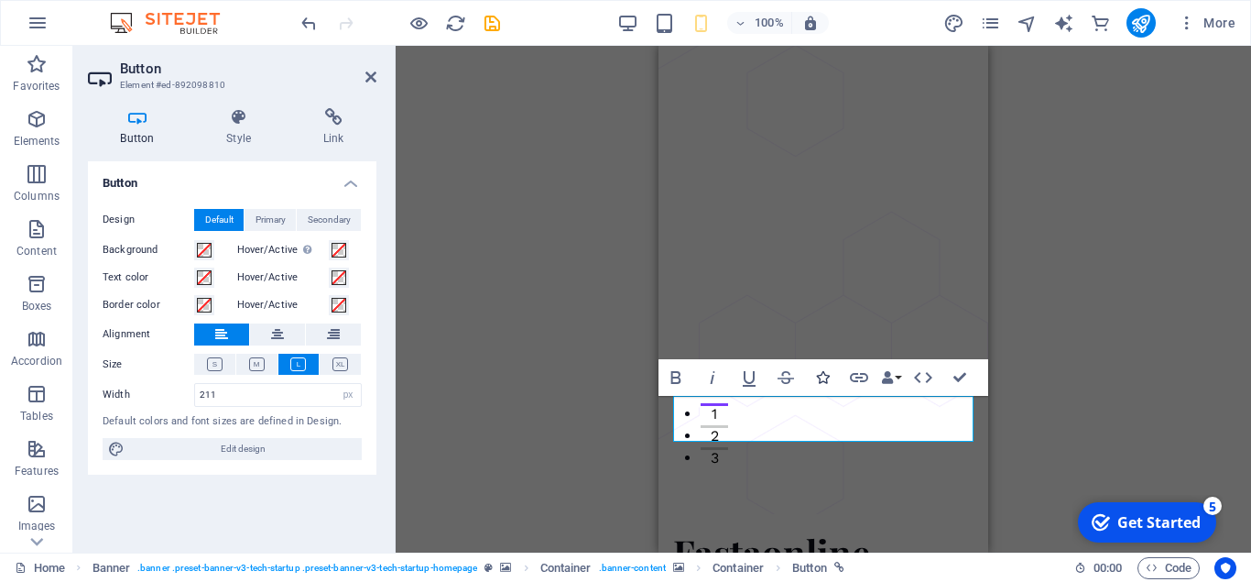
scroll to position [115, 0]
click at [825, 375] on icon "button" at bounding box center [822, 377] width 13 height 13
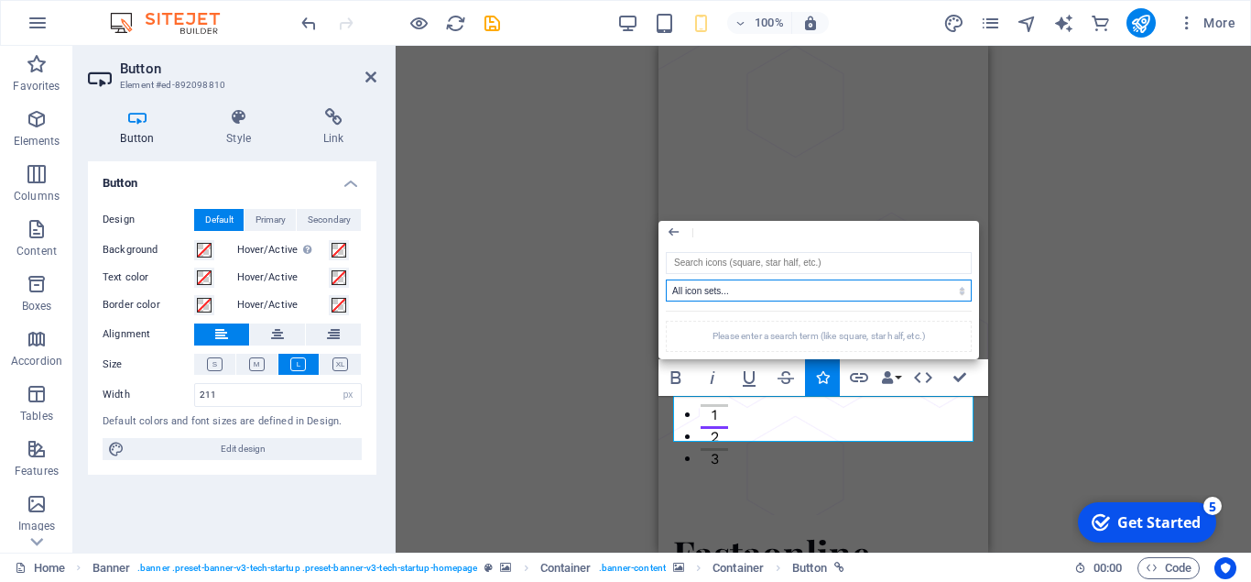
click at [666, 279] on select "All icon sets... IcoFont Ionicons FontAwesome Brands FontAwesome Duotone FontAw…" at bounding box center [819, 290] width 306 height 22
click option "IcoFont" at bounding box center [0, 0] width 0 height 0
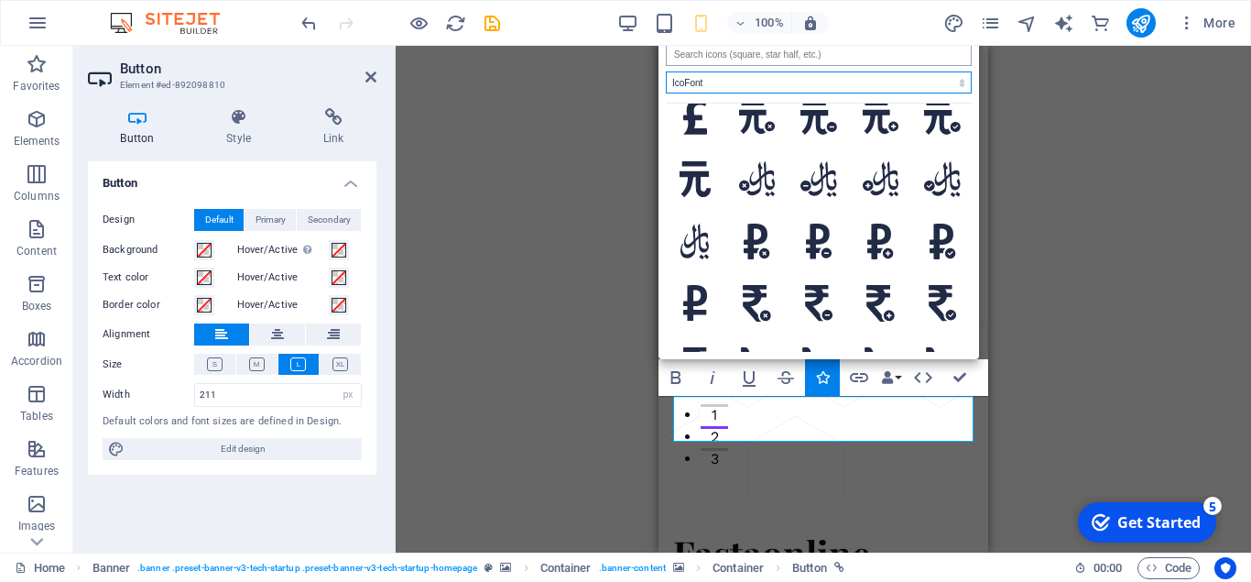
scroll to position [5724, 0]
click at [666, 71] on select "All icon sets... IcoFont Ionicons FontAwesome Brands FontAwesome Duotone FontAw…" at bounding box center [819, 82] width 306 height 22
select select "ionicons"
click option "Ionicons" at bounding box center [0, 0] width 0 height 0
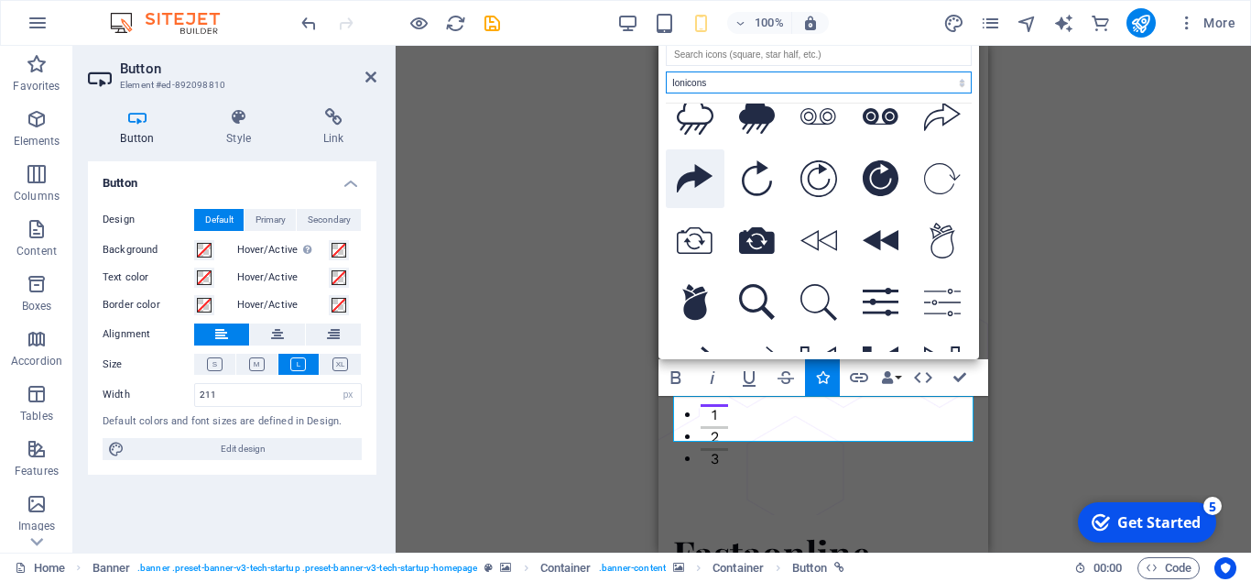
click at [698, 178] on icon at bounding box center [695, 178] width 37 height 28
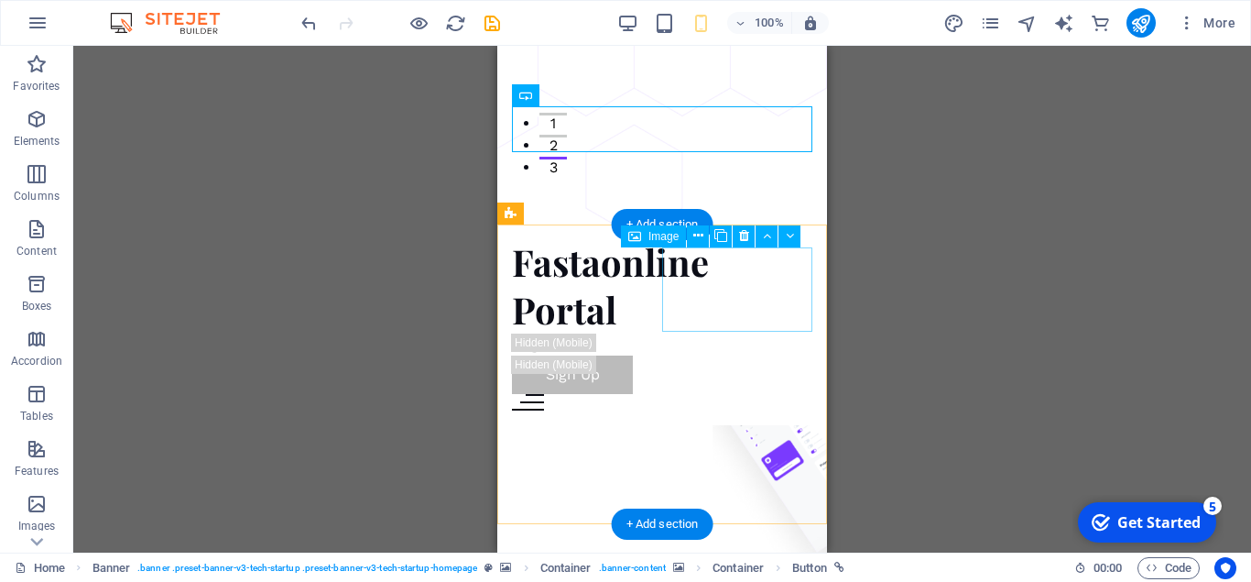
scroll to position [407, 0]
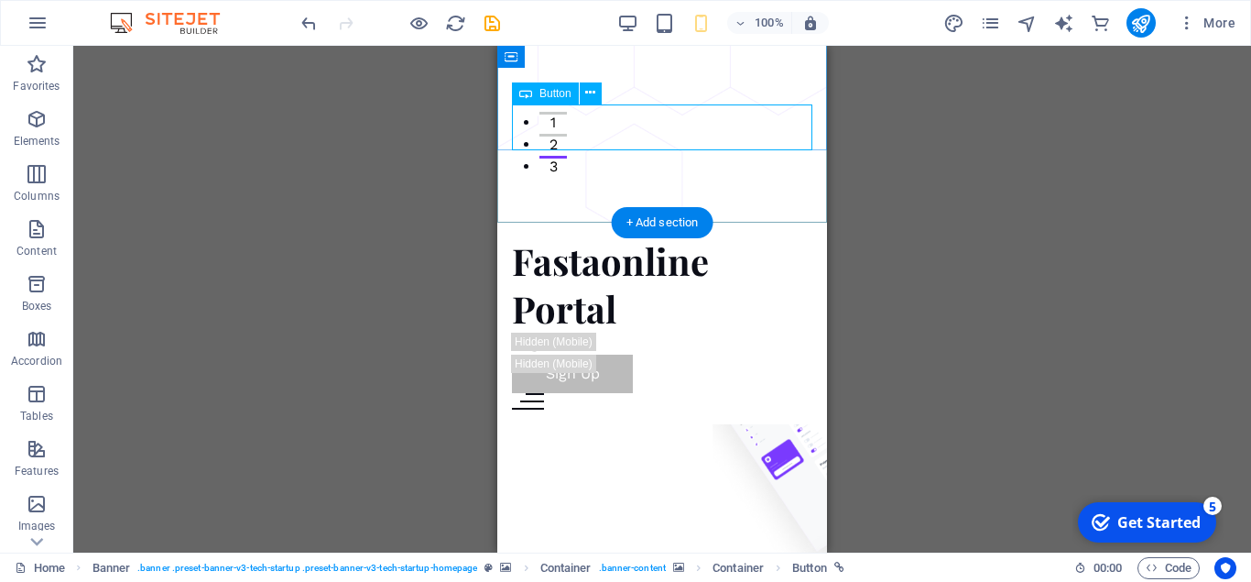
select select "px"
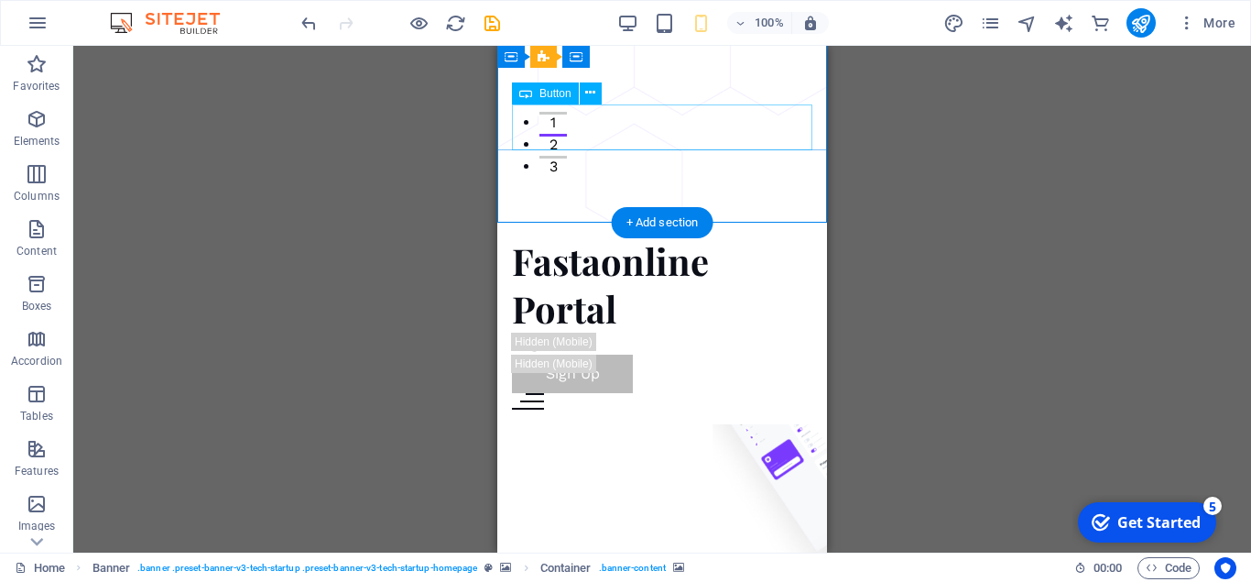
select select "px"
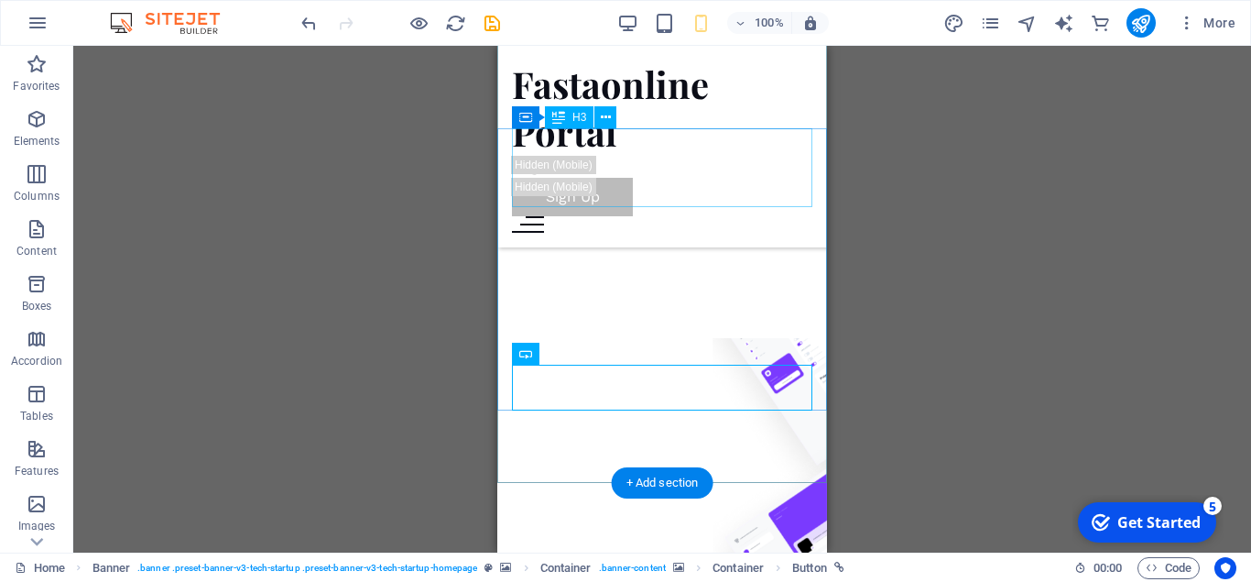
scroll to position [0, 0]
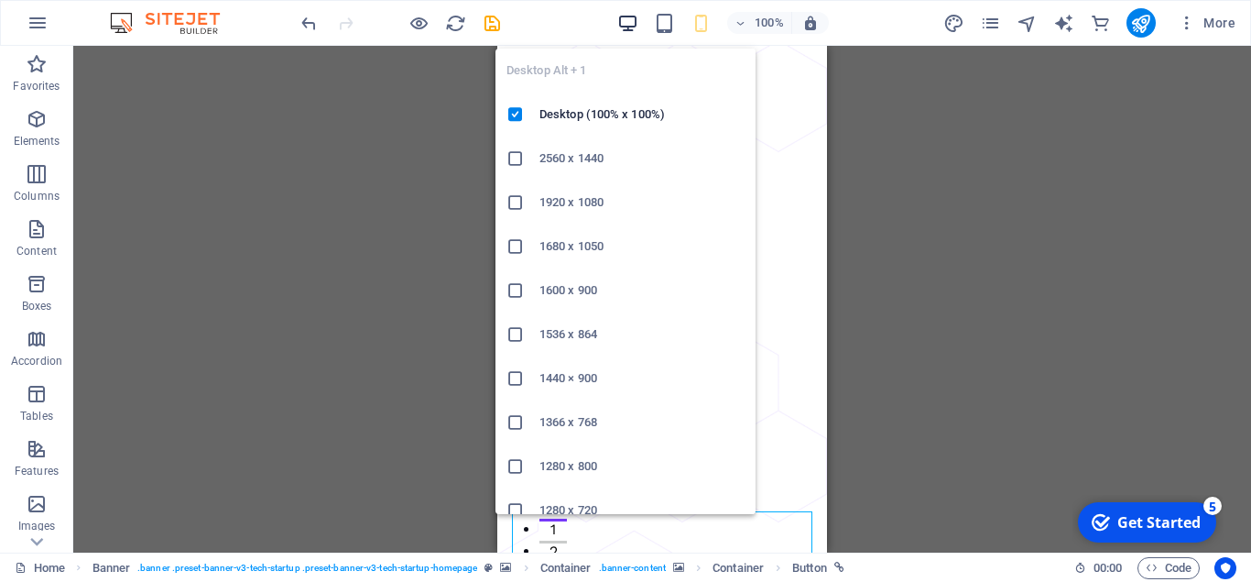
click at [625, 18] on icon "button" at bounding box center [627, 23] width 21 height 21
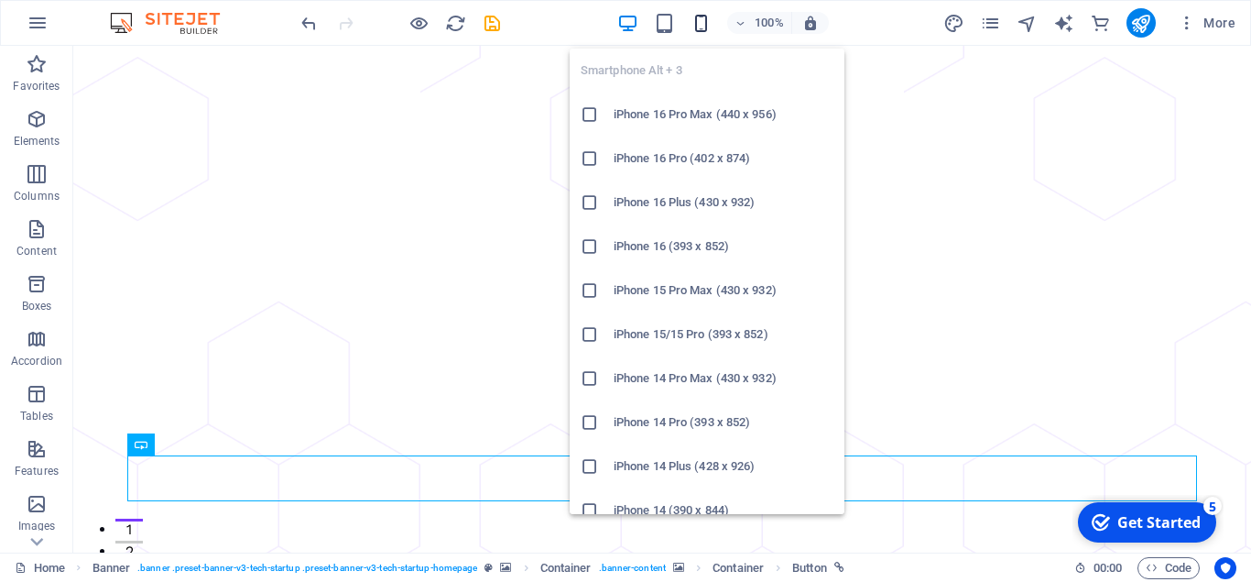
click at [701, 22] on icon "button" at bounding box center [701, 23] width 21 height 21
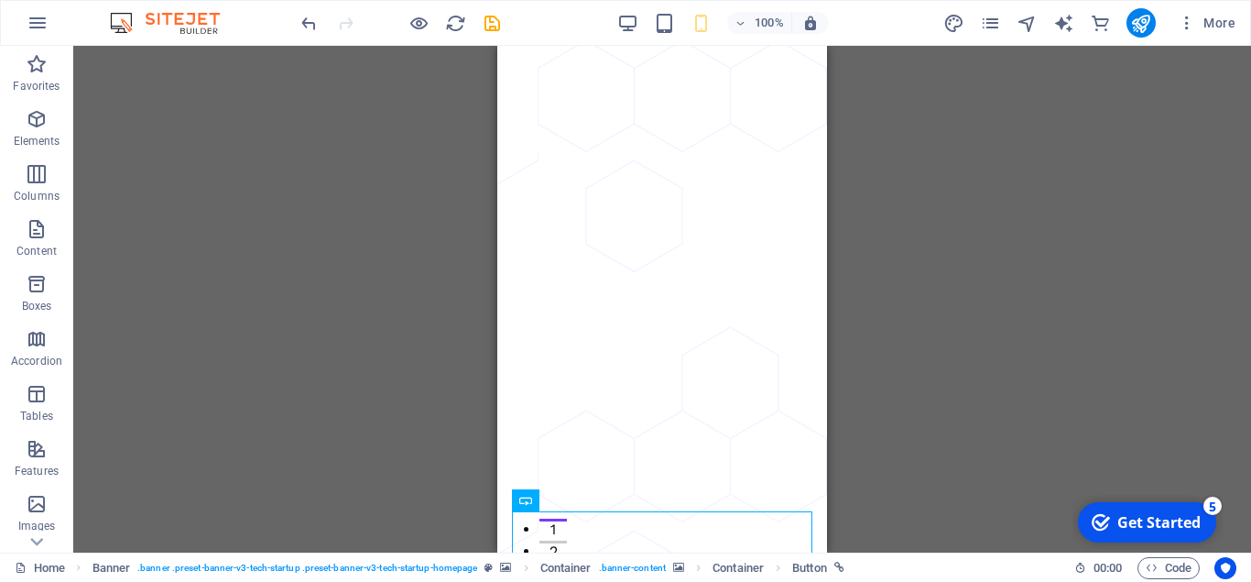
click at [983, 267] on div "H3 Banner Banner Container Container Banner Menu Bar Menu Container Container B…" at bounding box center [662, 299] width 1178 height 507
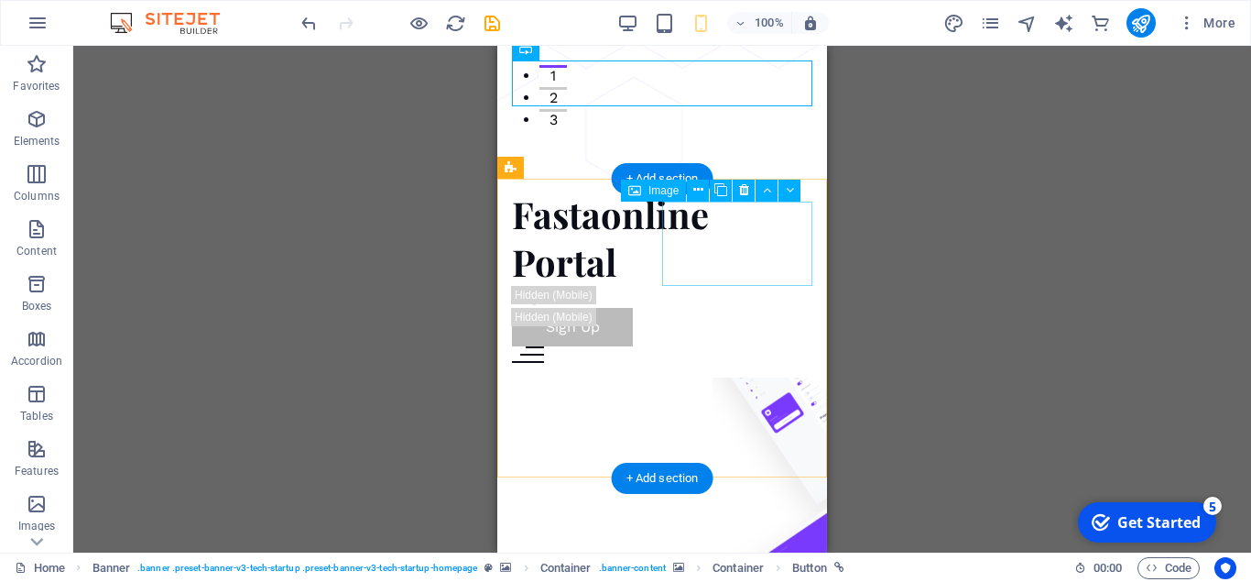
scroll to position [454, 0]
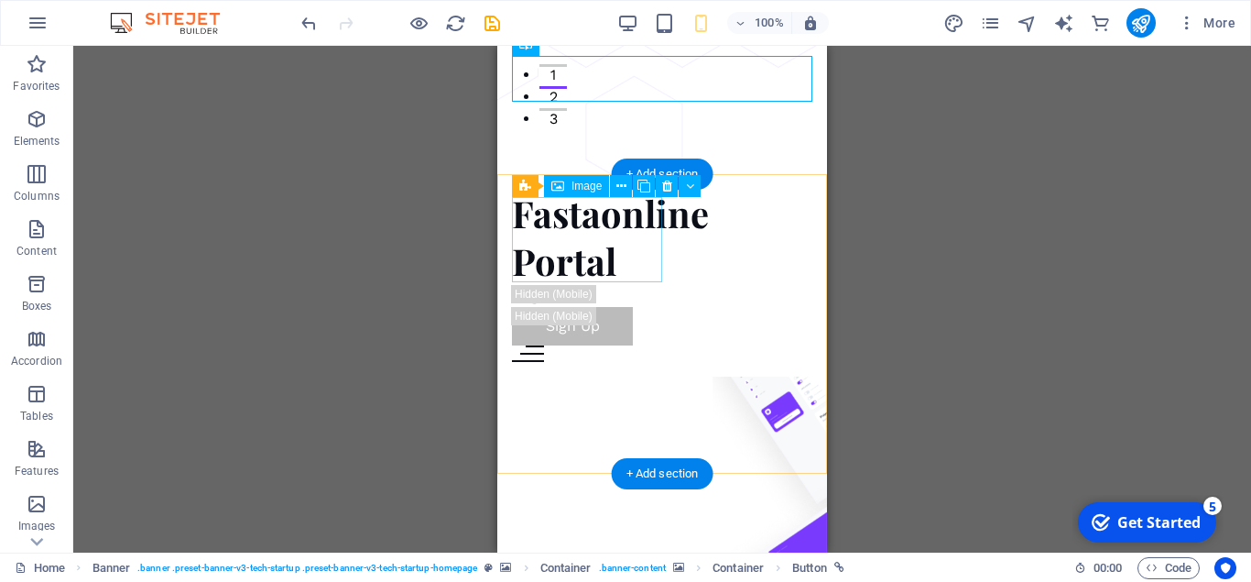
select select "%"
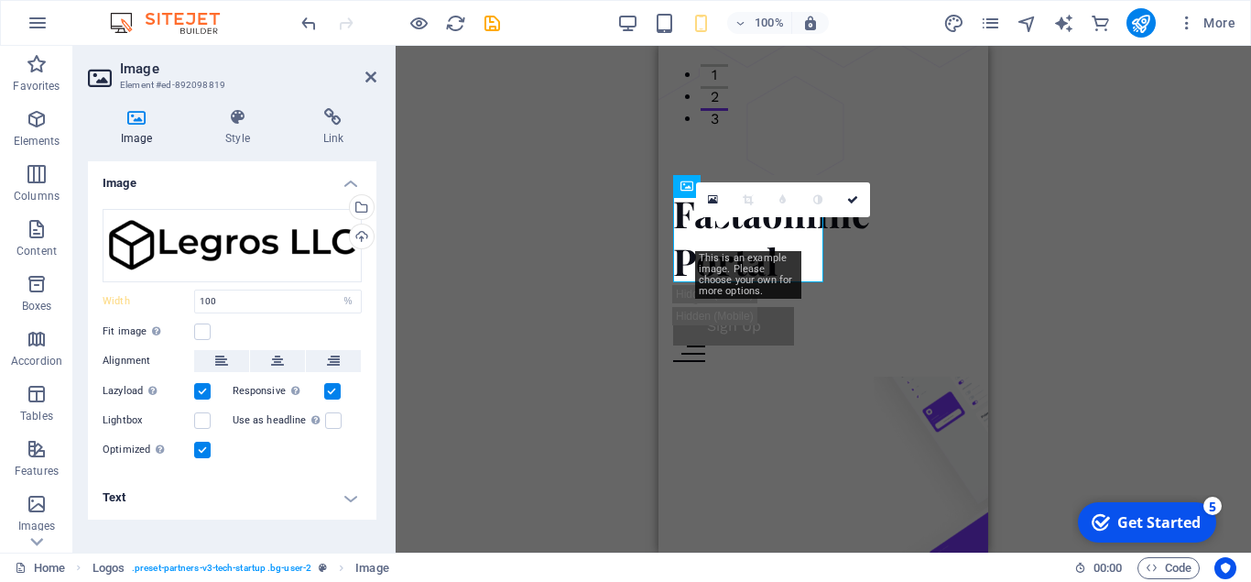
click at [496, 300] on div "Container H3 Banner Banner Container Container Banner Menu Bar Menu Text Spacer…" at bounding box center [824, 299] width 856 height 507
click at [853, 209] on link at bounding box center [853, 199] width 35 height 35
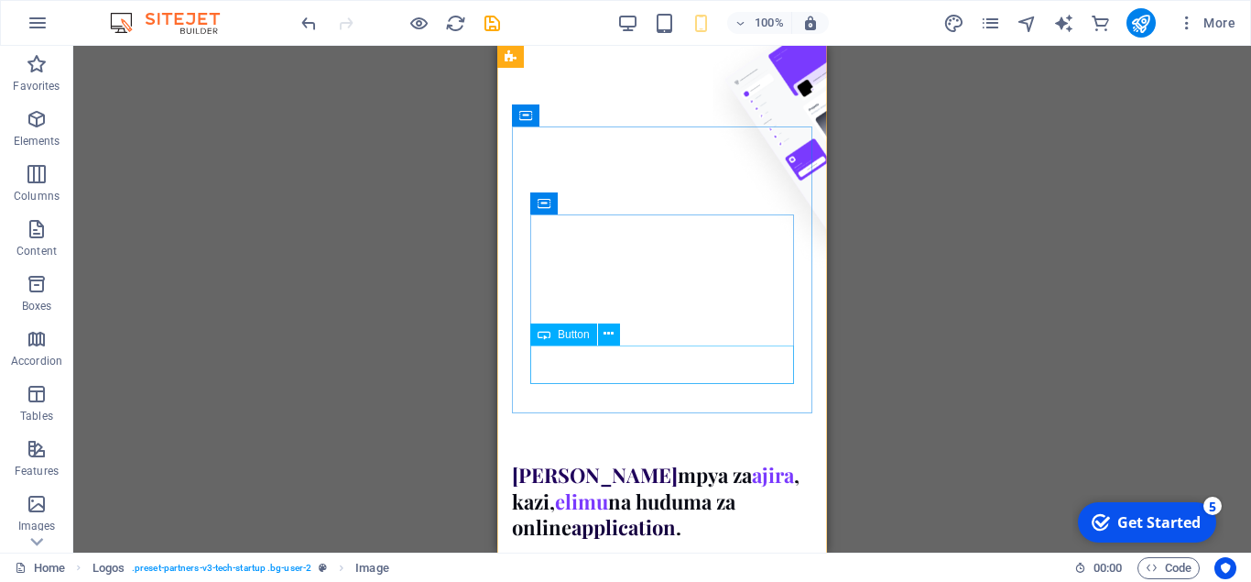
scroll to position [952, 0]
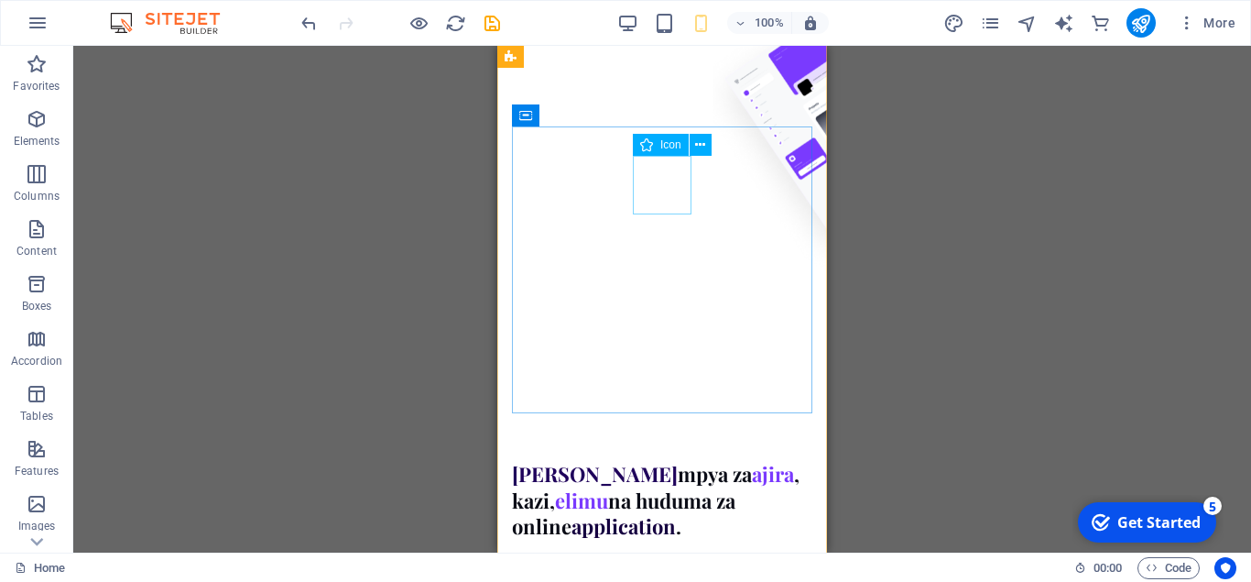
select select "xMidYMid"
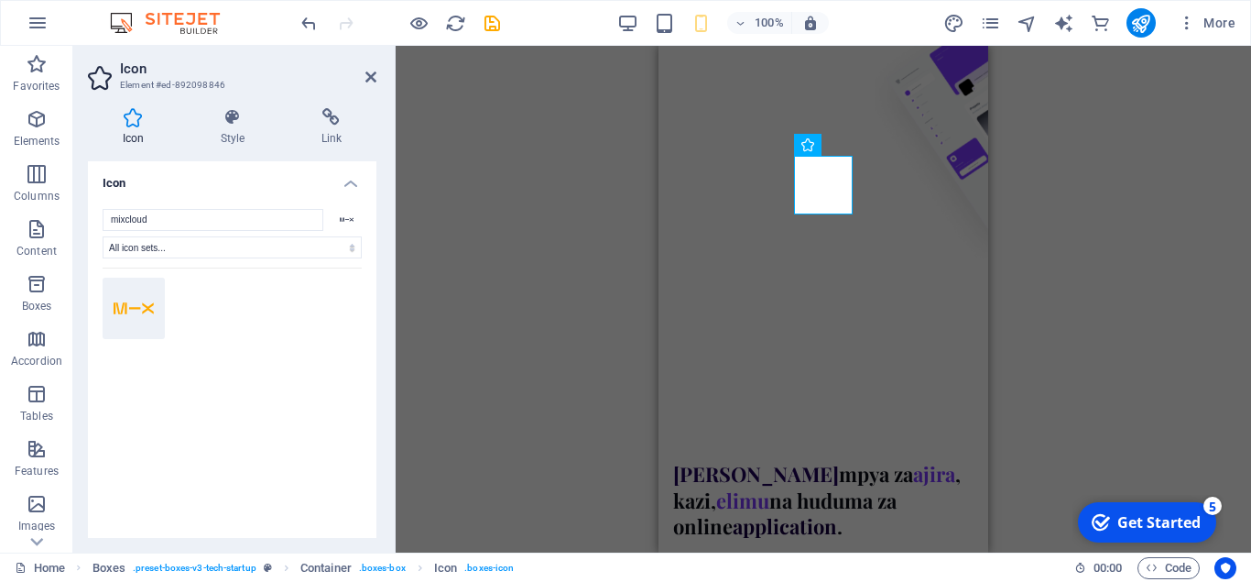
click at [130, 299] on icon at bounding box center [134, 308] width 40 height 32
click at [103, 236] on select "All icon sets... IcoFont Ionicons FontAwesome Brands FontAwesome Duotone FontAw…" at bounding box center [232, 247] width 259 height 22
click option "All icon sets..." at bounding box center [0, 0] width 0 height 0
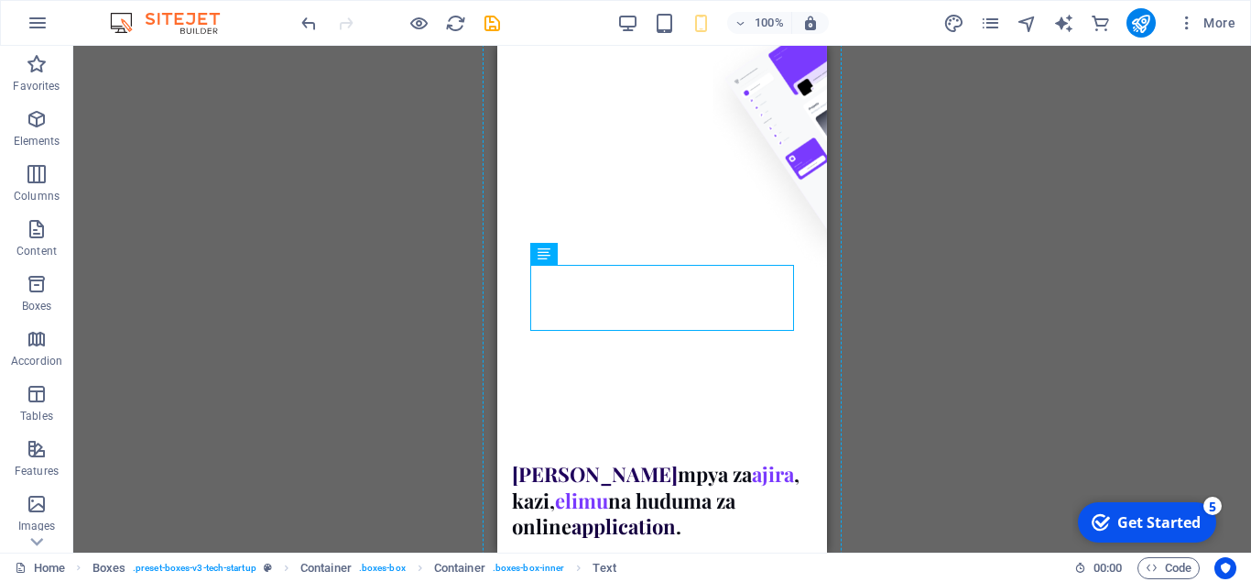
drag, startPoint x: 571, startPoint y: 279, endPoint x: 829, endPoint y: 127, distance: 299.3
click at [1011, 186] on div "Container H3 Banner Banner Container Container Banner Menu Bar Menu Text Spacer…" at bounding box center [662, 299] width 1178 height 507
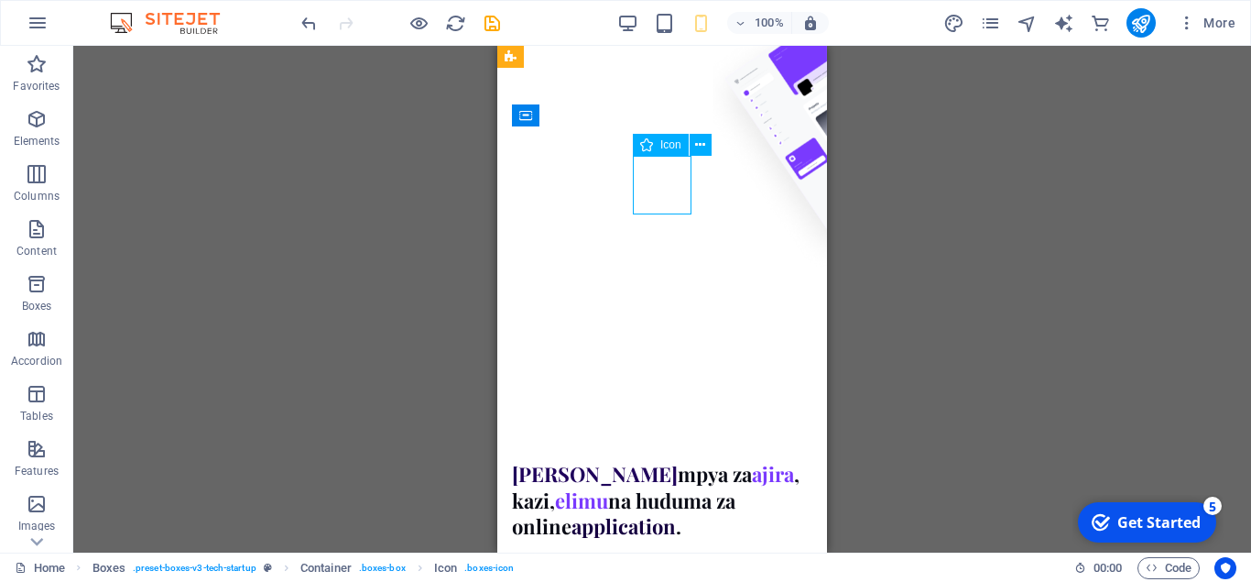
select select "xMidYMid"
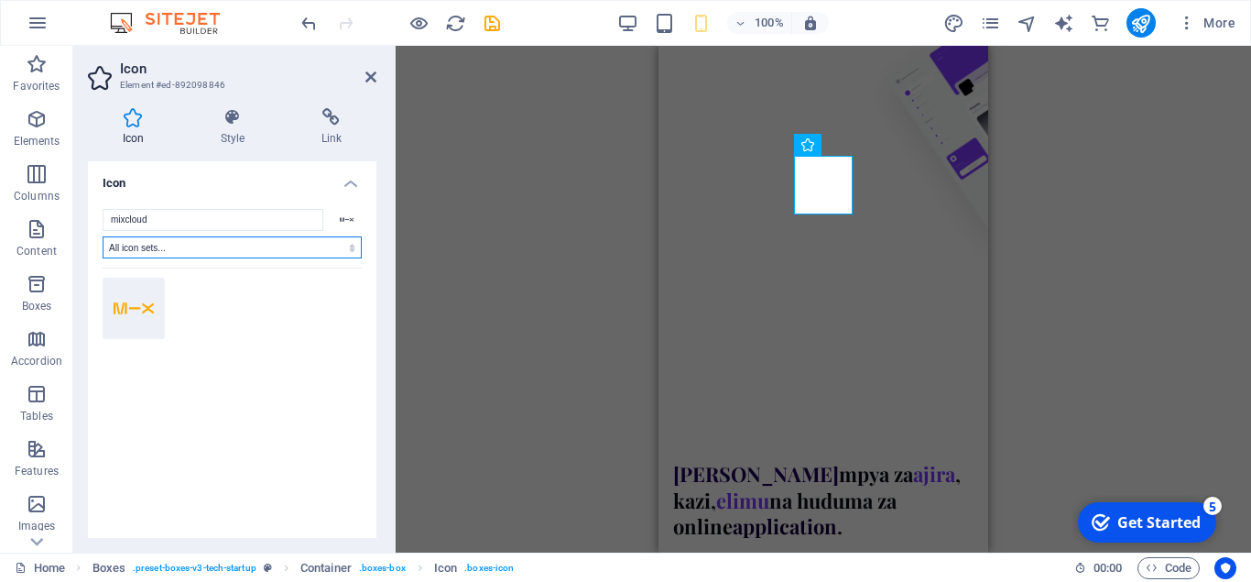
click at [103, 236] on select "All icon sets... IcoFont Ionicons FontAwesome Brands FontAwesome Duotone FontAw…" at bounding box center [232, 247] width 259 height 22
click option "IcoFont" at bounding box center [0, 0] width 0 height 0
click at [103, 236] on select "All icon sets... IcoFont Ionicons FontAwesome Brands FontAwesome Duotone FontAw…" at bounding box center [232, 247] width 259 height 22
click option "Ionicons" at bounding box center [0, 0] width 0 height 0
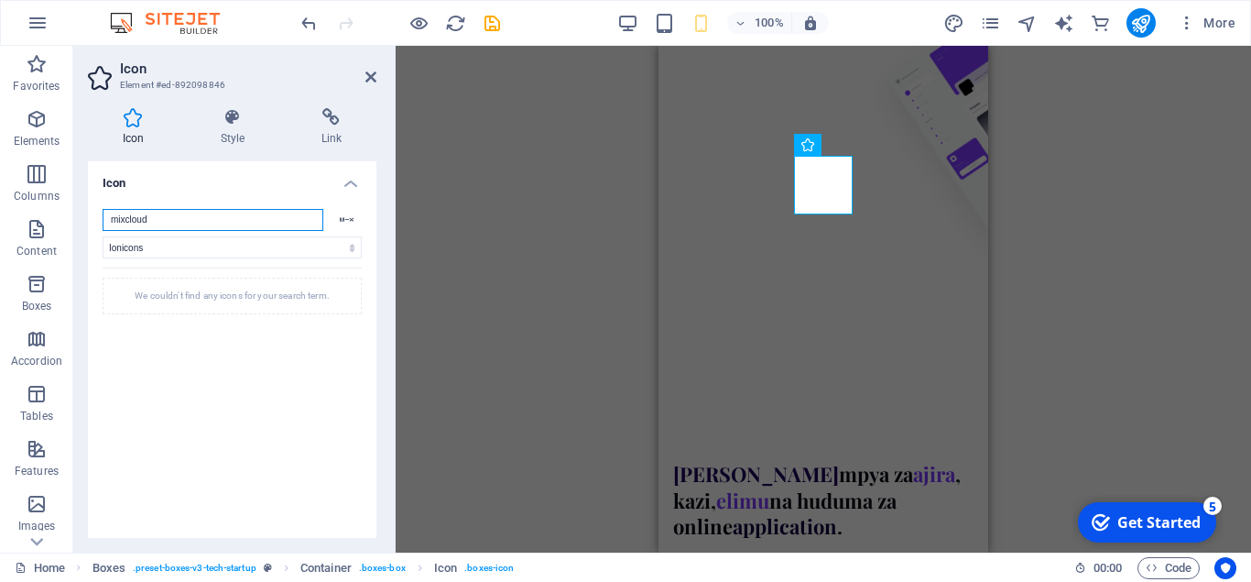
click at [307, 216] on input "mixcloud" at bounding box center [213, 220] width 221 height 22
click at [345, 222] on icon at bounding box center [347, 219] width 15 height 12
click at [103, 236] on select "All icon sets... IcoFont Ionicons FontAwesome Brands FontAwesome Duotone FontAw…" at bounding box center [232, 247] width 259 height 22
select select "font-awesome-regular"
click option "FontAwesome Regular" at bounding box center [0, 0] width 0 height 0
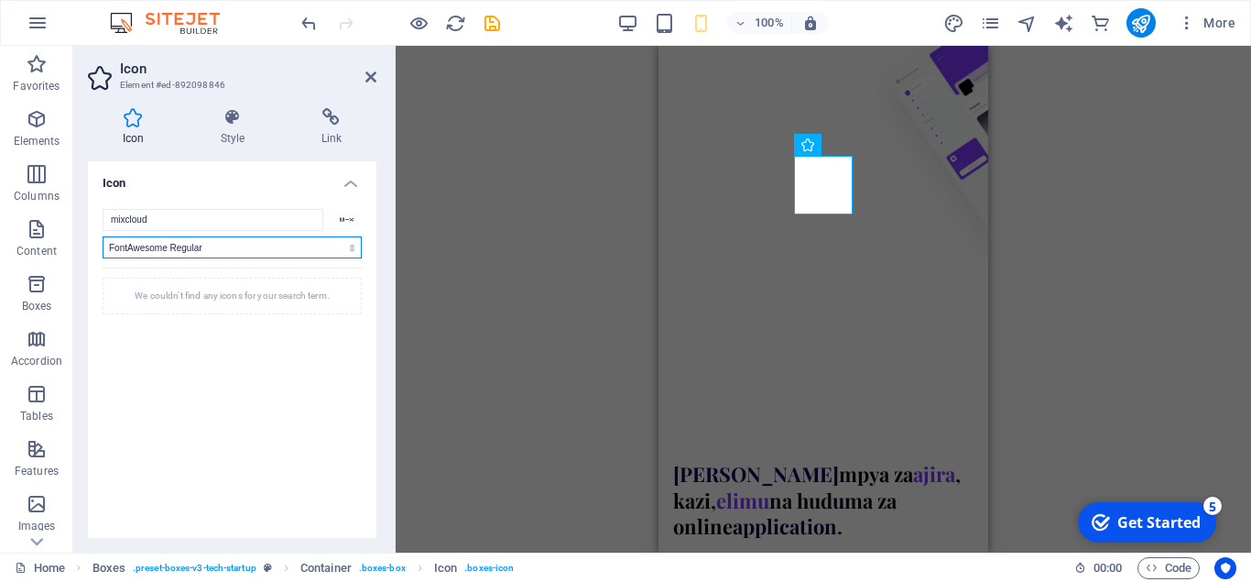
click at [103, 236] on select "All icon sets... IcoFont Ionicons FontAwesome Brands FontAwesome Duotone FontAw…" at bounding box center [232, 247] width 259 height 22
click at [1129, 131] on div "Container H3 Banner Banner Container Container Banner Menu Bar Menu Text Spacer…" at bounding box center [824, 299] width 856 height 507
click at [1137, 22] on icon "publish" at bounding box center [1141, 23] width 21 height 21
